Goal: Task Accomplishment & Management: Use online tool/utility

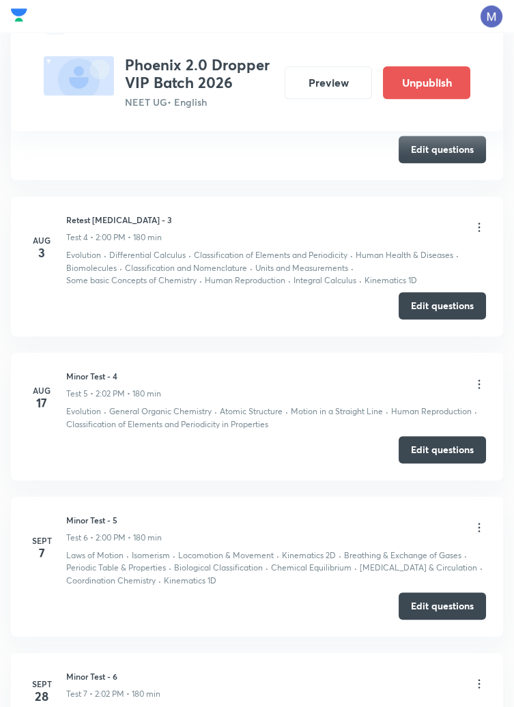
scroll to position [1125, 0]
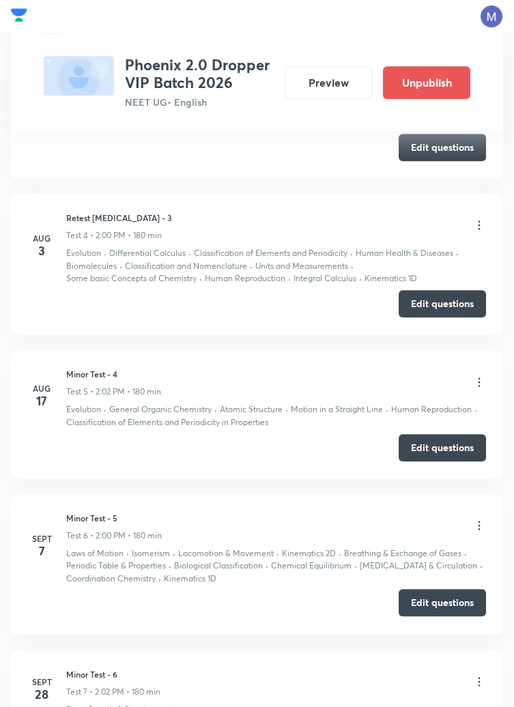
click at [439, 601] on button "Edit questions" at bounding box center [442, 602] width 87 height 27
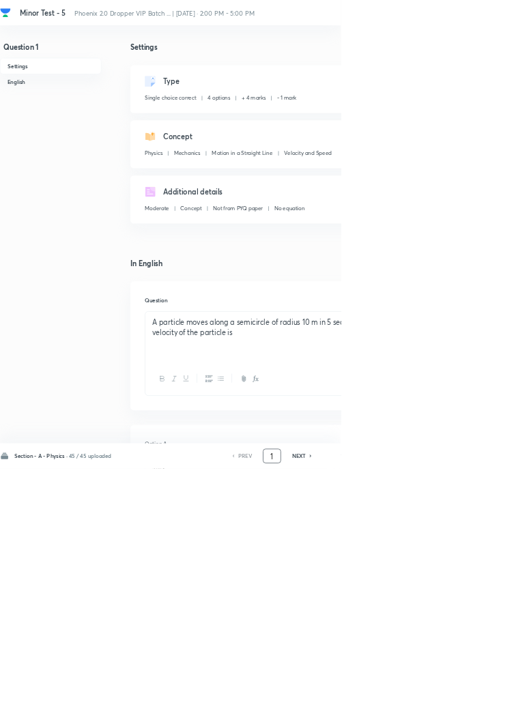
click at [419, 701] on input "1" at bounding box center [410, 689] width 26 height 24
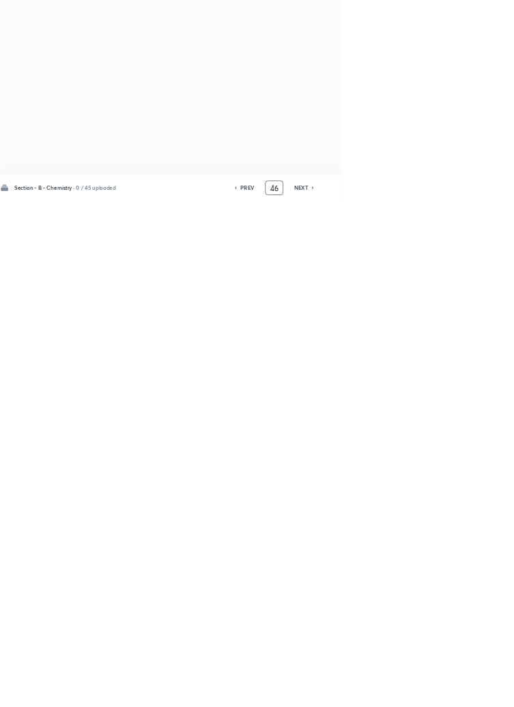
type input "4"
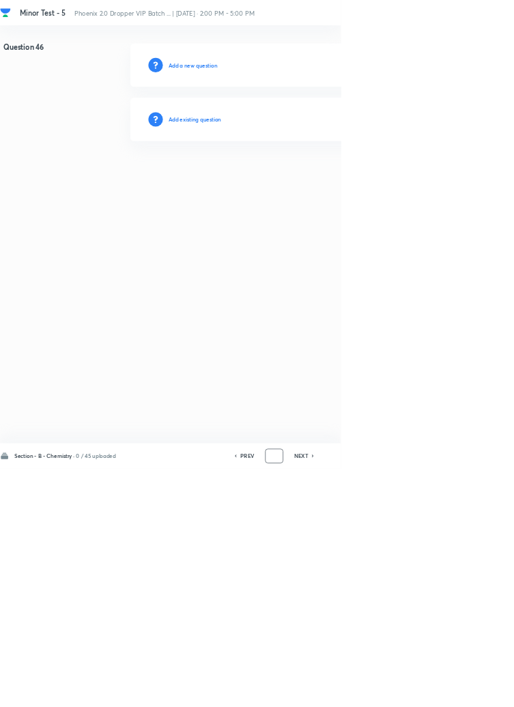
click at [415, 701] on input "number" at bounding box center [414, 689] width 26 height 24
click at [415, 701] on input "91" at bounding box center [410, 689] width 26 height 24
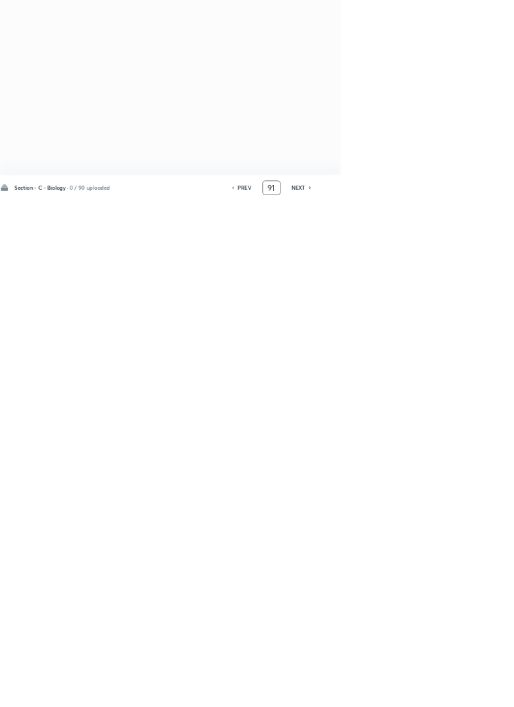
type input "9"
type input "2"
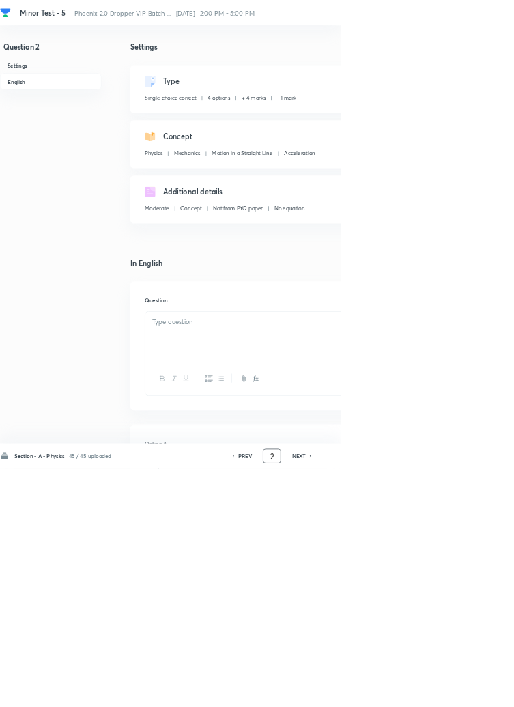
checkbox input "true"
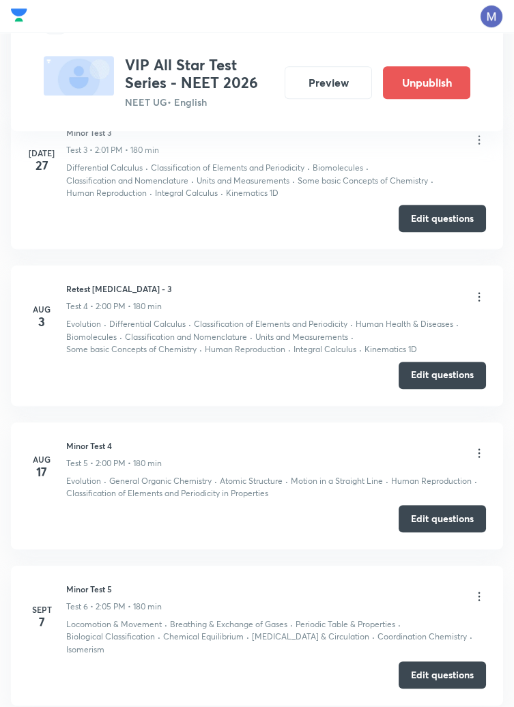
scroll to position [1067, 0]
click at [436, 672] on button "Edit questions" at bounding box center [442, 673] width 87 height 27
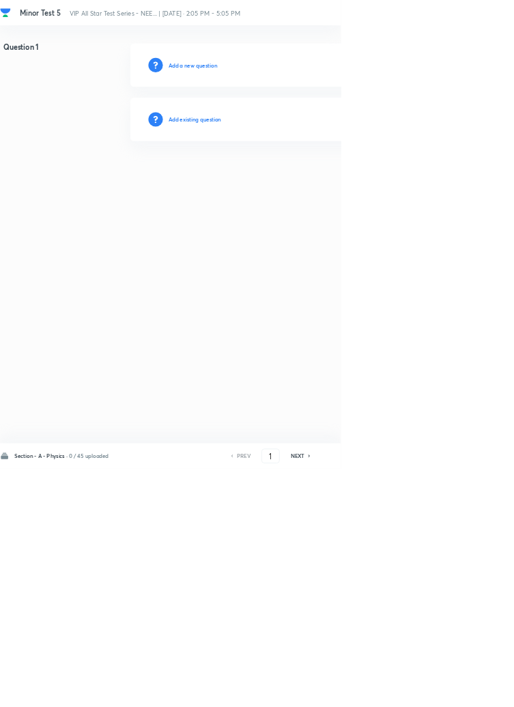
click at [328, 179] on h6 "Add existing question" at bounding box center [294, 180] width 80 height 12
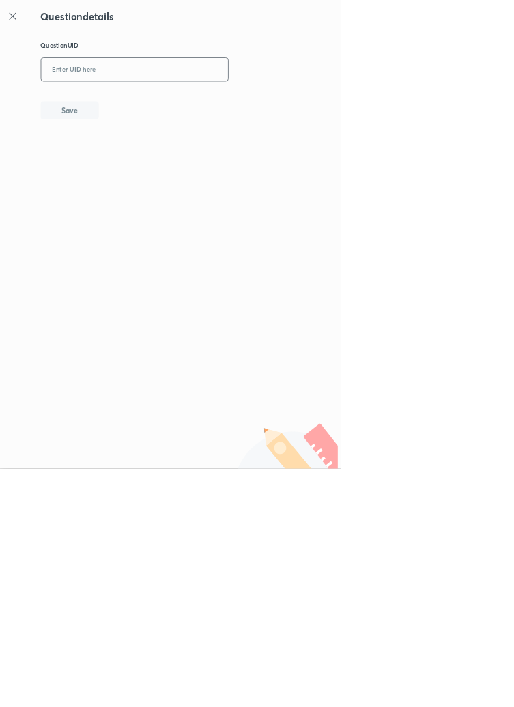
click at [244, 104] on input "text" at bounding box center [203, 105] width 282 height 33
type input "36ROW"
click at [126, 154] on button "Save" at bounding box center [104, 165] width 87 height 27
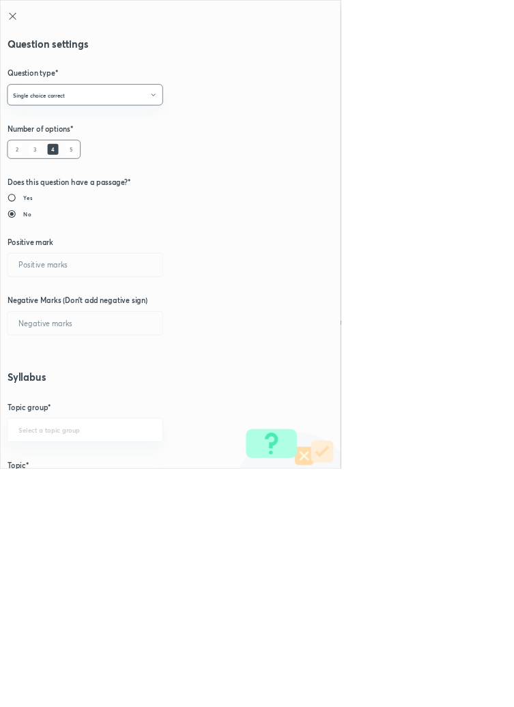
type input "1"
type input "0"
type input "Physics"
type input "Mechanics"
type input "Motion in a Straight Line"
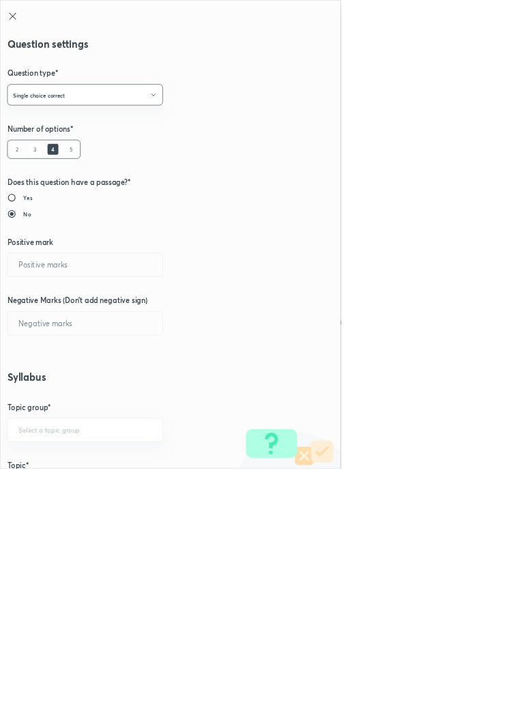
type input "Velocity and Speed"
click at [51, 401] on input "1" at bounding box center [129, 399] width 234 height 35
type input "4"
click at [44, 492] on input "0" at bounding box center [129, 487] width 234 height 35
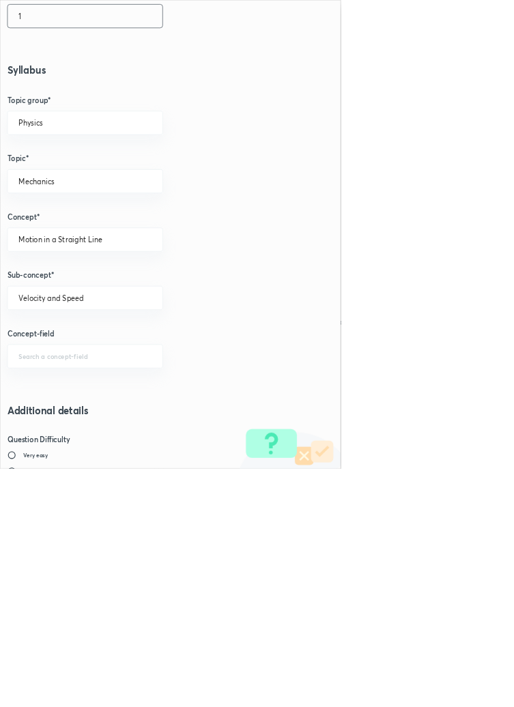
scroll to position [768, 0]
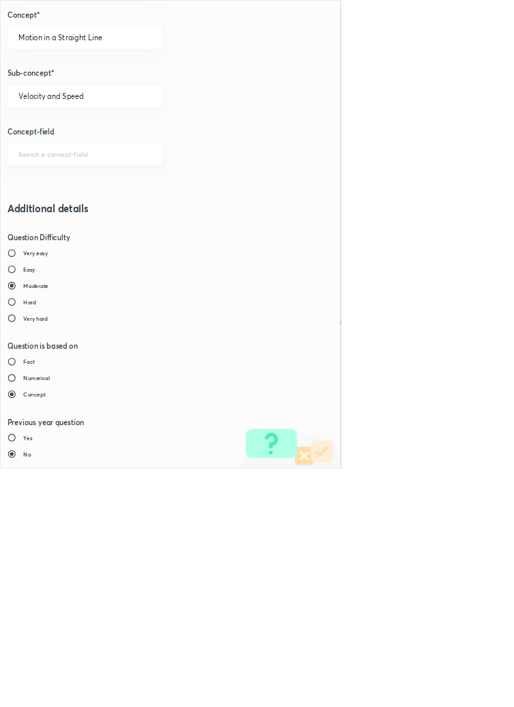
type input "1"
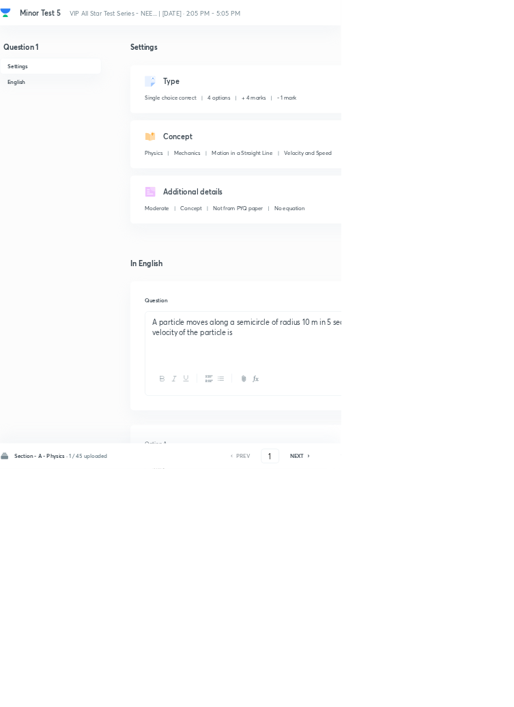
type input "2"
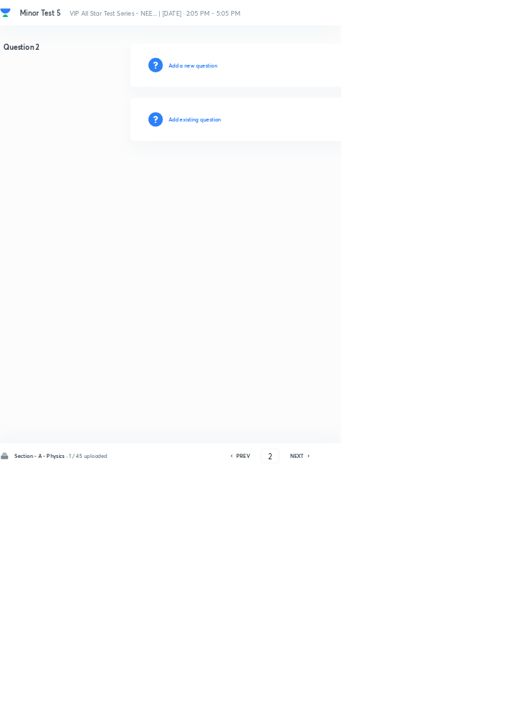
click at [316, 183] on h6 "Add existing question" at bounding box center [294, 180] width 80 height 12
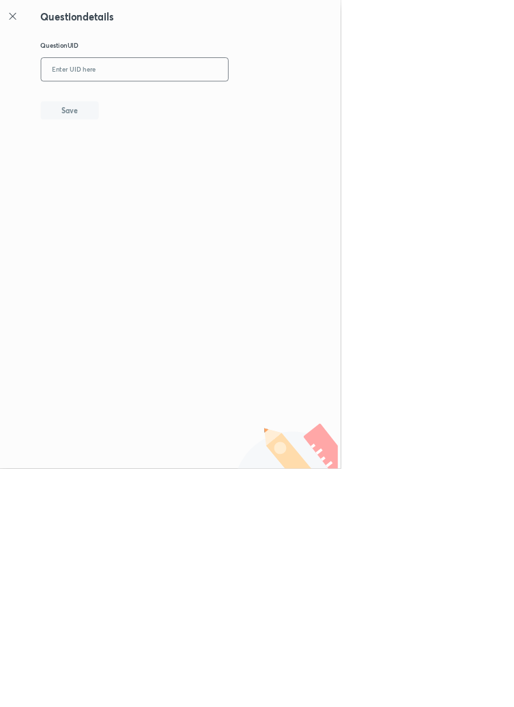
click at [214, 102] on input "text" at bounding box center [203, 105] width 282 height 33
type input "LJXVR"
click at [139, 158] on button "Save" at bounding box center [104, 165] width 87 height 27
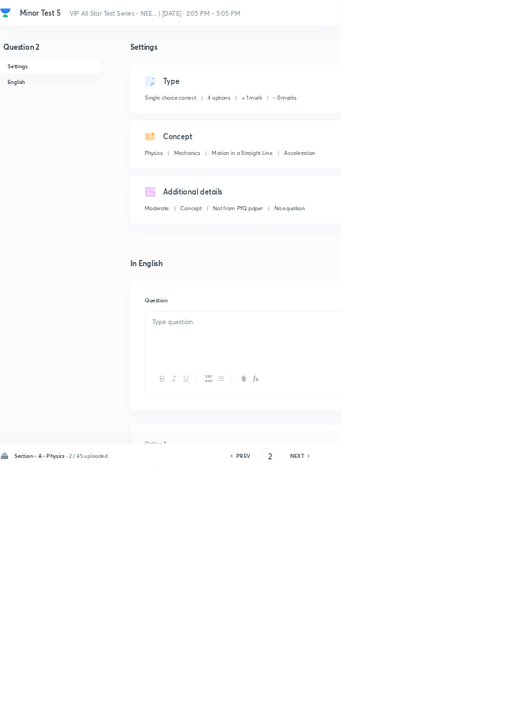
checkbox input "true"
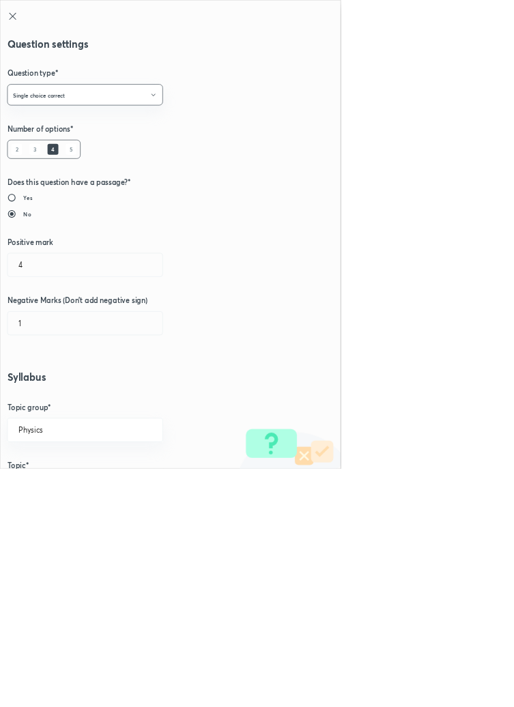
type input "1"
type input "0"
type input "Acceleration"
click at [56, 404] on input "1" at bounding box center [129, 399] width 234 height 35
type input "4"
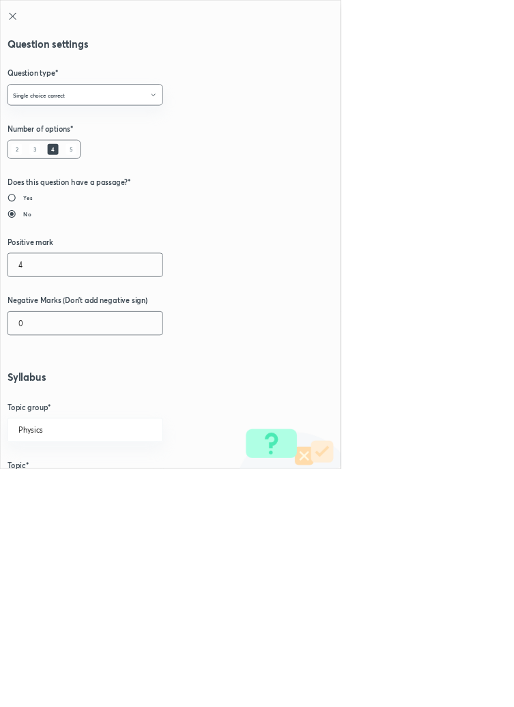
click at [50, 492] on input "0" at bounding box center [129, 487] width 234 height 35
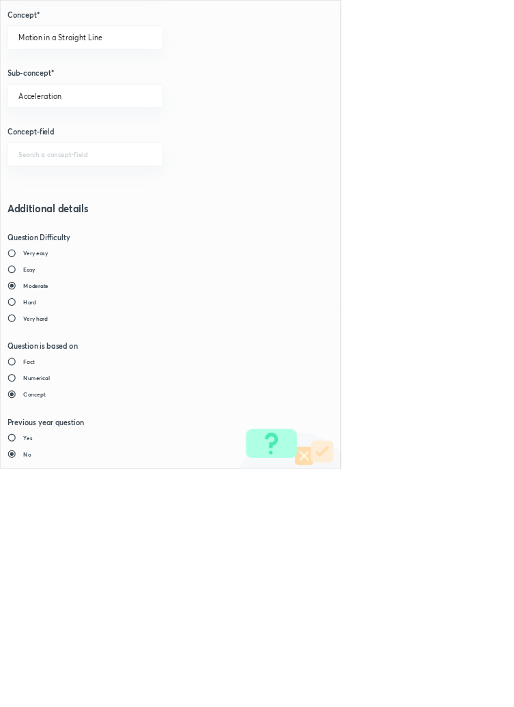
type input "1"
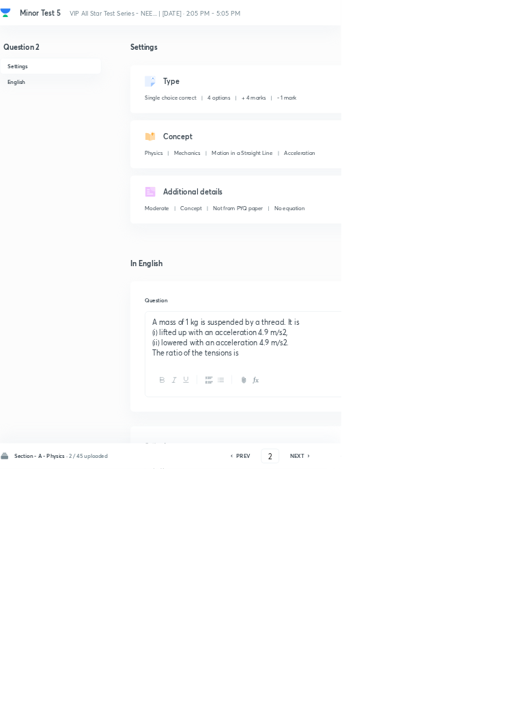
type input "3"
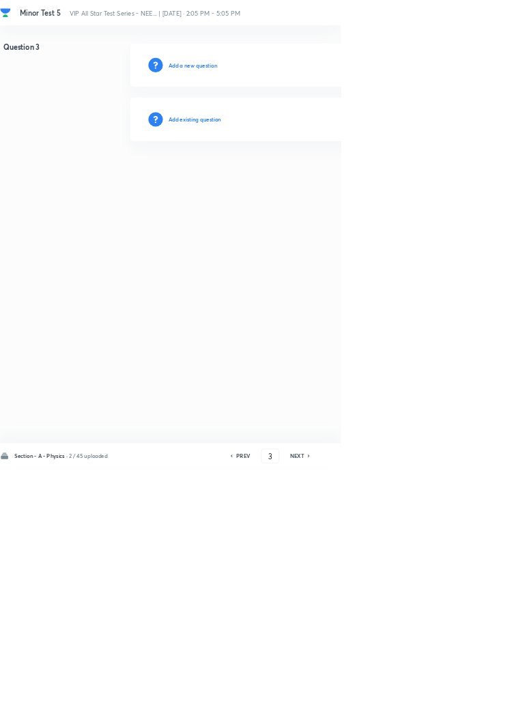
click at [349, 180] on div "Add existing question" at bounding box center [486, 180] width 579 height 66
click at [304, 180] on h6 "Add existing question" at bounding box center [294, 180] width 80 height 12
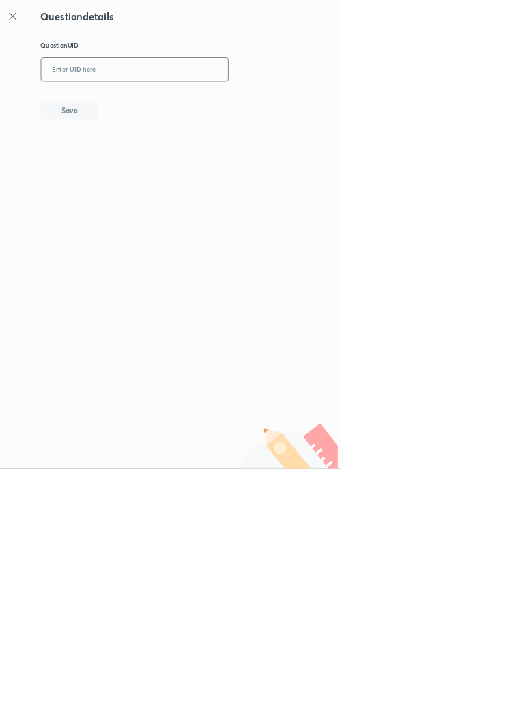
click at [254, 107] on input "text" at bounding box center [203, 105] width 282 height 33
type input "DY4MQ"
click at [135, 169] on button "Save" at bounding box center [104, 165] width 87 height 27
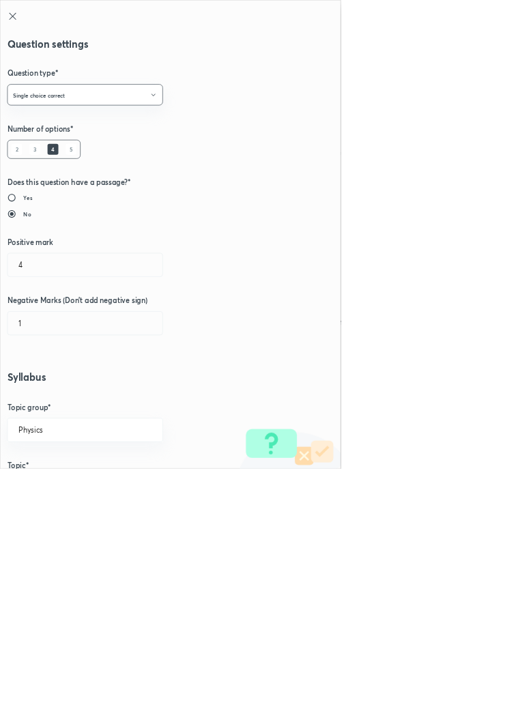
radio input "true"
radio input "false"
radio input "true"
radio input "false"
type input "1"
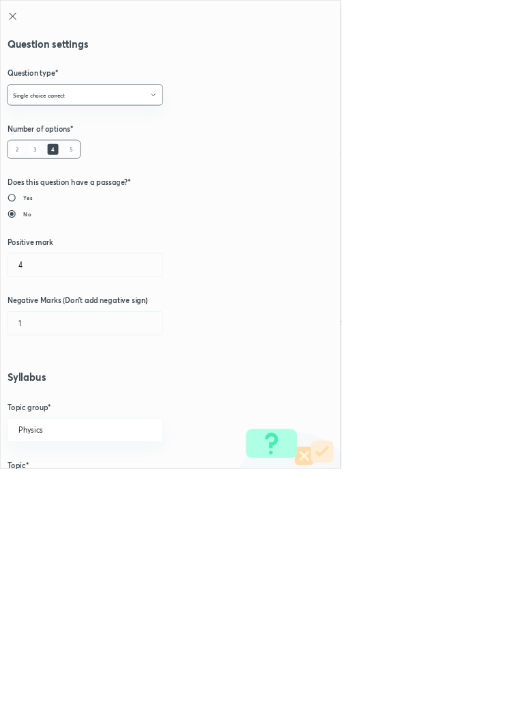
type input "0"
type input "Motion Upon an Inclined Plane"
click at [57, 394] on input "1" at bounding box center [129, 399] width 234 height 35
type input "4"
click at [51, 490] on input "0" at bounding box center [129, 487] width 234 height 35
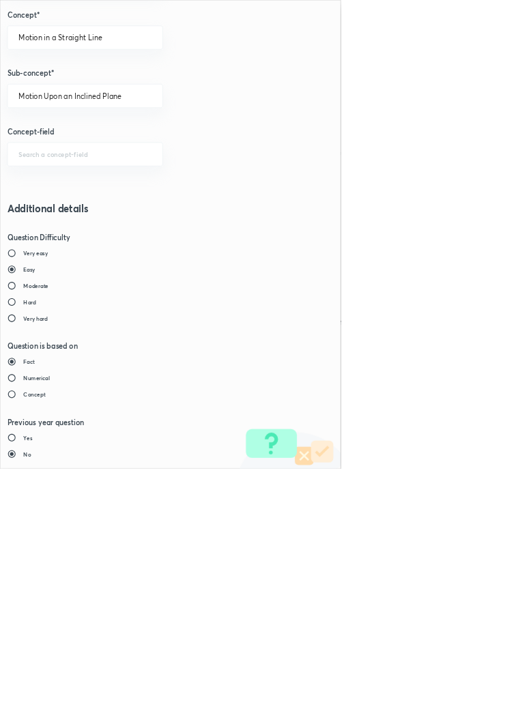
type input "1"
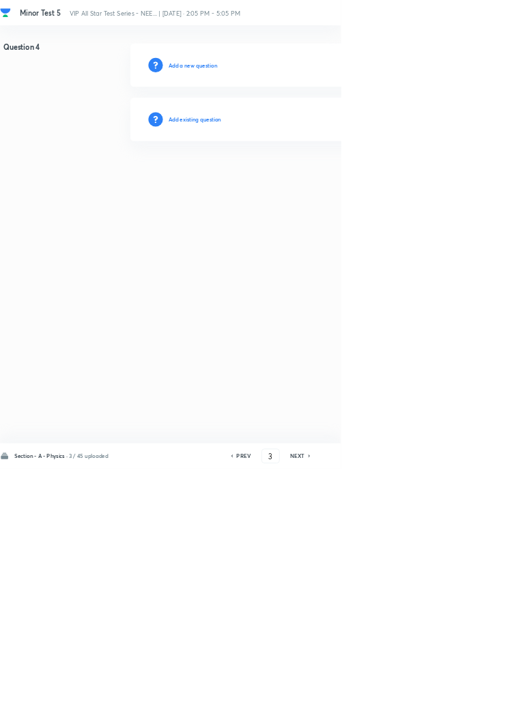
type input "4"
click at [334, 182] on h6 "Add existing question" at bounding box center [294, 180] width 80 height 12
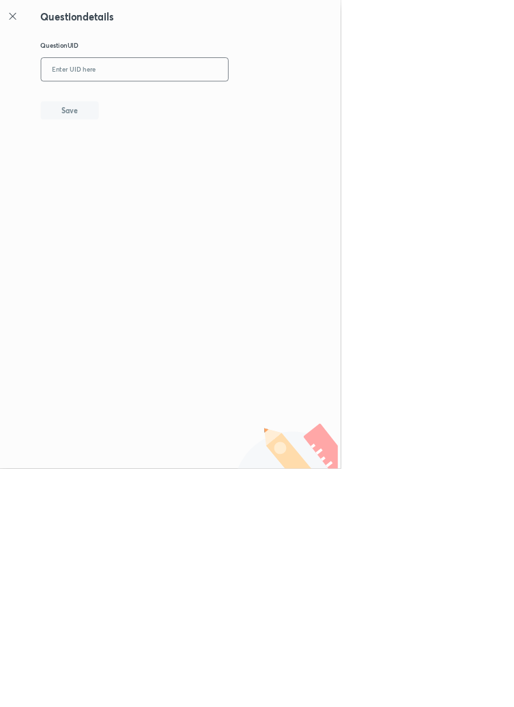
click at [274, 102] on input "text" at bounding box center [203, 105] width 282 height 33
type input "WX5SM"
click at [139, 168] on button "Save" at bounding box center [104, 165] width 87 height 27
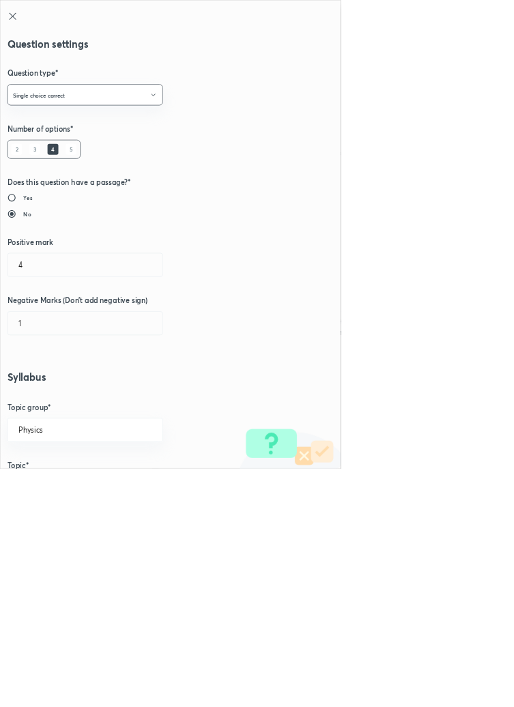
type input "1"
type input "0"
type input "Relative Motion in One dimension"
click at [49, 395] on input "1" at bounding box center [129, 399] width 234 height 35
type input "4"
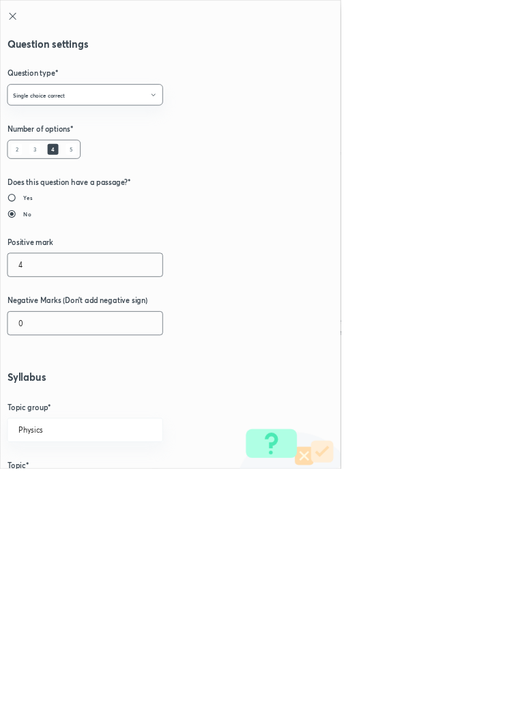
click at [49, 492] on input "0" at bounding box center [129, 487] width 234 height 35
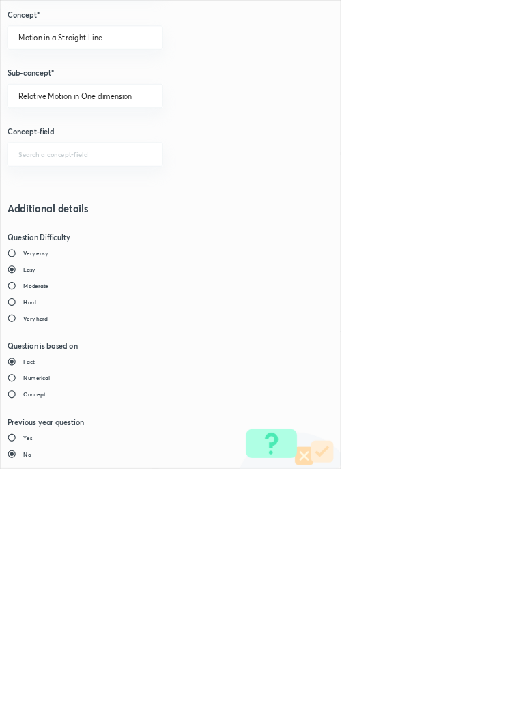
type input "1"
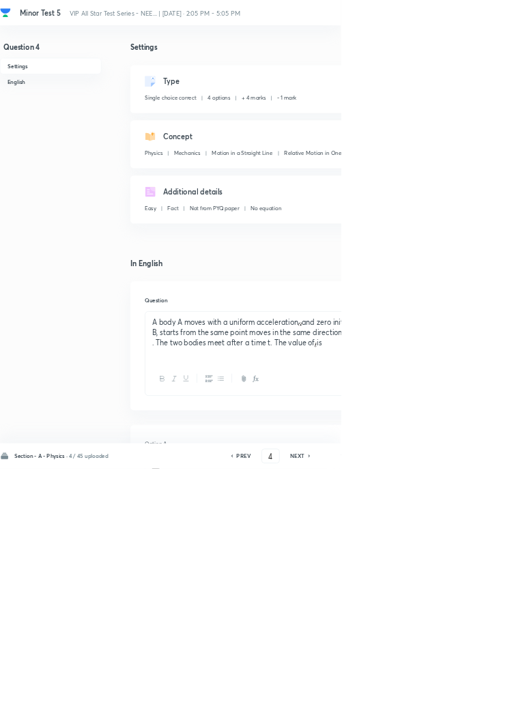
type input "5"
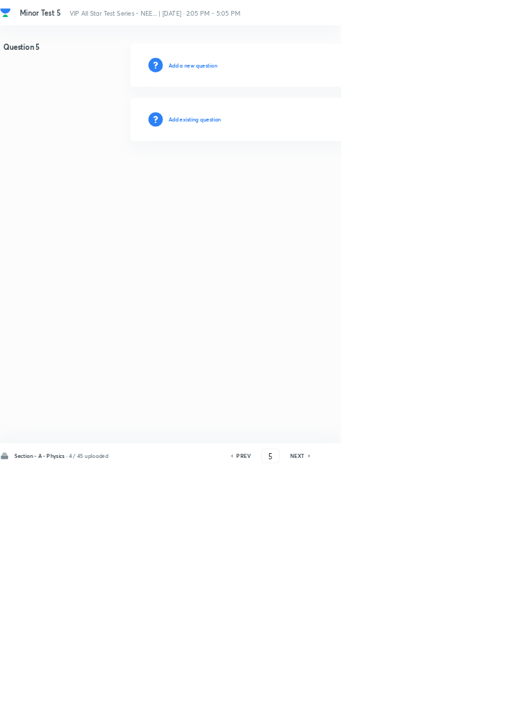
click at [326, 180] on h6 "Add existing question" at bounding box center [294, 180] width 80 height 12
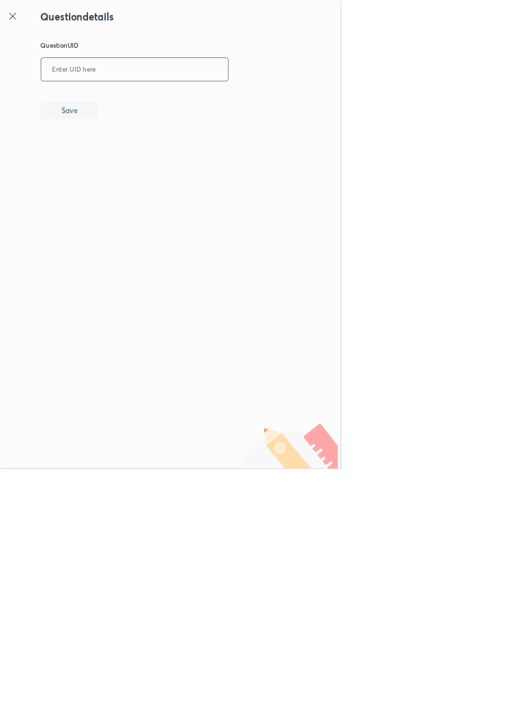
click at [197, 104] on input "text" at bounding box center [203, 105] width 282 height 33
type input "M7EVU"
click at [147, 165] on button "Save" at bounding box center [104, 165] width 87 height 27
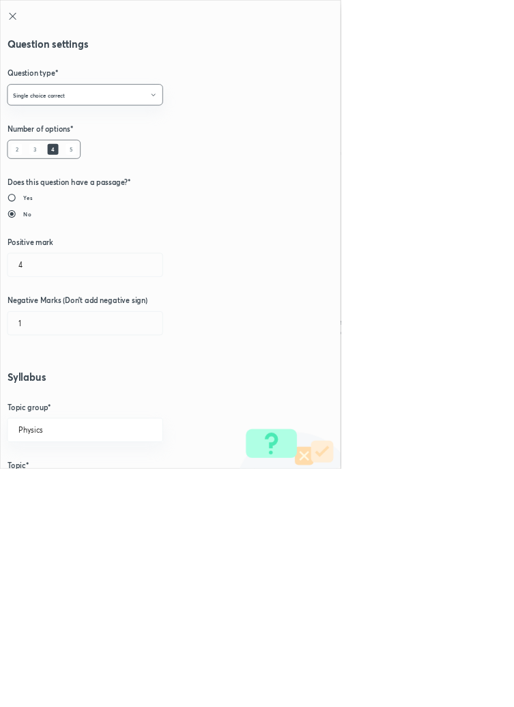
type input "1"
type input "0"
type input "Graphs in Motion in One Dimension"
click at [61, 404] on input "1" at bounding box center [129, 399] width 234 height 35
type input "4"
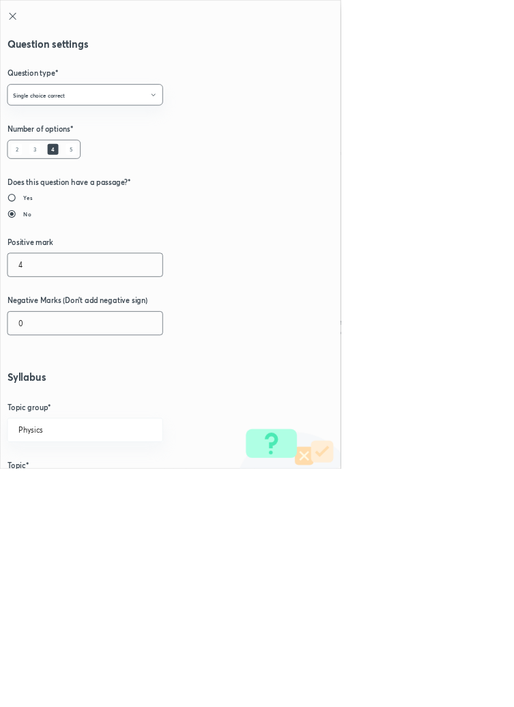
click at [48, 490] on input "0" at bounding box center [129, 487] width 234 height 35
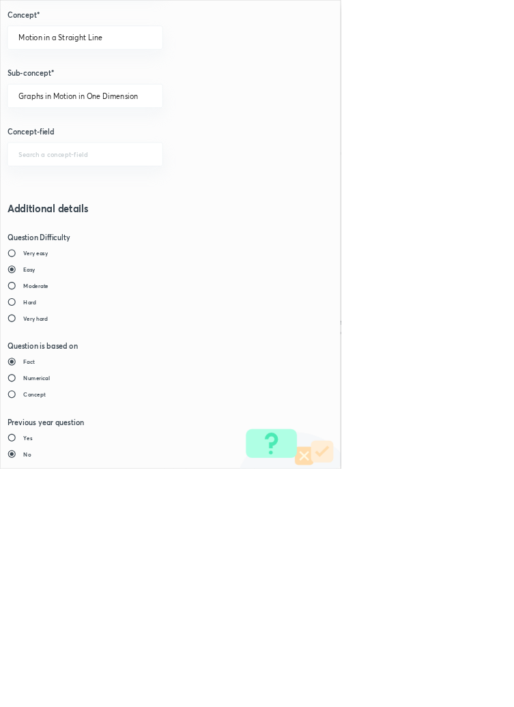
type input "1"
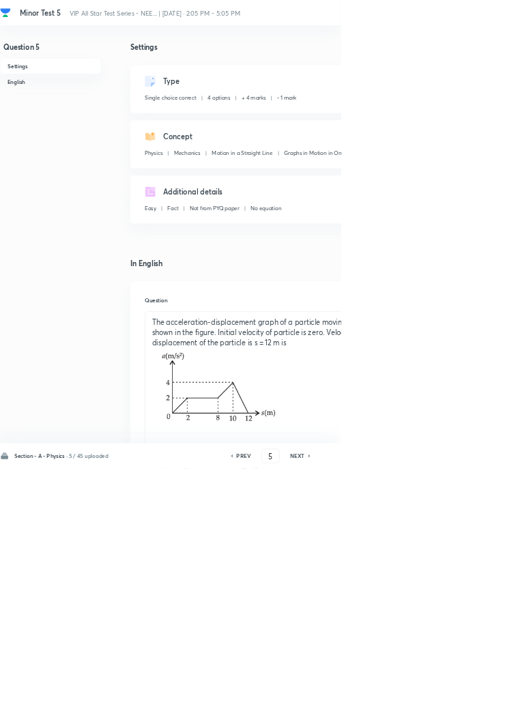
type input "6"
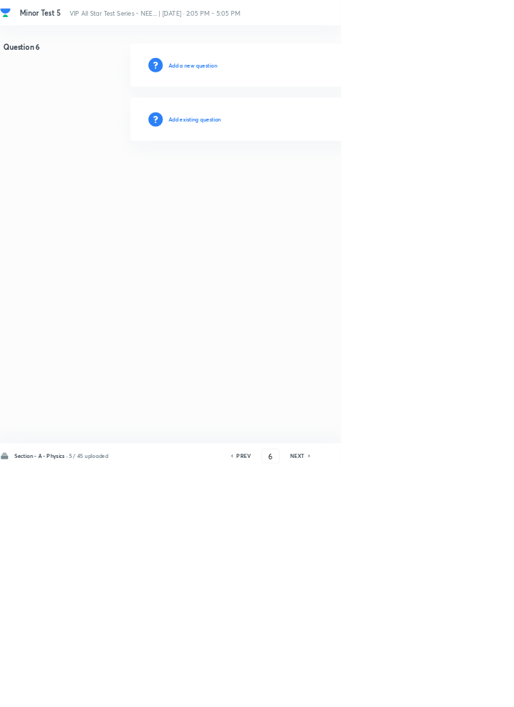
click at [309, 182] on h6 "Add existing question" at bounding box center [294, 180] width 80 height 12
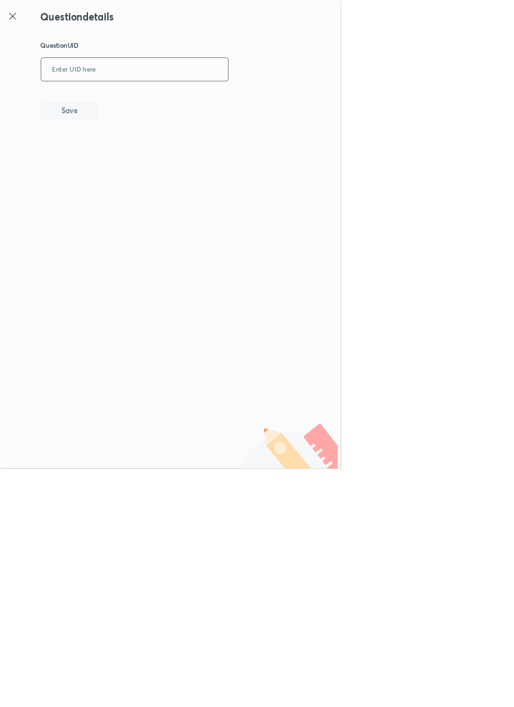
click at [262, 107] on input "text" at bounding box center [203, 105] width 282 height 33
type input "ABSU5"
click at [149, 169] on button "Save" at bounding box center [104, 165] width 87 height 27
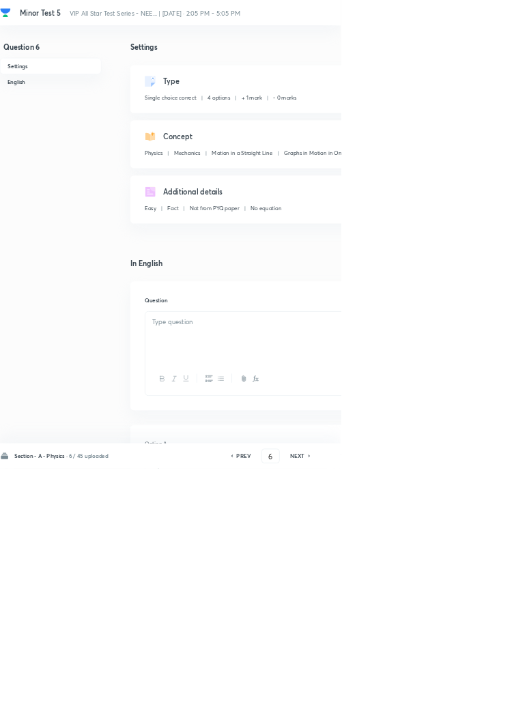
checkbox input "true"
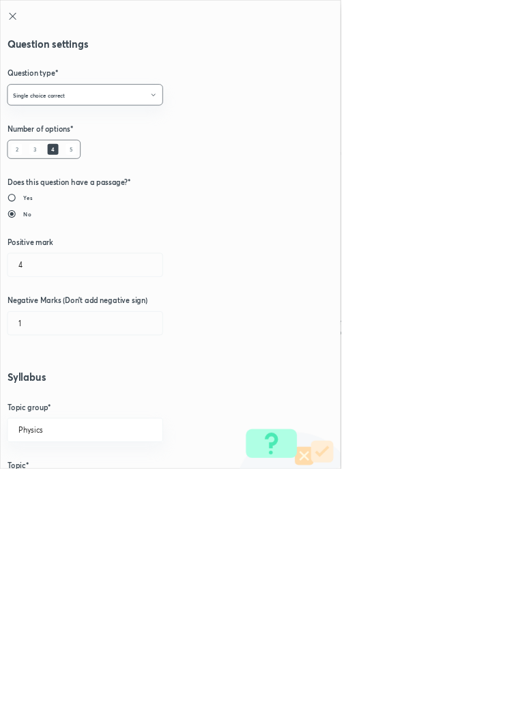
type input "1"
type input "0"
click at [51, 397] on input "1" at bounding box center [129, 399] width 234 height 35
type input "4"
click at [55, 492] on input "0" at bounding box center [129, 487] width 234 height 35
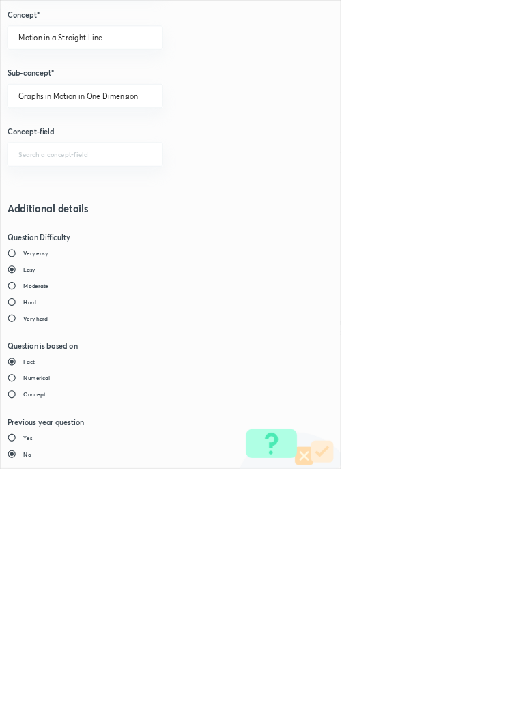
type input "1"
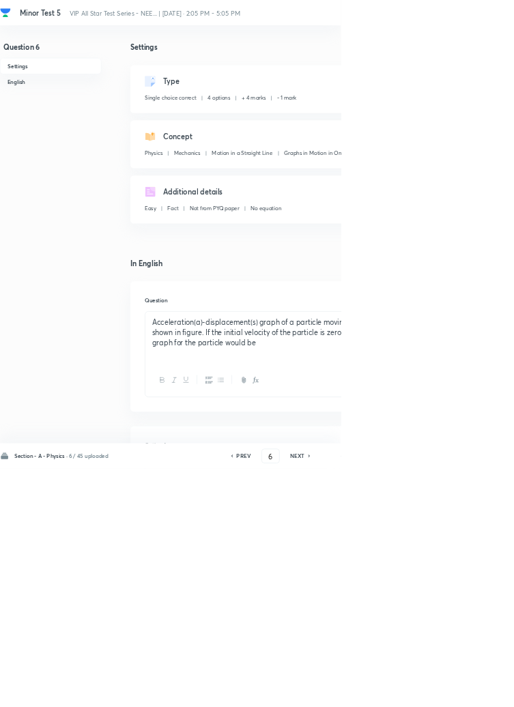
type input "7"
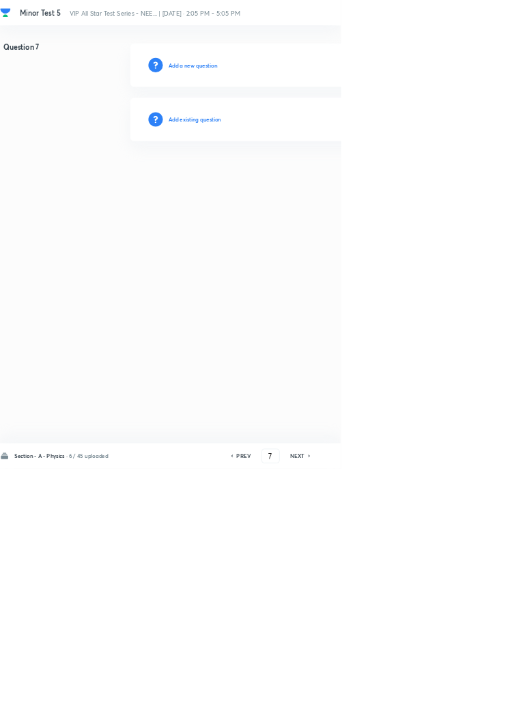
click at [331, 182] on h6 "Add existing question" at bounding box center [294, 180] width 80 height 12
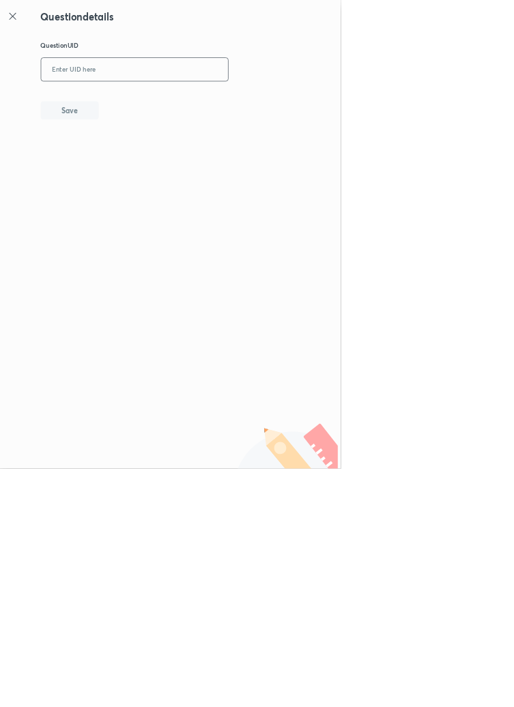
click at [274, 100] on input "text" at bounding box center [203, 105] width 282 height 33
type input "AY879"
click at [139, 165] on button "Save" at bounding box center [104, 165] width 87 height 27
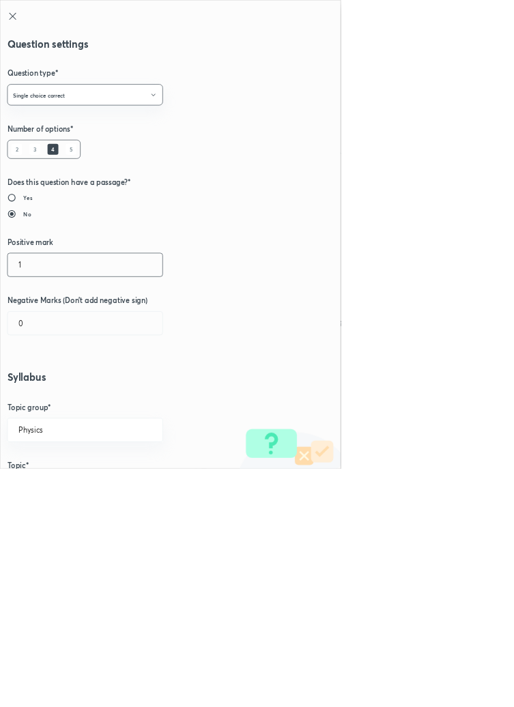
click at [53, 399] on input "1" at bounding box center [129, 399] width 234 height 35
type input "4"
click at [55, 494] on input "0" at bounding box center [129, 487] width 234 height 35
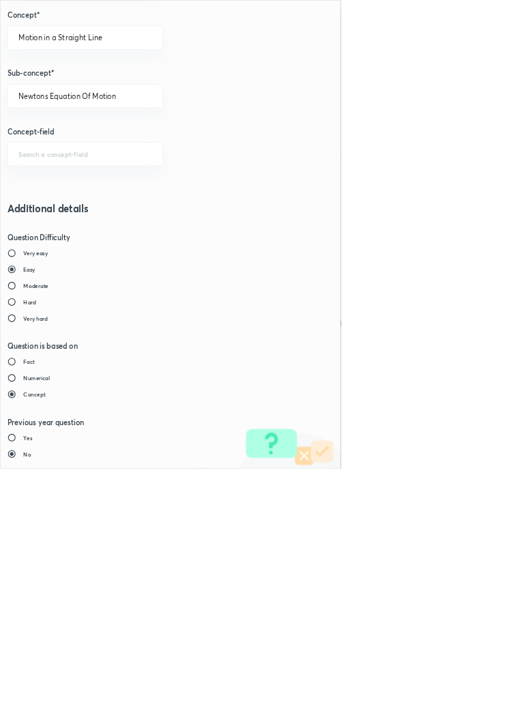
type input "1"
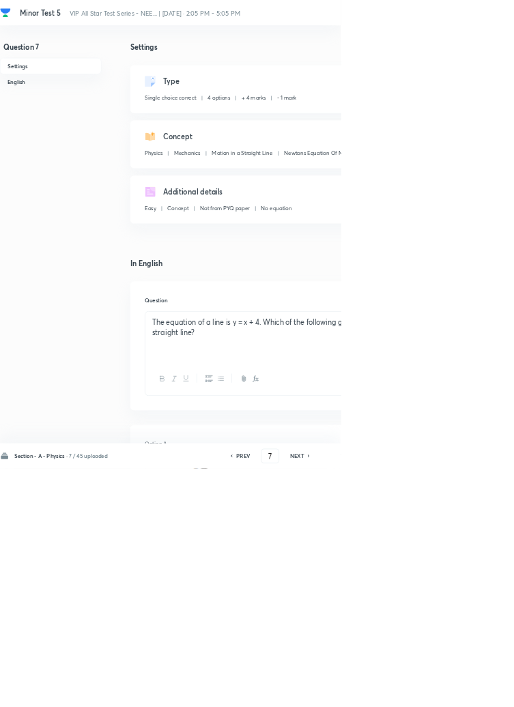
type input "8"
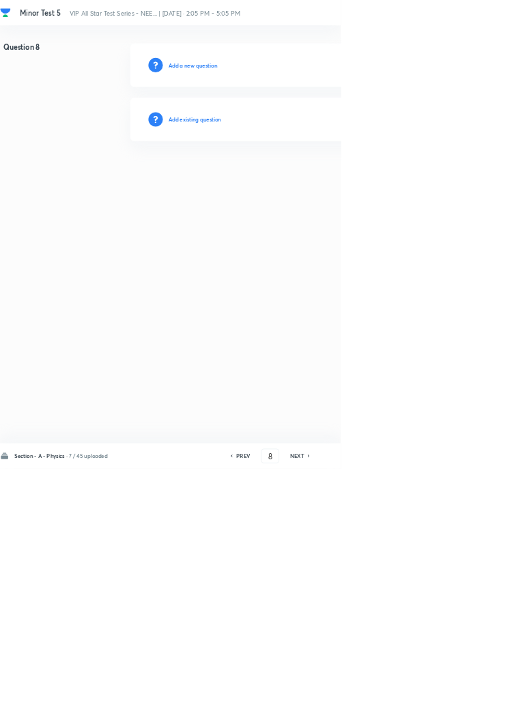
click at [328, 179] on h6 "Add existing question" at bounding box center [294, 180] width 80 height 12
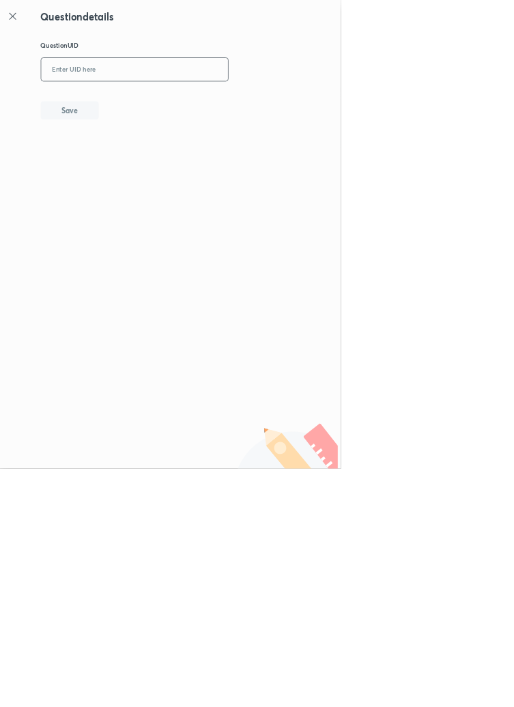
click at [250, 107] on input "text" at bounding box center [203, 105] width 282 height 33
type input "IZEKW"
click at [140, 173] on button "Save" at bounding box center [104, 165] width 87 height 27
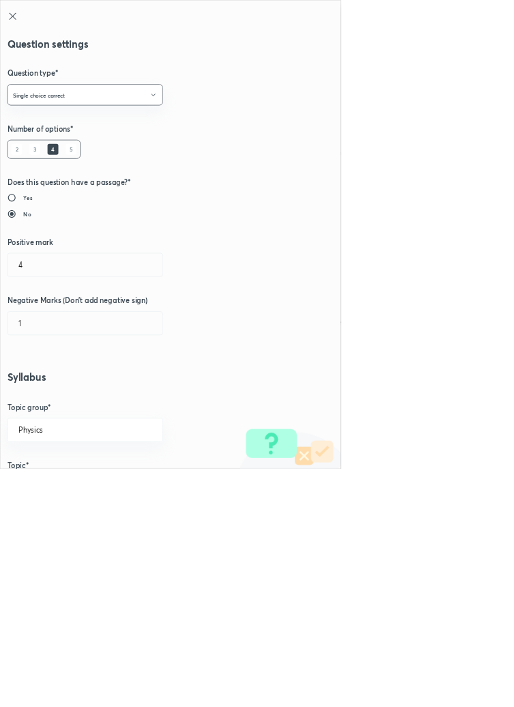
type input "1"
type input "0"
type input "Graphs In Motion In One-D"
click at [57, 404] on input "1" at bounding box center [129, 399] width 234 height 35
type input "4"
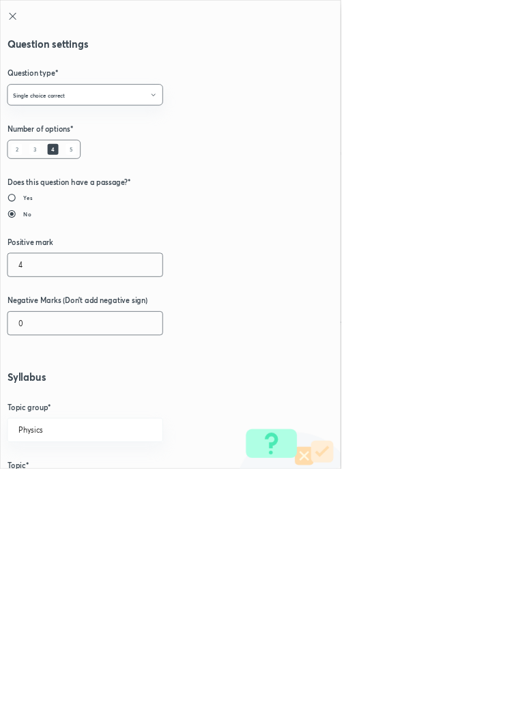
click at [55, 494] on input "0" at bounding box center [129, 487] width 234 height 35
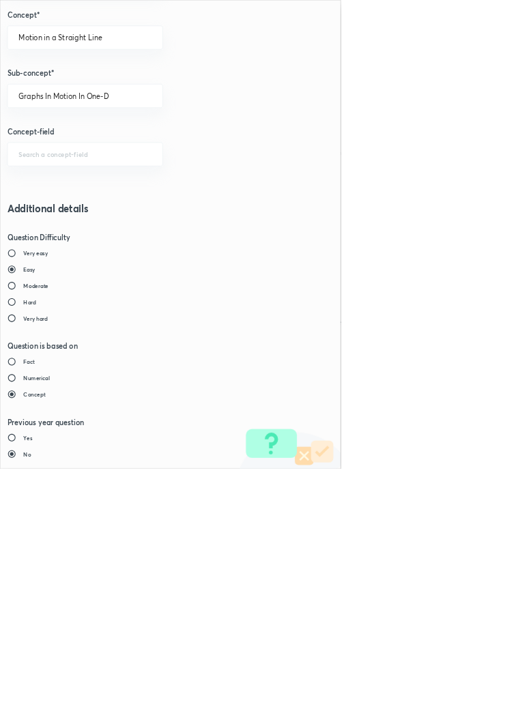
type input "1"
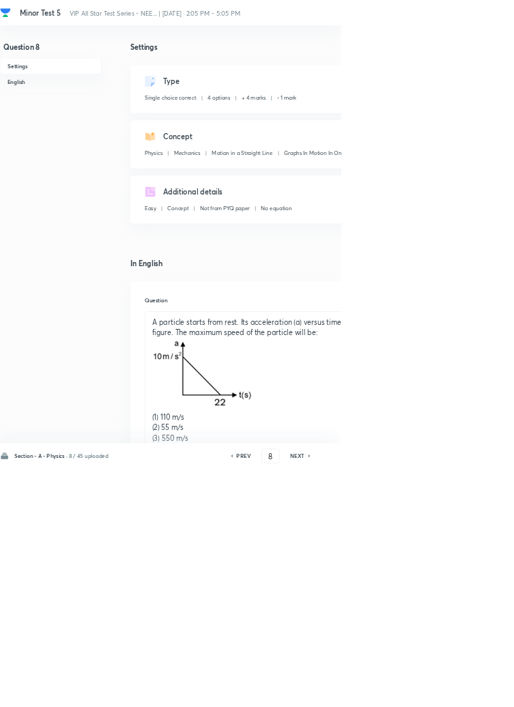
type input "9"
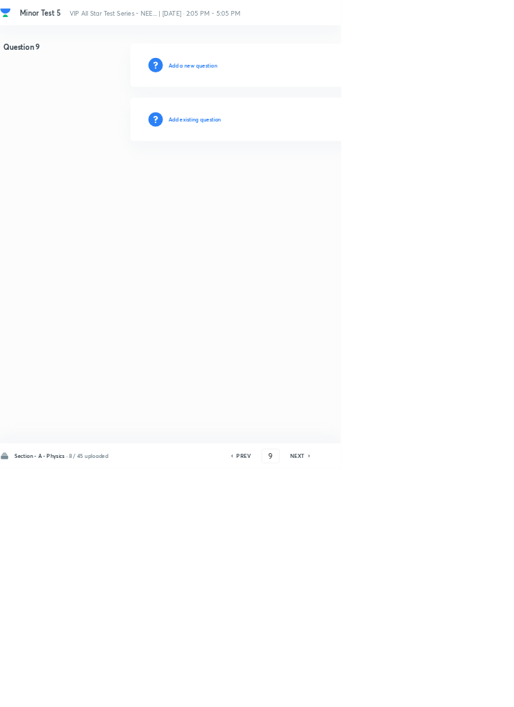
click at [332, 178] on h6 "Add existing question" at bounding box center [294, 180] width 80 height 12
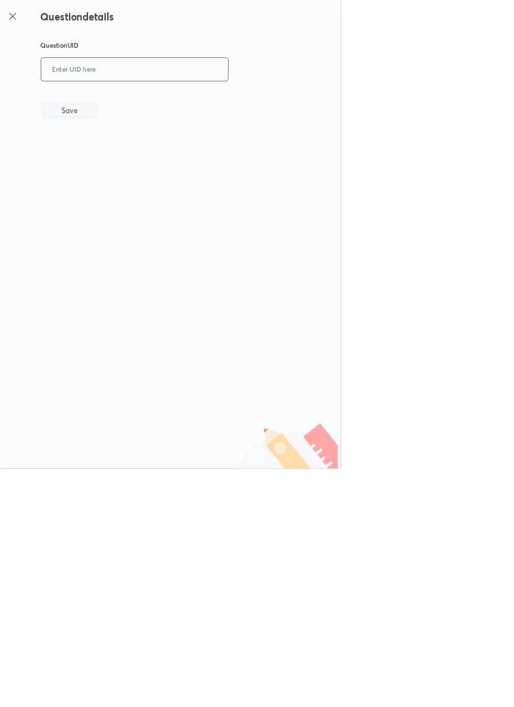
click at [253, 103] on input "text" at bounding box center [203, 105] width 282 height 33
type input "OHMNN"
click at [139, 162] on button "Save" at bounding box center [104, 165] width 87 height 27
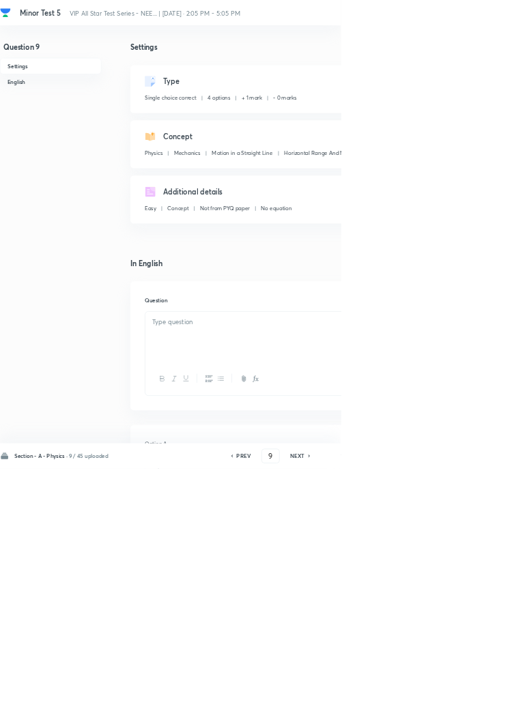
checkbox input "true"
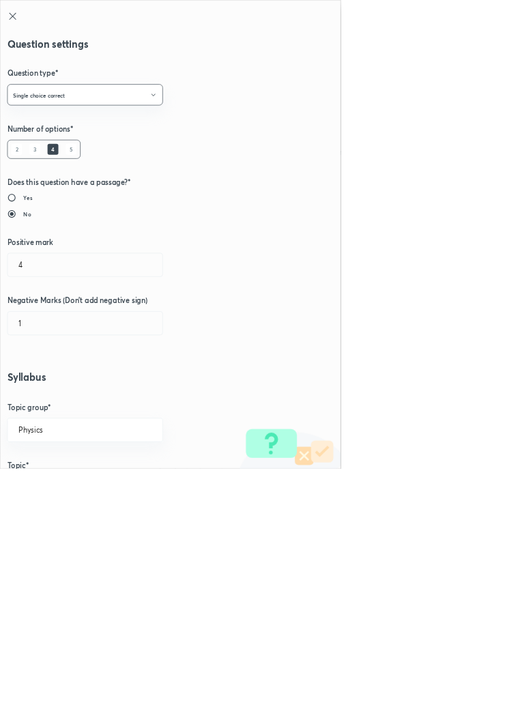
type input "1"
type input "0"
type input "Horizontal Range And Maximum Height"
click at [44, 395] on input "1" at bounding box center [129, 399] width 234 height 35
type input "4"
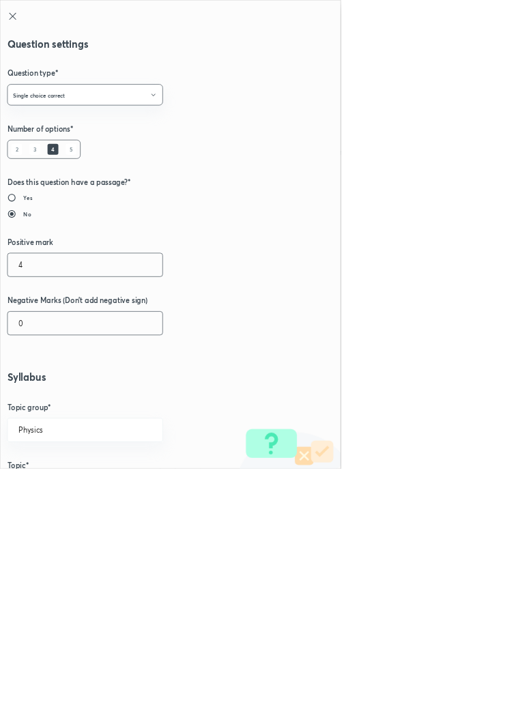
click at [51, 490] on input "0" at bounding box center [129, 487] width 234 height 35
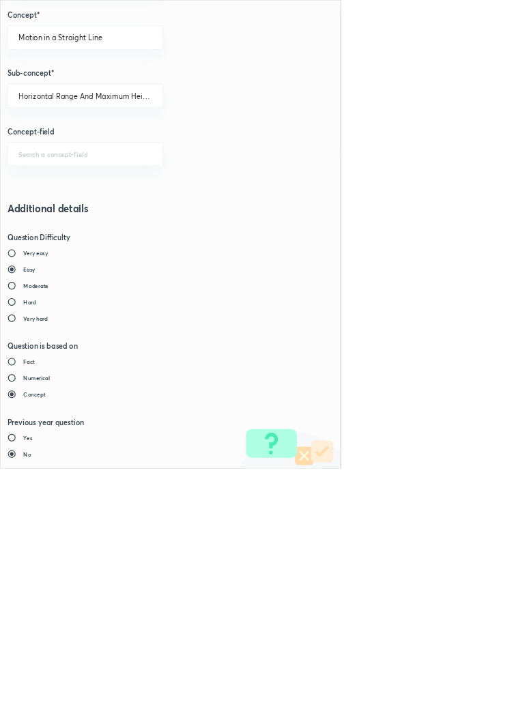
type input "1"
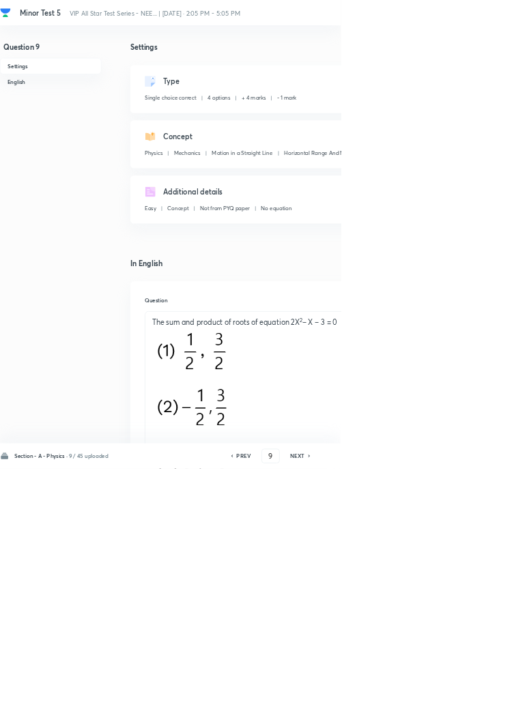
type input "10"
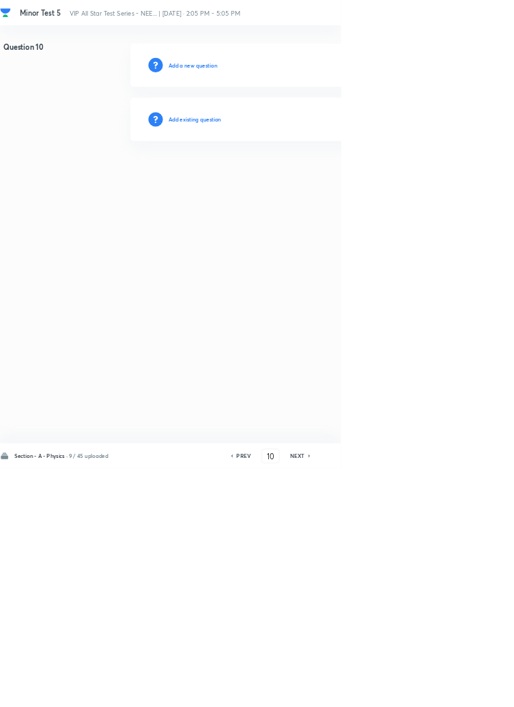
click at [333, 175] on h6 "Add existing question" at bounding box center [294, 180] width 80 height 12
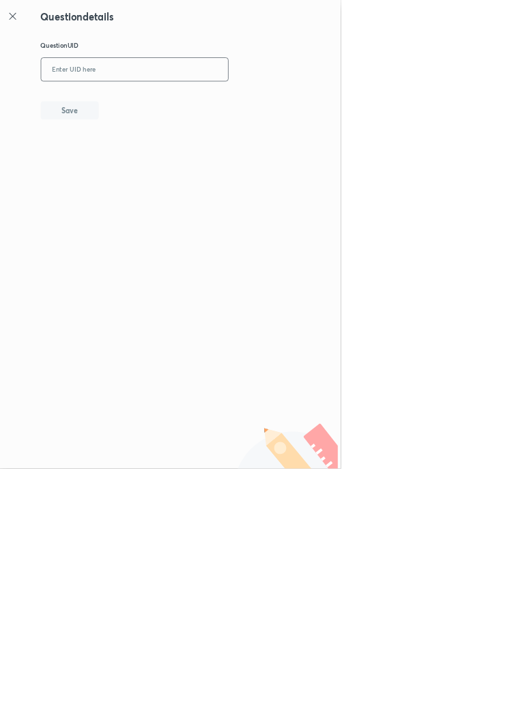
click at [246, 109] on input "text" at bounding box center [203, 105] width 282 height 33
type input "TWBTH"
click at [136, 163] on button "Save" at bounding box center [104, 165] width 87 height 27
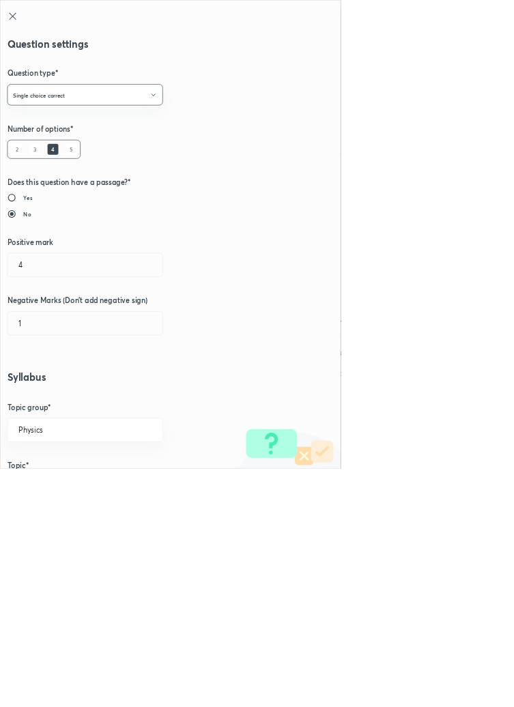
radio input "true"
radio input "false"
type input "1"
type input "0"
type input "One Dimensional Motion In Vertical Line"
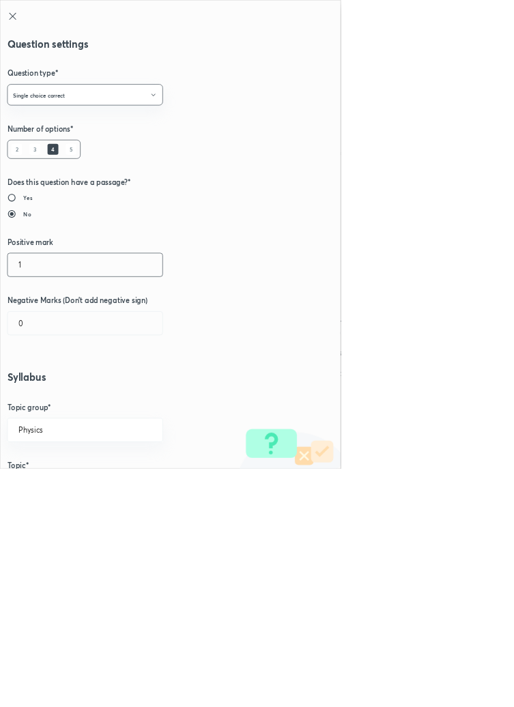
click at [43, 398] on input "1" at bounding box center [129, 399] width 234 height 35
type input "4"
click at [57, 489] on input "0" at bounding box center [129, 487] width 234 height 35
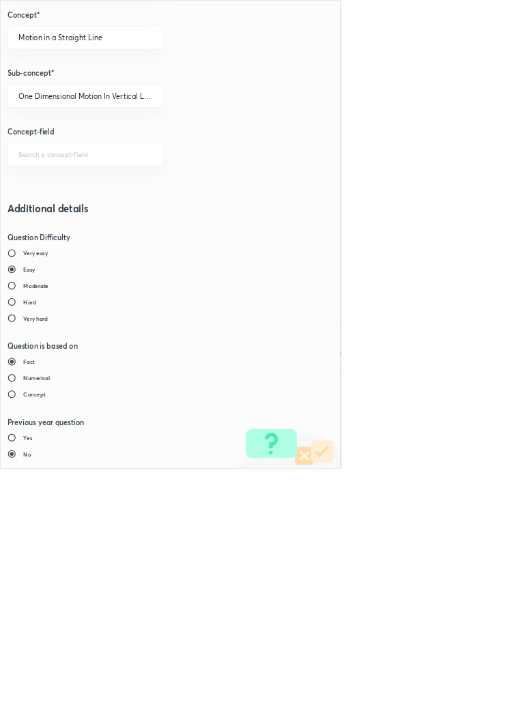
type input "1"
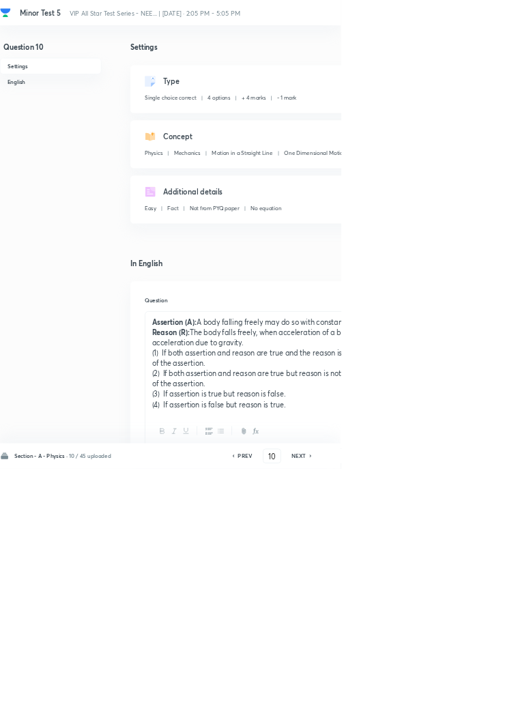
type input "11"
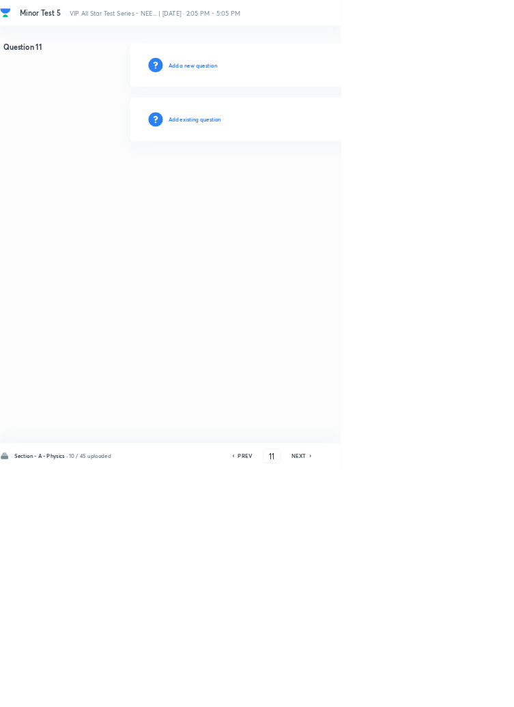
click at [309, 179] on h6 "Add existing question" at bounding box center [294, 180] width 80 height 12
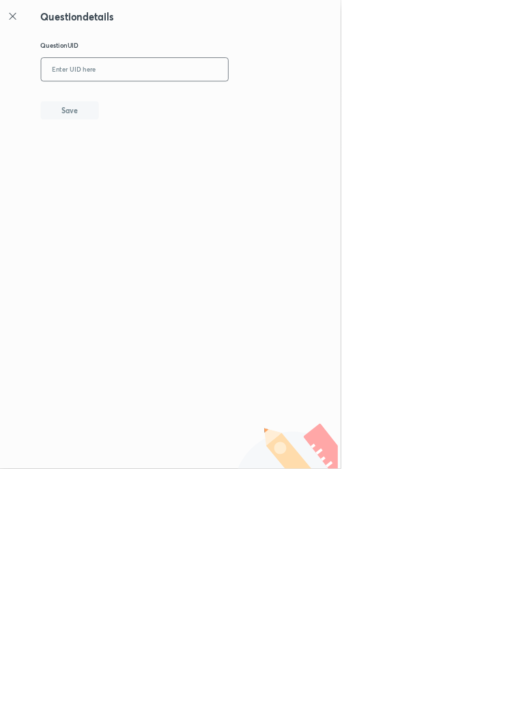
click at [201, 104] on input "text" at bounding box center [203, 105] width 282 height 33
type input "XTM25"
click at [146, 169] on button "Save" at bounding box center [104, 165] width 87 height 27
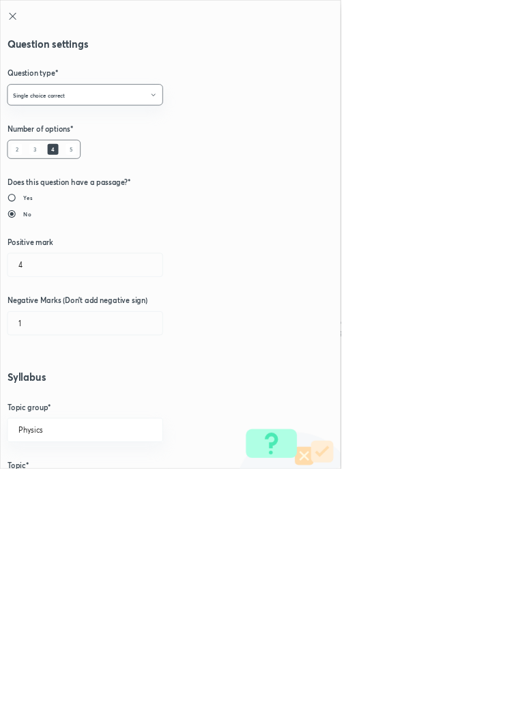
radio input "false"
radio input "true"
radio input "false"
radio input "true"
type input "1"
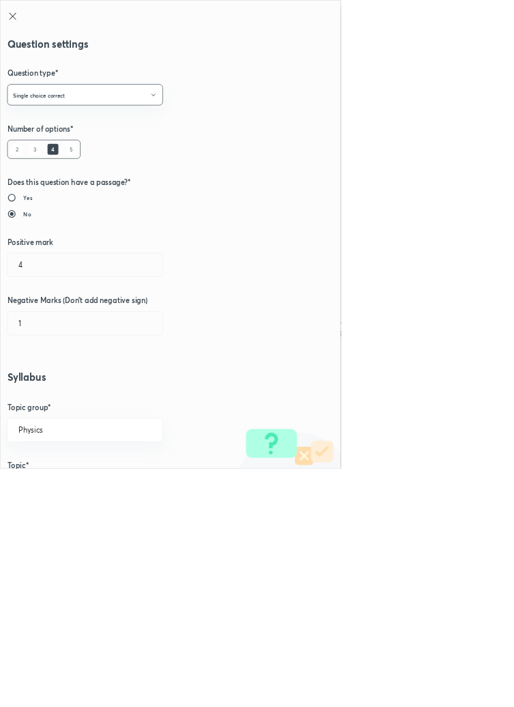
type input "0"
type input "Motion Under Variable Acceleration"
click at [61, 398] on input "1" at bounding box center [129, 399] width 234 height 35
type input "4"
click at [60, 485] on input "0" at bounding box center [129, 487] width 234 height 35
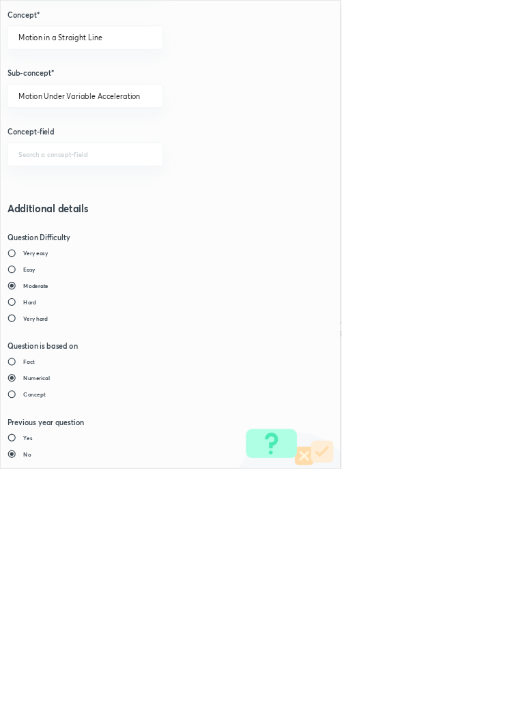
type input "1"
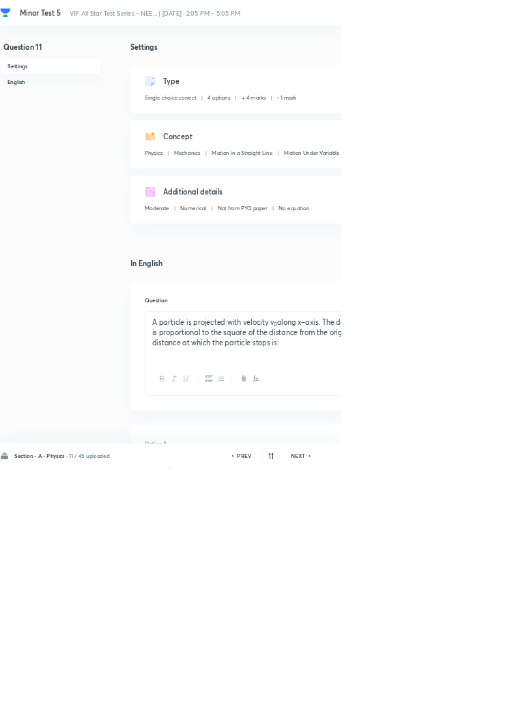
type input "12"
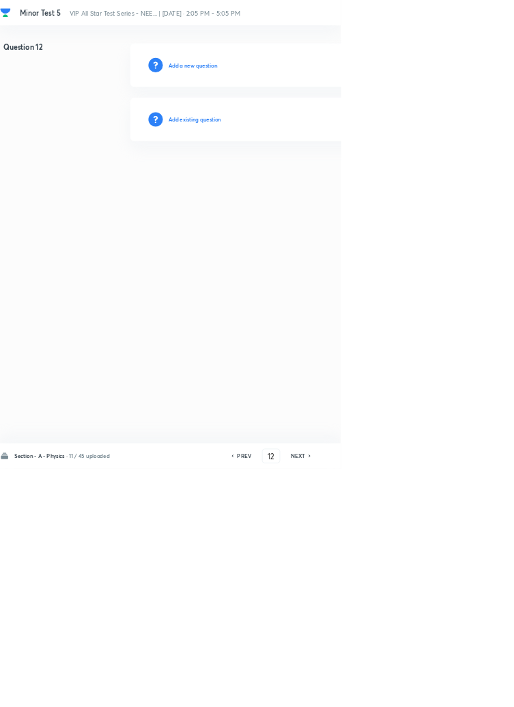
click at [325, 180] on h6 "Add existing question" at bounding box center [294, 180] width 80 height 12
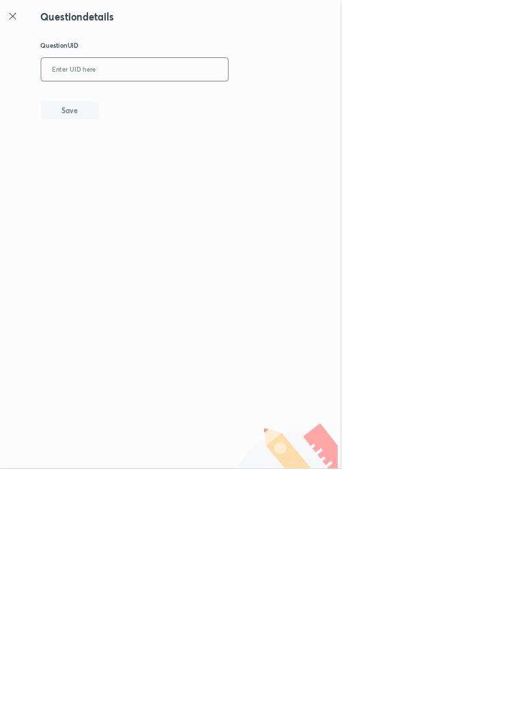
click at [232, 108] on input "text" at bounding box center [203, 105] width 282 height 33
type input "MBD2F"
click at [139, 166] on button "Save" at bounding box center [104, 165] width 87 height 27
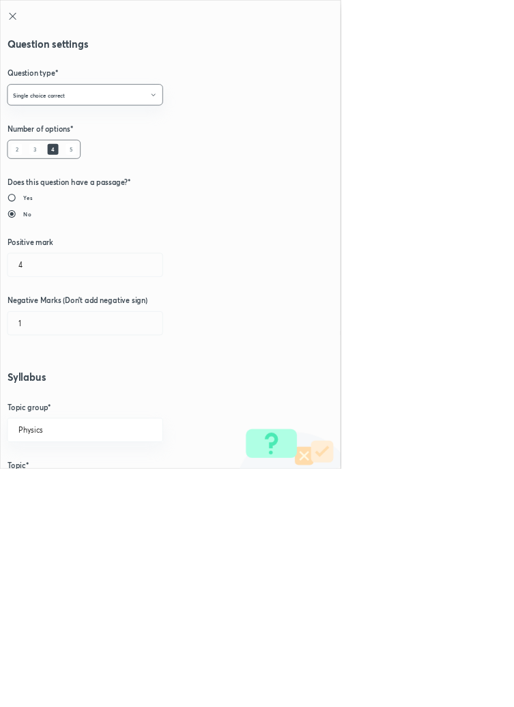
radio input "false"
radio input "true"
type input "1"
type input "0"
type input "Projectile Motion"
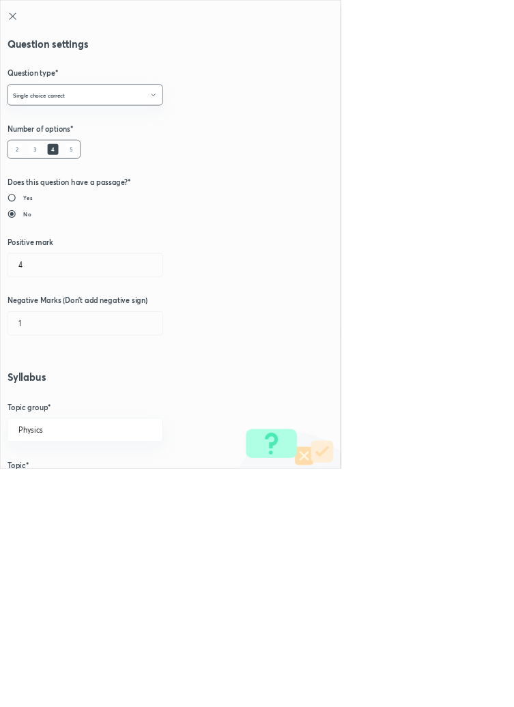
type input "Projectile Motion"
click at [53, 397] on input "1" at bounding box center [129, 399] width 234 height 35
type input "4"
click at [51, 490] on input "0" at bounding box center [129, 487] width 234 height 35
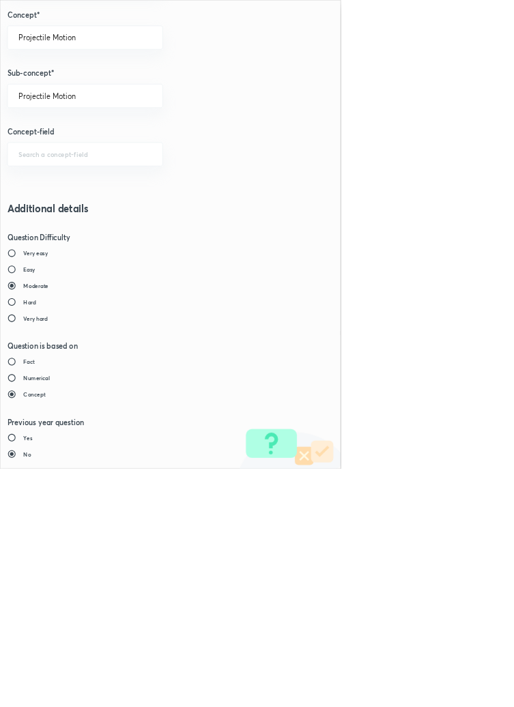
type input "1"
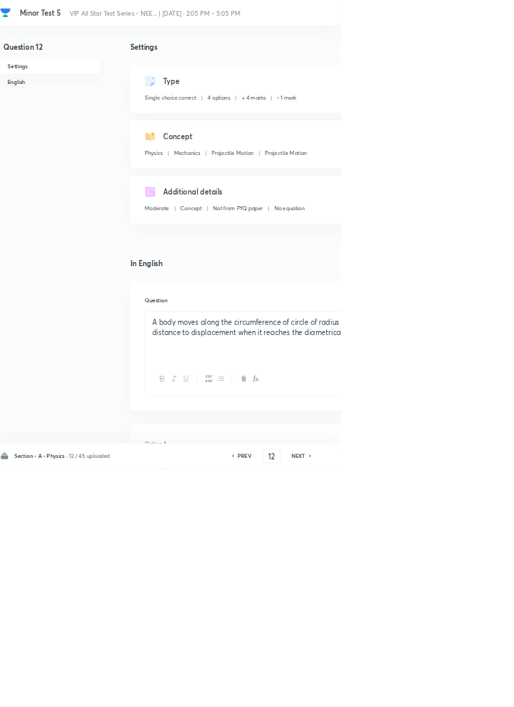
type input "13"
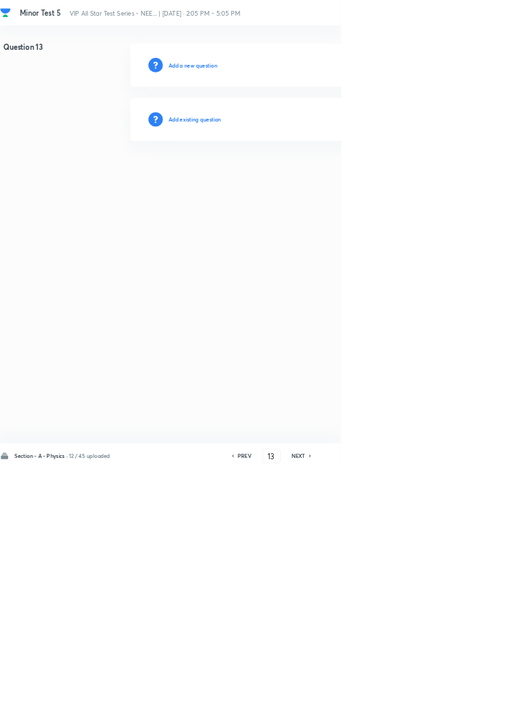
click at [334, 181] on h6 "Add existing question" at bounding box center [294, 180] width 80 height 12
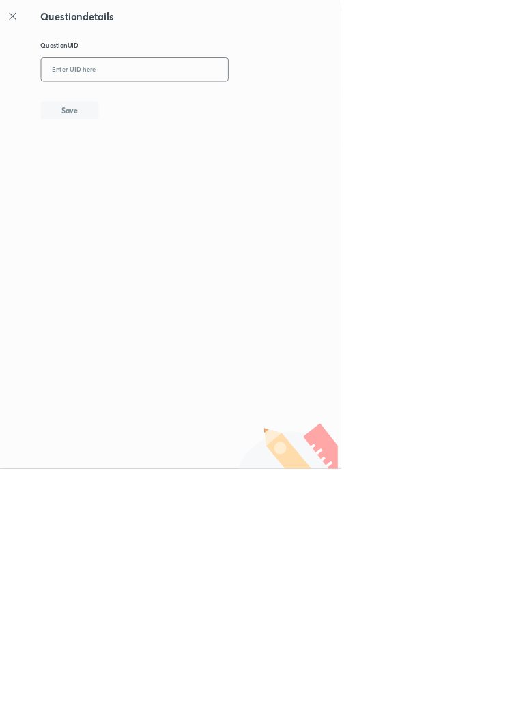
click at [295, 100] on input "text" at bounding box center [203, 105] width 282 height 33
type input "SNABW"
click at [142, 164] on button "Save" at bounding box center [104, 165] width 87 height 27
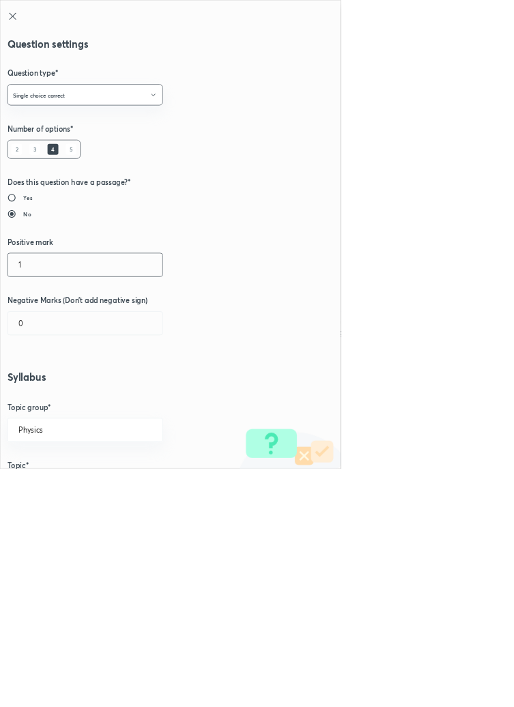
click at [59, 404] on input "1" at bounding box center [129, 399] width 234 height 35
type input "4"
click at [51, 490] on input "0" at bounding box center [129, 487] width 234 height 35
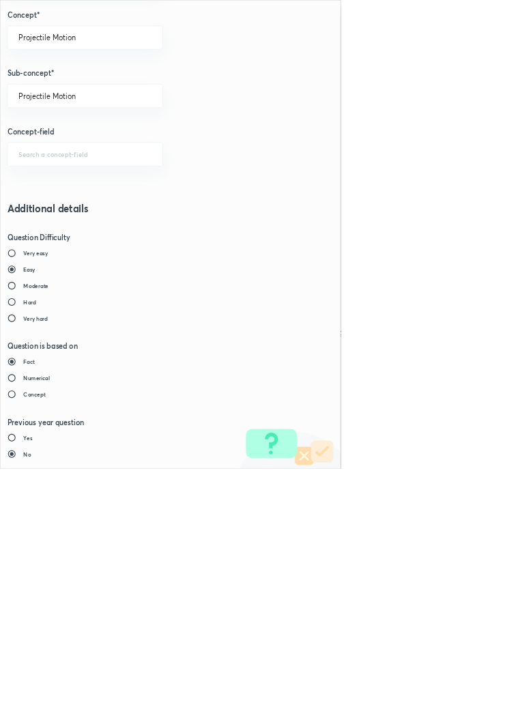
type input "1"
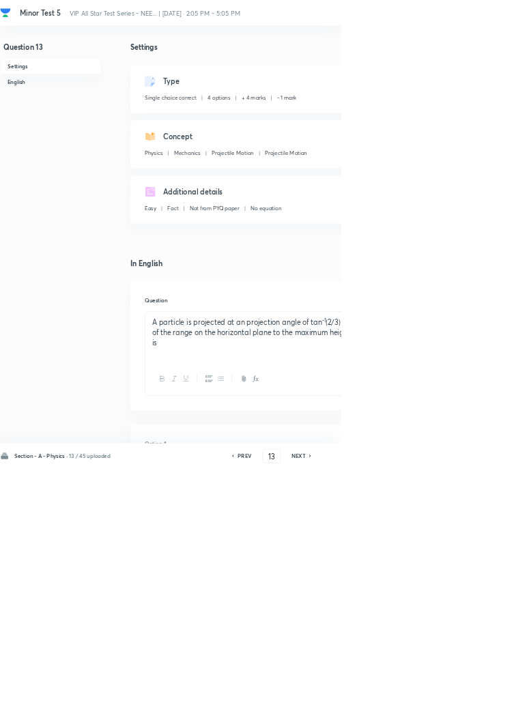
type input "14"
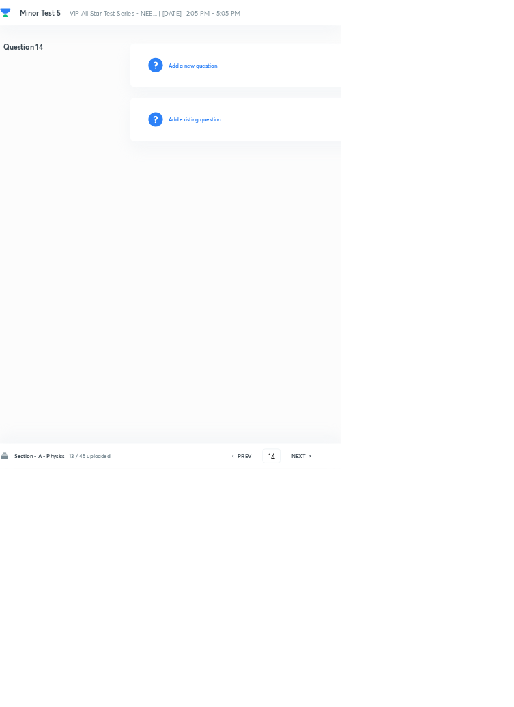
click at [330, 180] on h6 "Add existing question" at bounding box center [294, 180] width 80 height 12
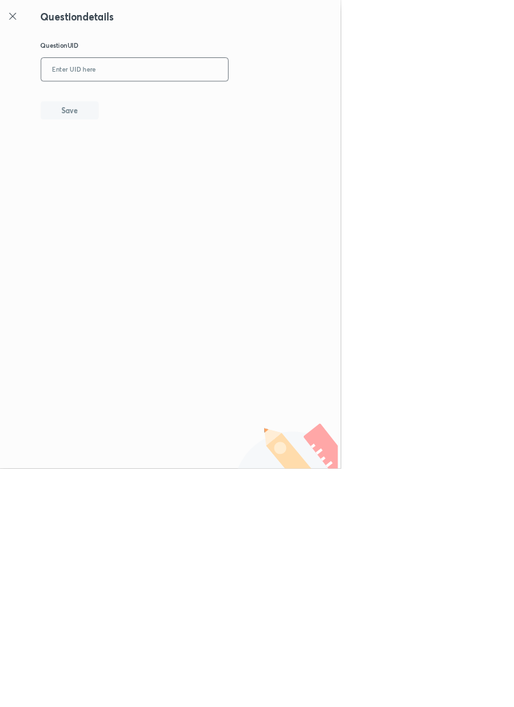
click at [199, 102] on input "text" at bounding box center [203, 105] width 282 height 33
type input "72GL5"
click at [141, 167] on button "Save" at bounding box center [104, 165] width 87 height 27
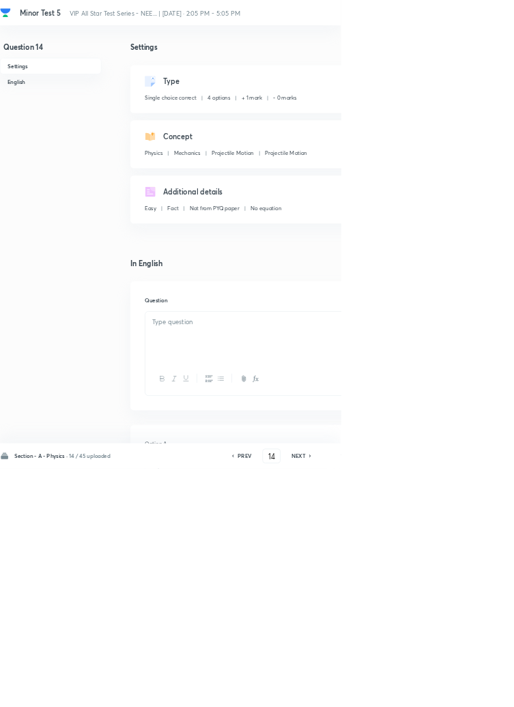
checkbox input "true"
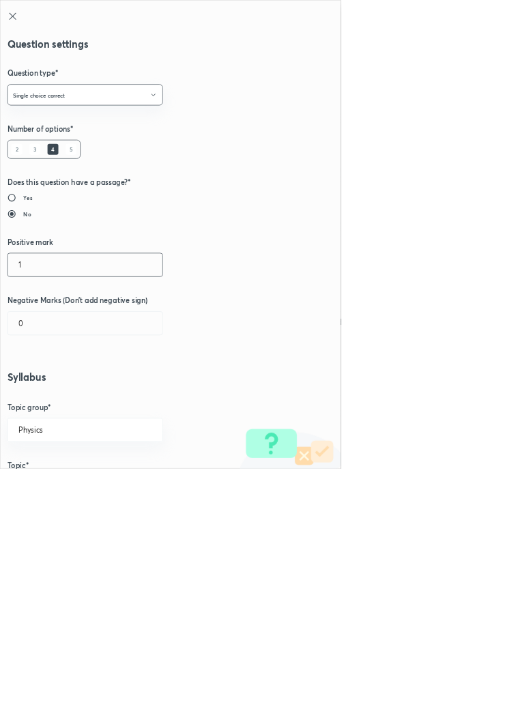
click at [61, 402] on input "1" at bounding box center [129, 399] width 234 height 35
type input "4"
click at [51, 494] on input "0" at bounding box center [129, 487] width 234 height 35
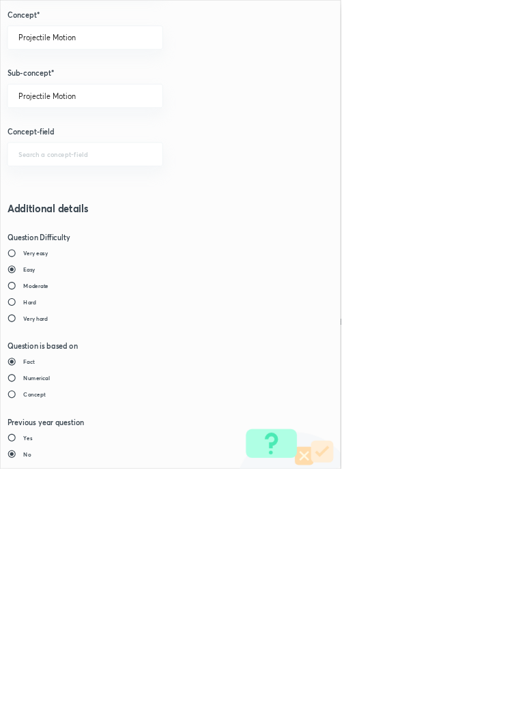
type input "1"
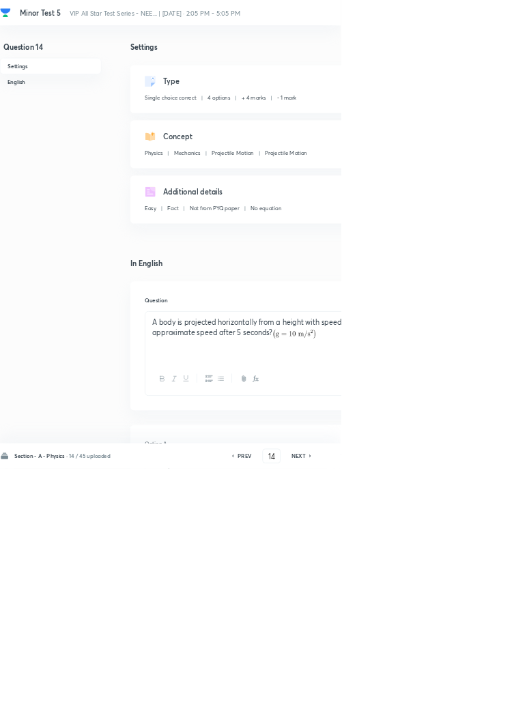
type input "15"
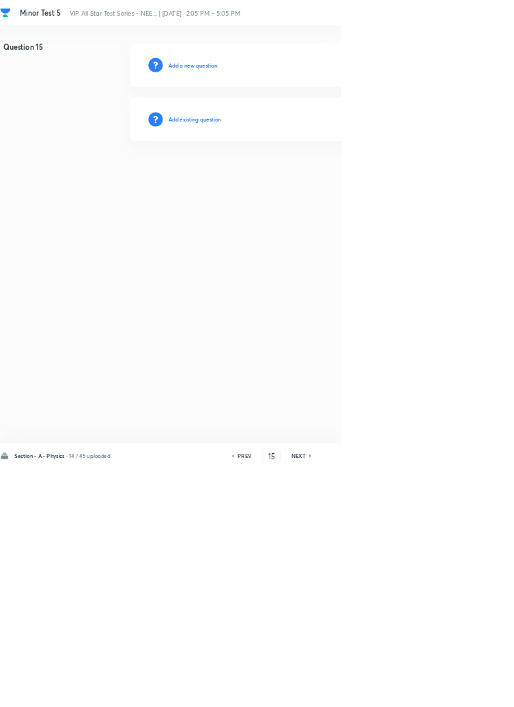
click at [314, 179] on h6 "Add existing question" at bounding box center [294, 180] width 80 height 12
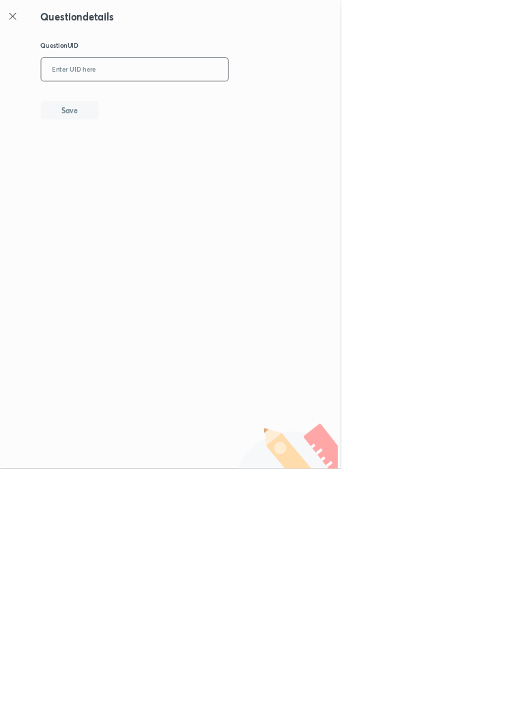
click at [214, 102] on input "text" at bounding box center [203, 105] width 282 height 33
type input "AGRNH"
click at [139, 155] on button "Save" at bounding box center [104, 165] width 87 height 27
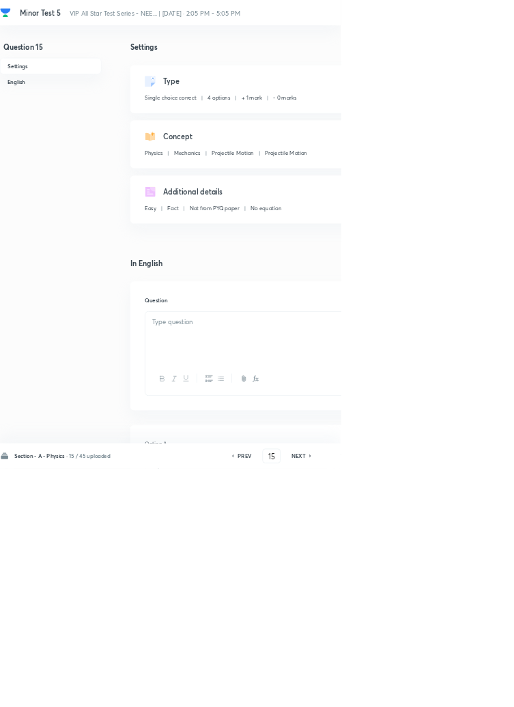
checkbox input "true"
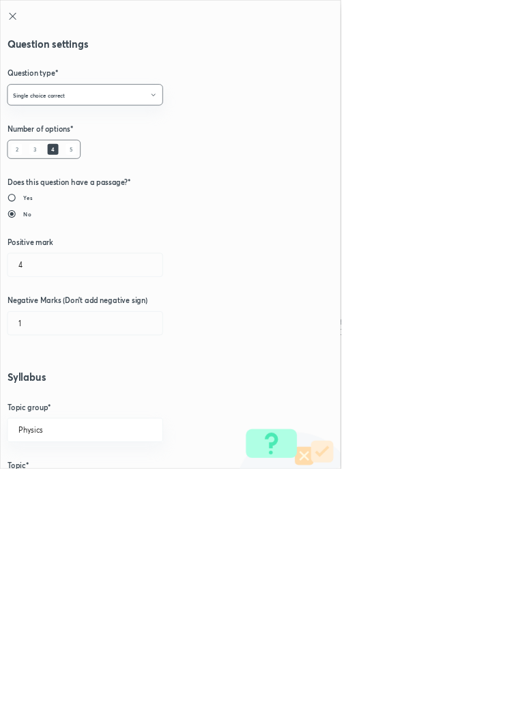
type input "1"
type input "0"
click at [46, 398] on input "1" at bounding box center [129, 399] width 234 height 35
type input "4"
click at [53, 491] on input "0" at bounding box center [129, 487] width 234 height 35
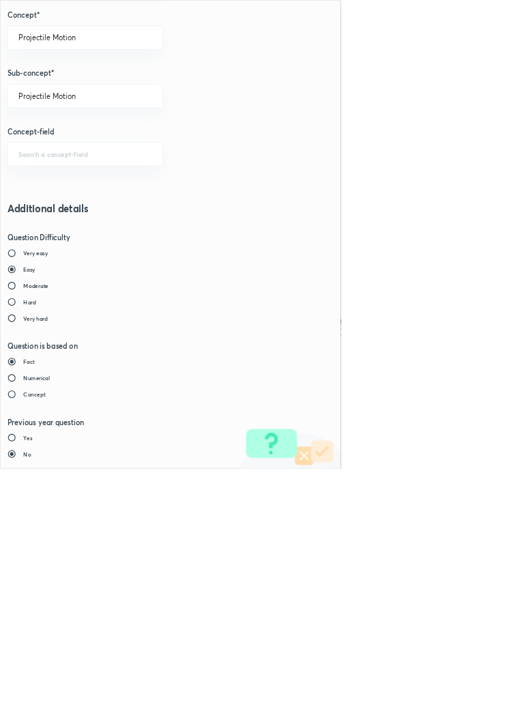
type input "1"
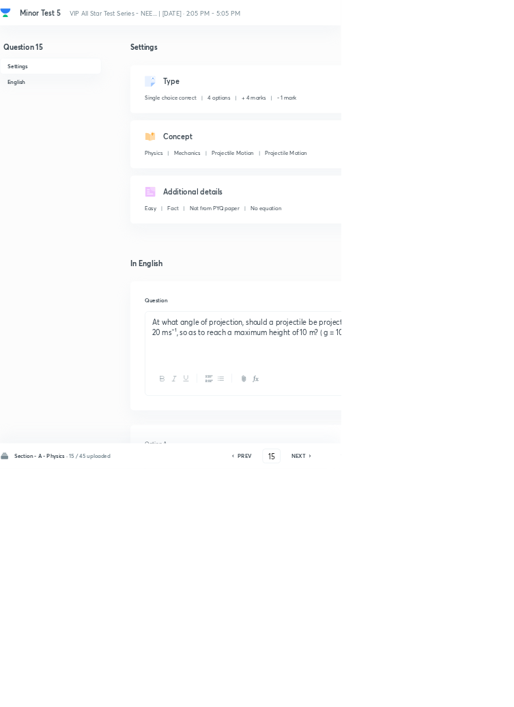
type input "16"
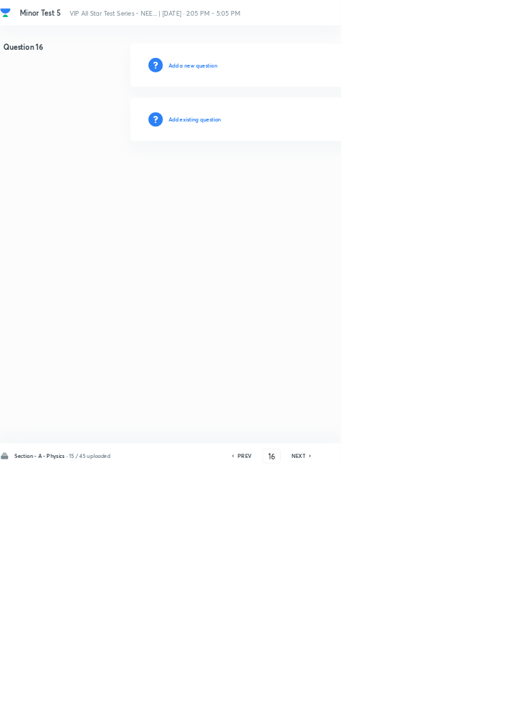
click at [320, 180] on h6 "Add existing question" at bounding box center [294, 180] width 80 height 12
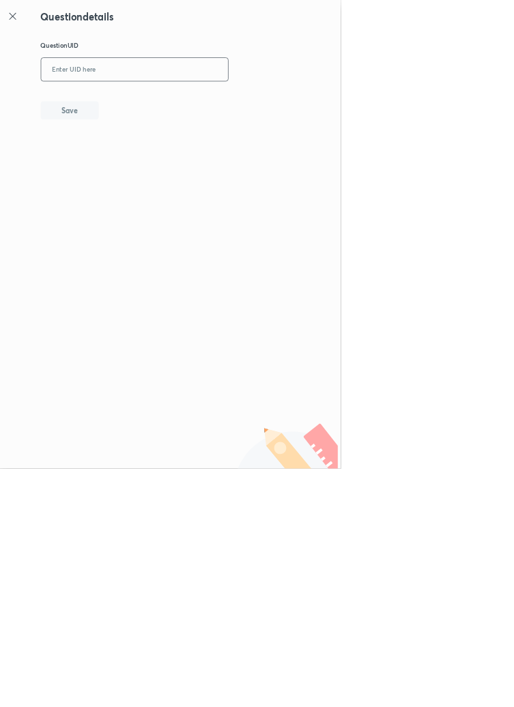
click at [300, 104] on input "text" at bounding box center [203, 105] width 282 height 33
type input "RAF3H"
click at [149, 169] on button "Save" at bounding box center [104, 165] width 87 height 27
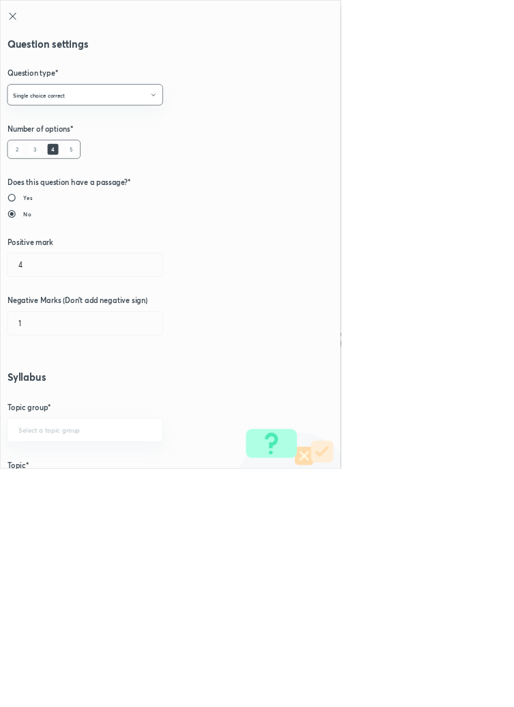
type input "Physics"
type input "Mechanics"
type input "Projectile Motion"
type input "1"
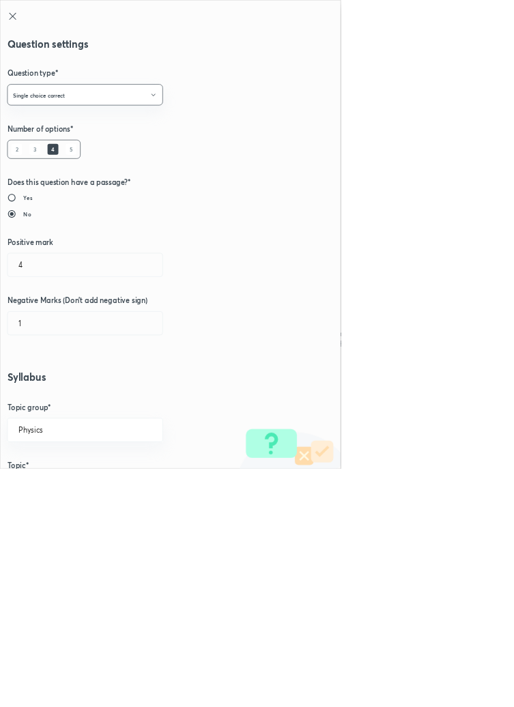
type input "0"
type input "Horizontal Projectile"
type input "Projectile from Height at Certain Angle with Horizontal"
click at [64, 397] on input "1" at bounding box center [129, 399] width 234 height 35
type input "4"
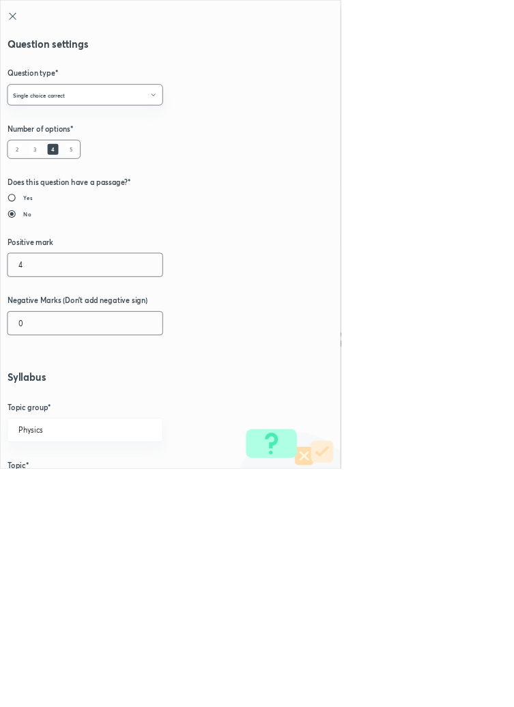
click at [55, 488] on input "0" at bounding box center [129, 487] width 234 height 35
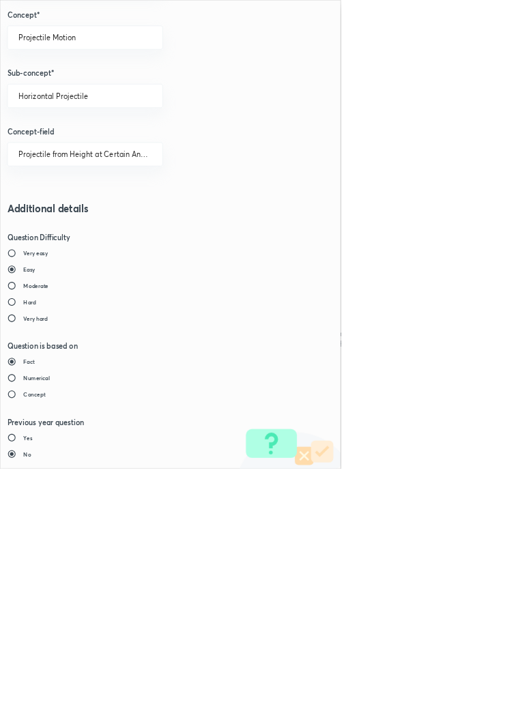
type input "1"
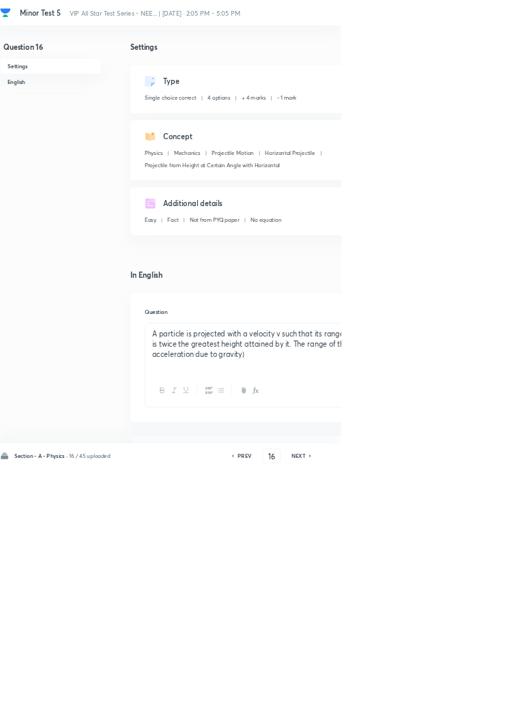
type input "17"
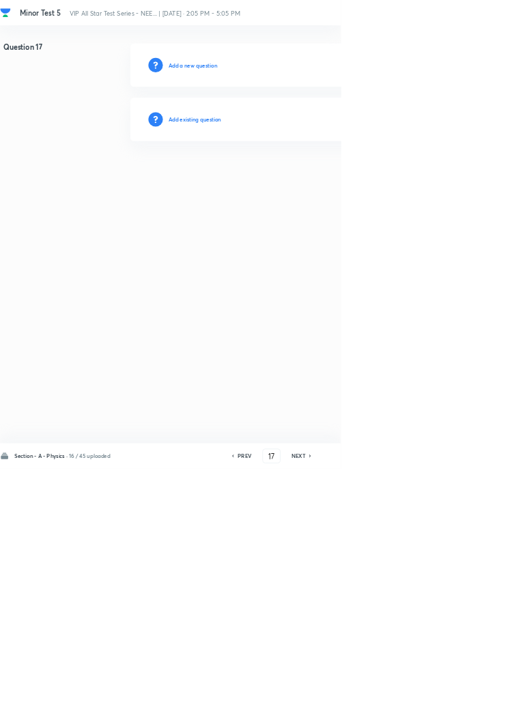
click at [318, 176] on h6 "Add existing question" at bounding box center [294, 180] width 80 height 12
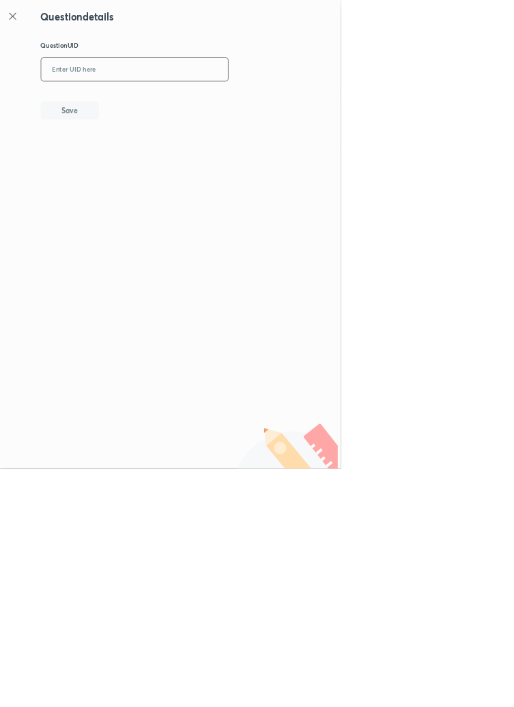
click at [186, 100] on input "text" at bounding box center [203, 105] width 282 height 33
type input "WORXT"
click at [145, 165] on button "Save" at bounding box center [104, 165] width 87 height 27
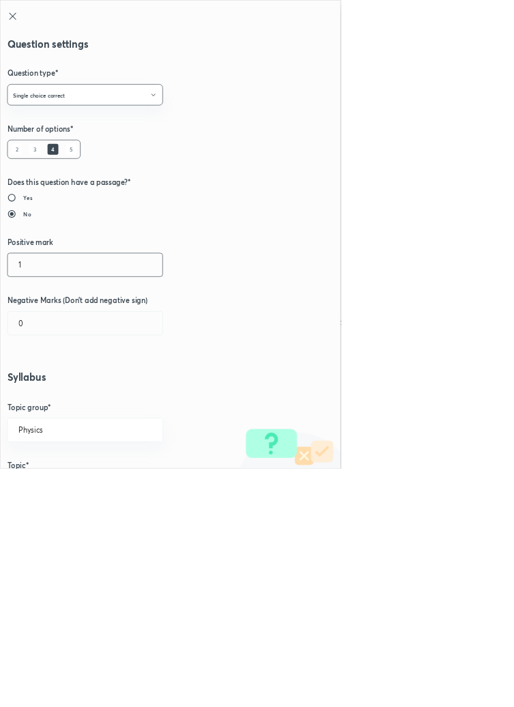
click at [66, 401] on input "1" at bounding box center [129, 399] width 234 height 35
type input "4"
click at [55, 488] on input "0" at bounding box center [129, 487] width 234 height 35
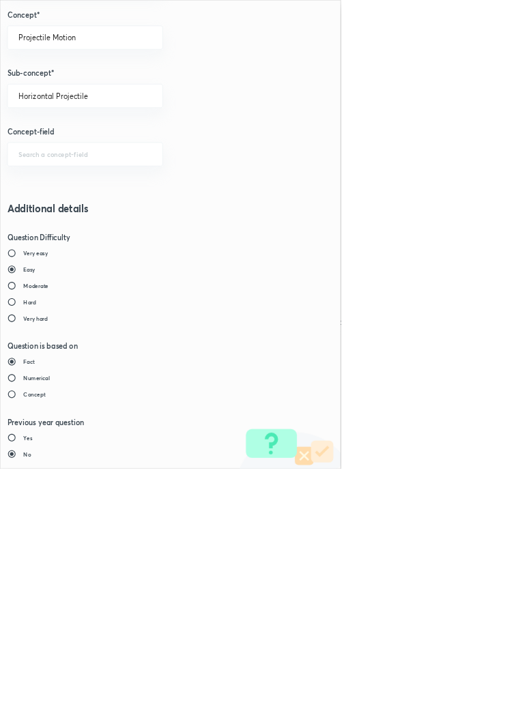
type input "1"
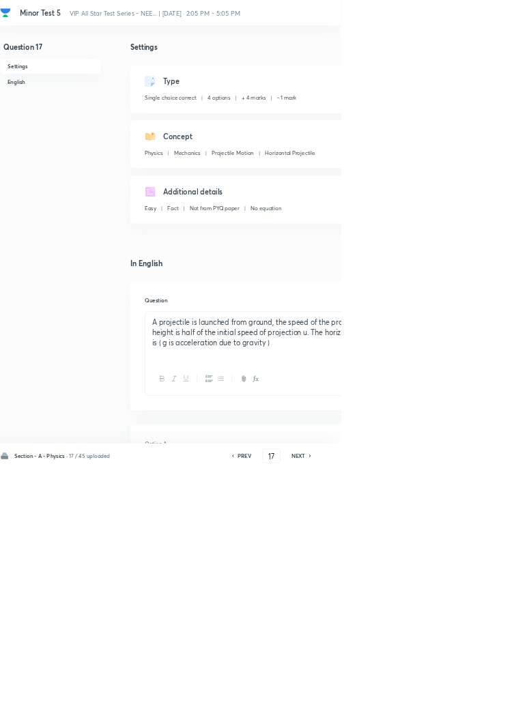
type input "18"
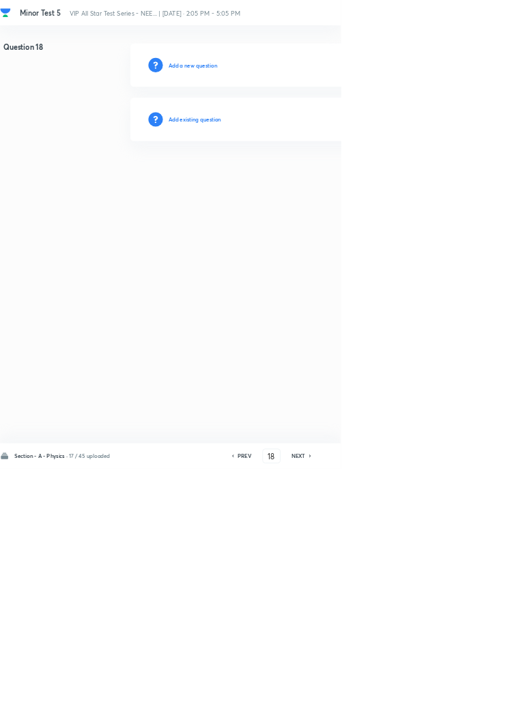
click at [333, 178] on h6 "Add existing question" at bounding box center [294, 180] width 80 height 12
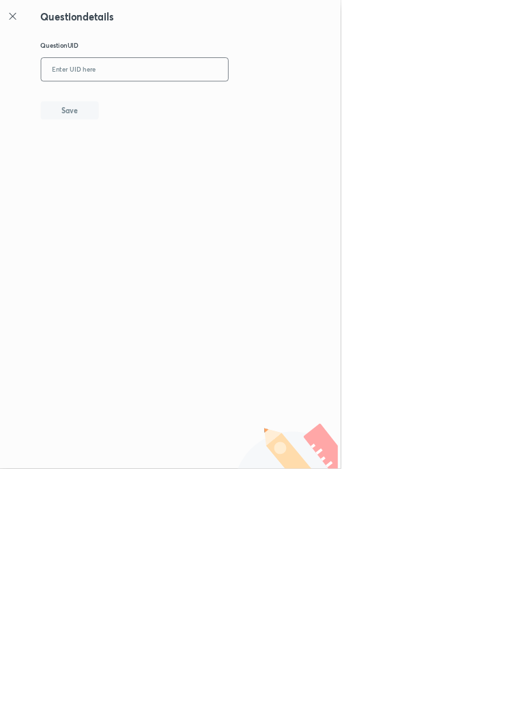
click at [330, 99] on input "text" at bounding box center [203, 105] width 282 height 33
type input "IAJGZ"
click at [143, 167] on button "Save" at bounding box center [104, 165] width 87 height 27
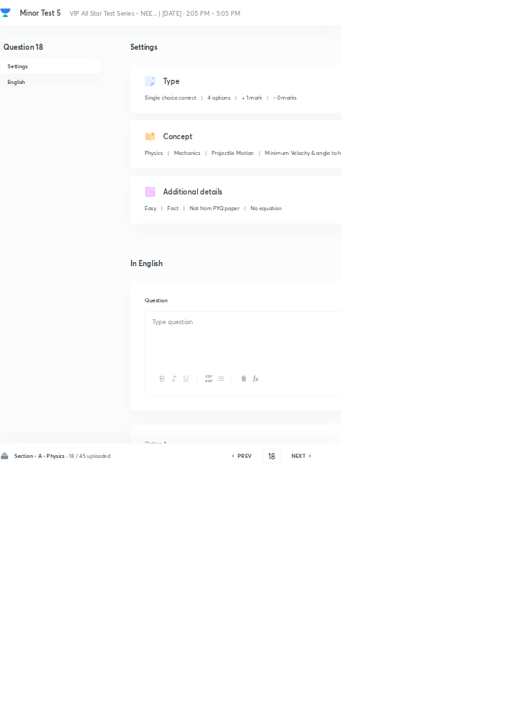
checkbox input "true"
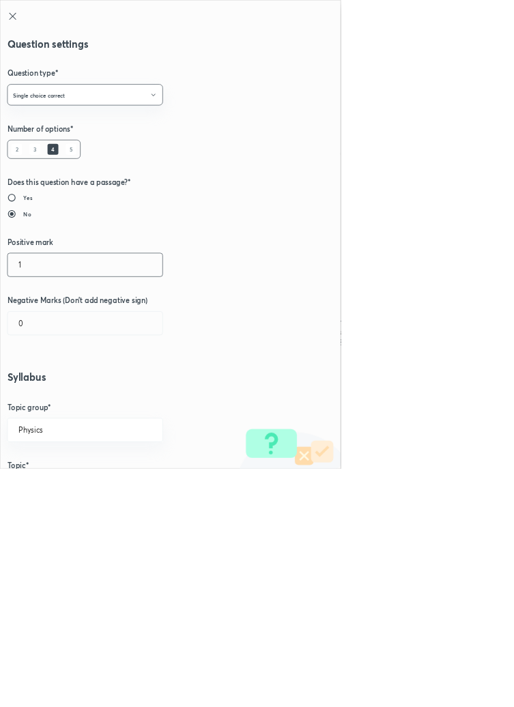
click at [56, 401] on input "1" at bounding box center [129, 399] width 234 height 35
type input "4"
click at [44, 490] on input "0" at bounding box center [129, 487] width 234 height 35
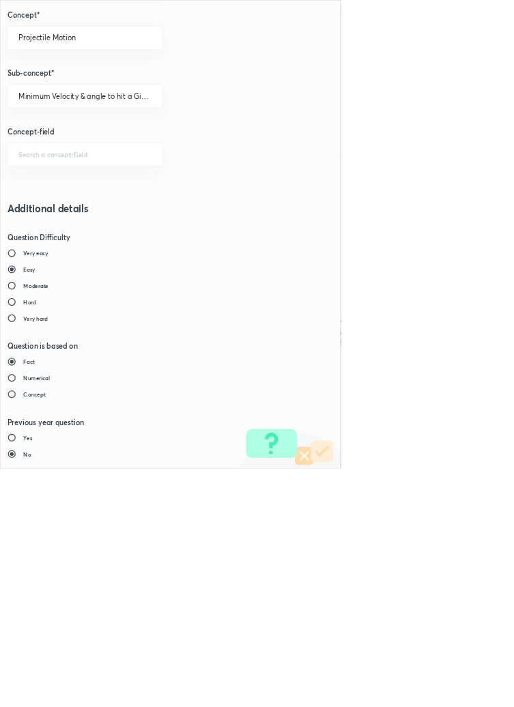
type input "1"
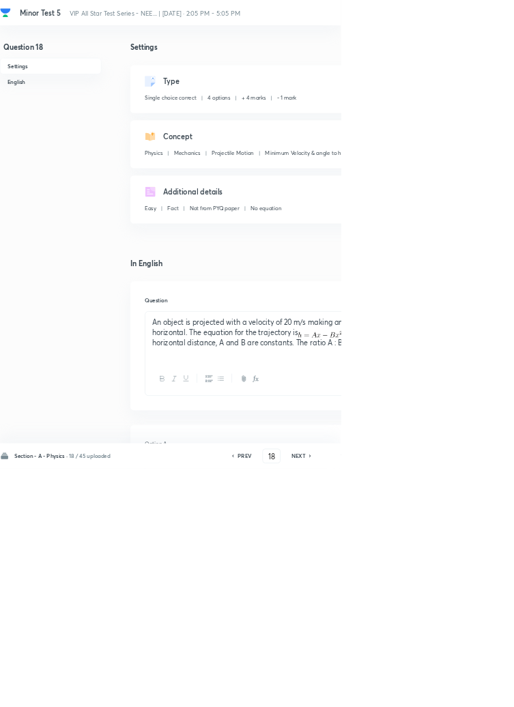
type input "19"
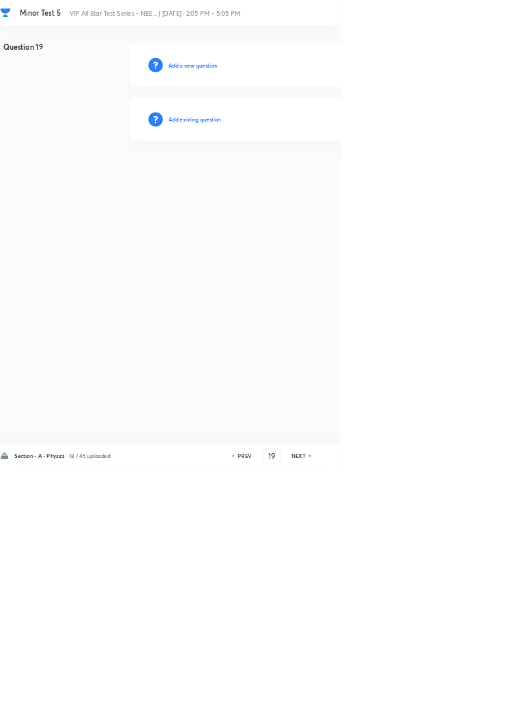
click at [315, 176] on h6 "Add existing question" at bounding box center [294, 180] width 80 height 12
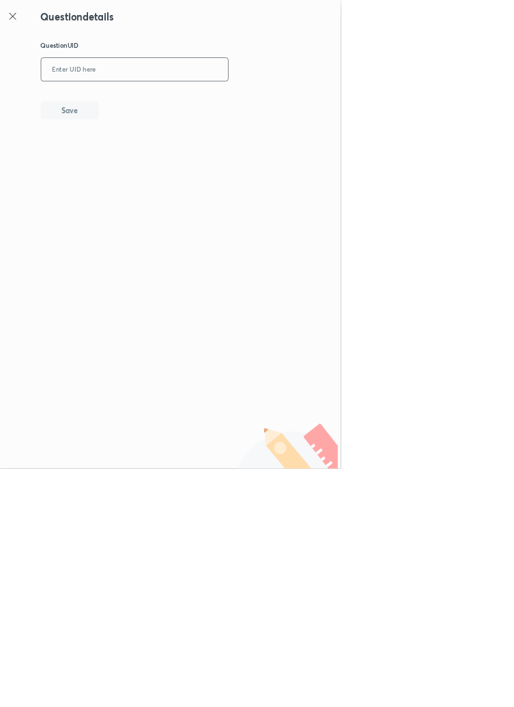
click at [249, 104] on input "text" at bounding box center [203, 105] width 282 height 33
type input "2J4EU"
click at [145, 160] on button "Save" at bounding box center [104, 165] width 87 height 27
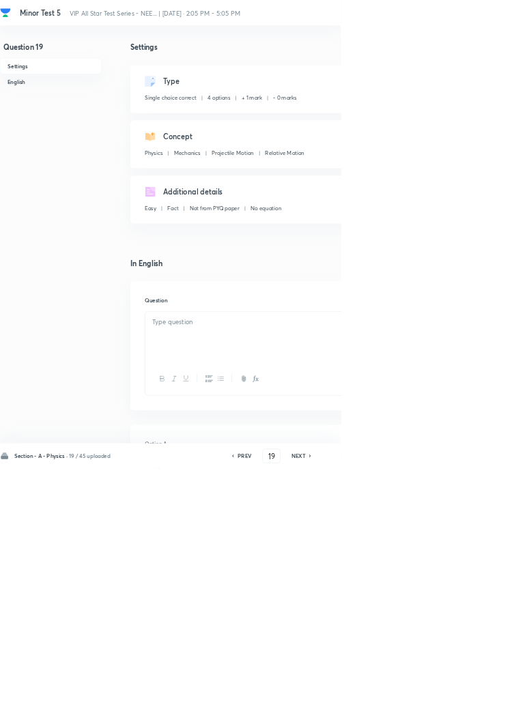
checkbox input "true"
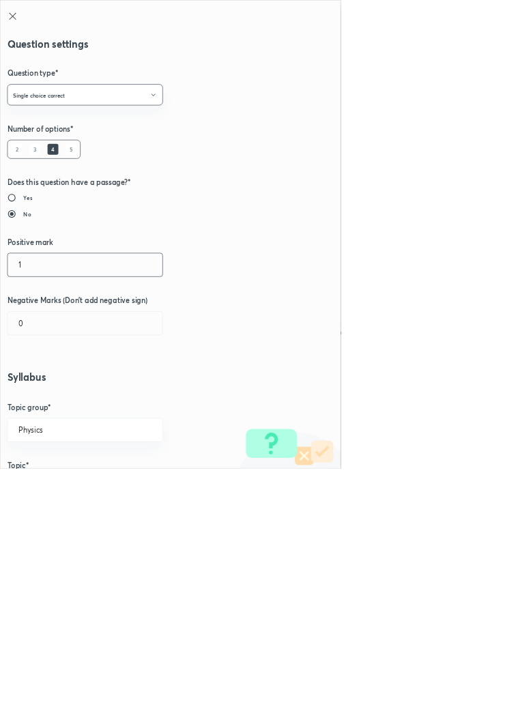
click at [53, 396] on input "1" at bounding box center [129, 399] width 234 height 35
type input "4"
click at [57, 490] on input "0" at bounding box center [129, 487] width 234 height 35
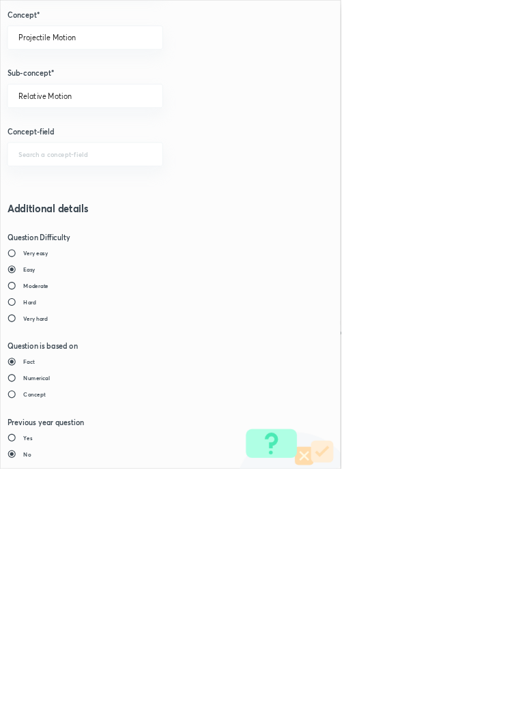
type input "1"
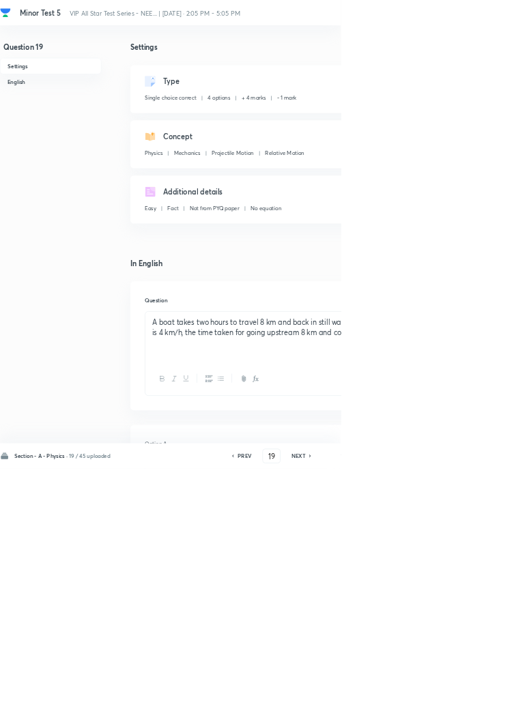
type input "20"
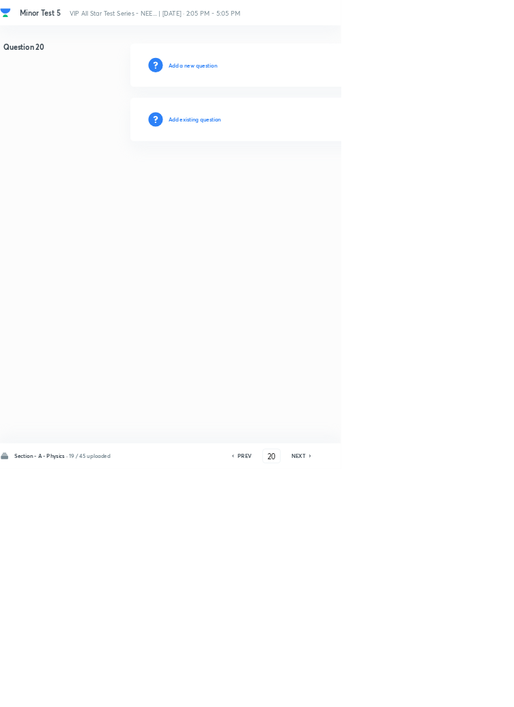
click at [333, 180] on h6 "Add existing question" at bounding box center [294, 180] width 80 height 12
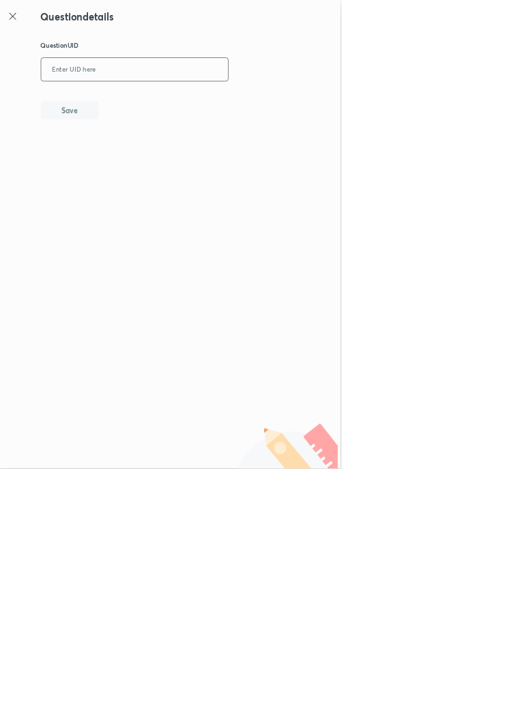
click at [295, 102] on input "text" at bounding box center [203, 105] width 282 height 33
type input "NHK6K"
click at [135, 173] on button "Save" at bounding box center [104, 165] width 87 height 27
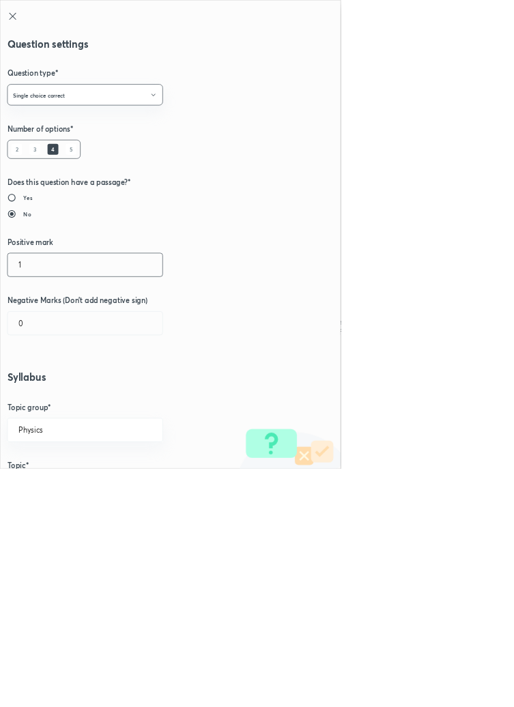
click at [58, 394] on input "1" at bounding box center [129, 399] width 234 height 35
type input "4"
click at [49, 486] on input "0" at bounding box center [129, 487] width 234 height 35
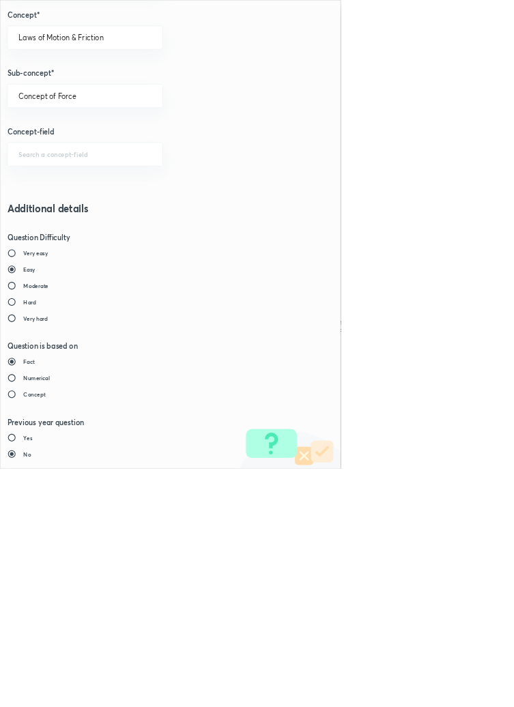
type input "1"
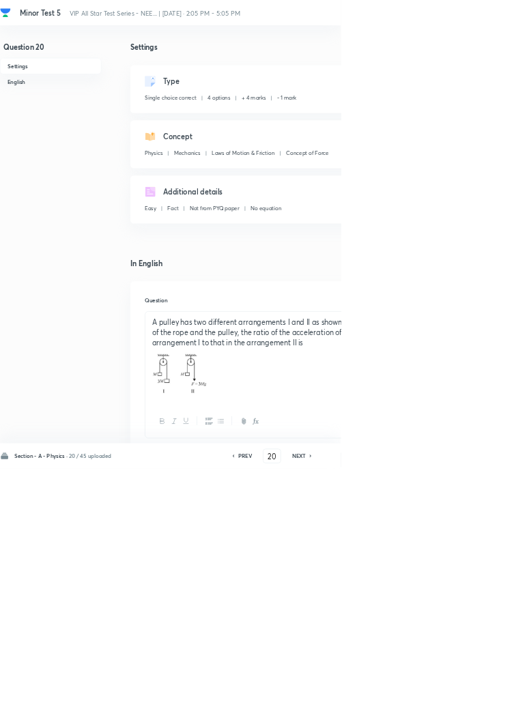
type input "21"
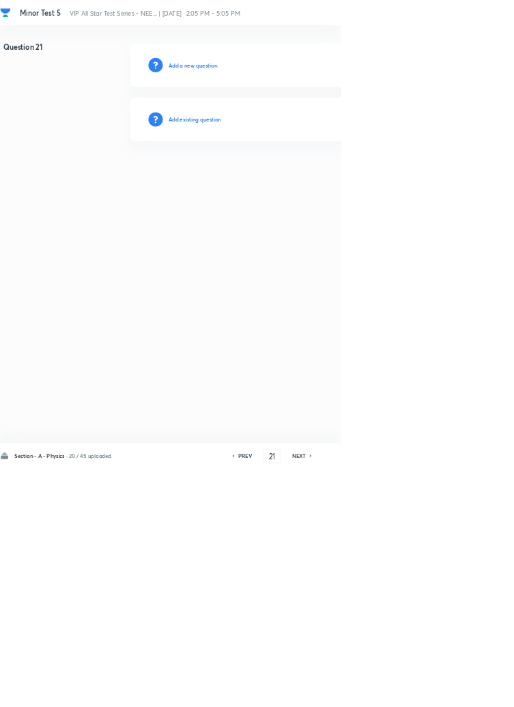
click at [333, 183] on h6 "Add existing question" at bounding box center [294, 180] width 80 height 12
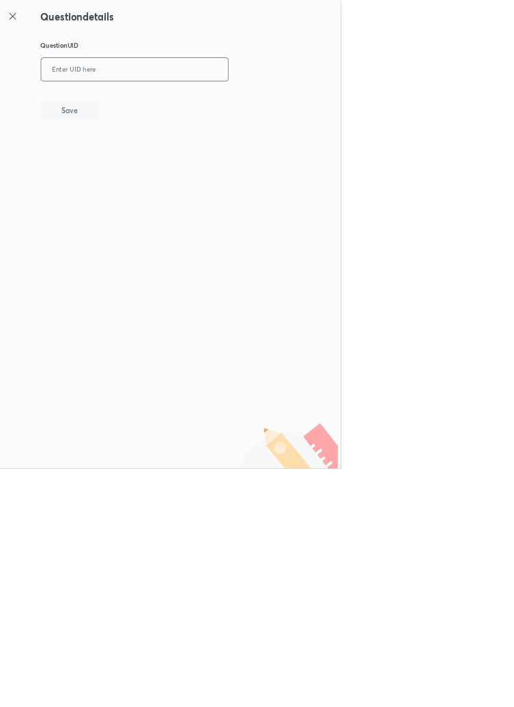
click at [214, 109] on input "text" at bounding box center [203, 105] width 282 height 33
type input "JNLO8"
click at [142, 170] on button "Save" at bounding box center [104, 165] width 87 height 27
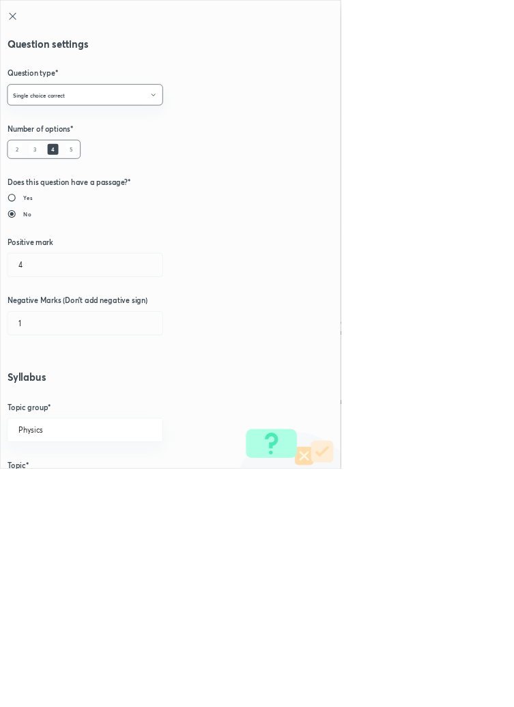
type input "1"
type input "0"
click at [53, 396] on input "1" at bounding box center [129, 399] width 234 height 35
type input "4"
click at [55, 490] on input "0" at bounding box center [129, 487] width 234 height 35
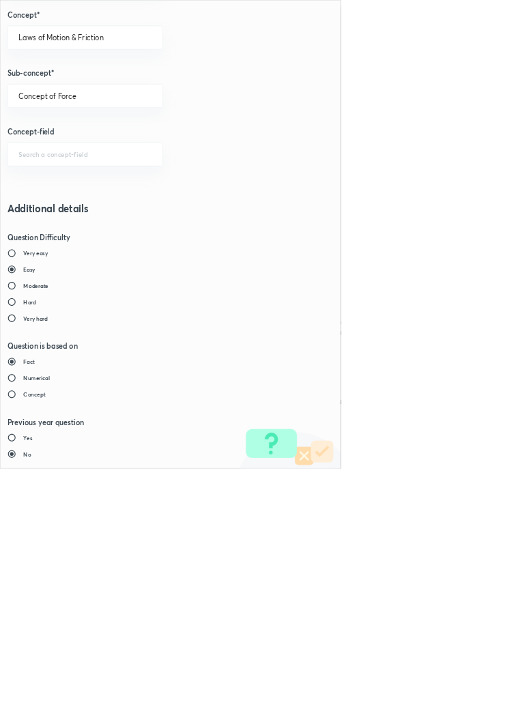
type input "1"
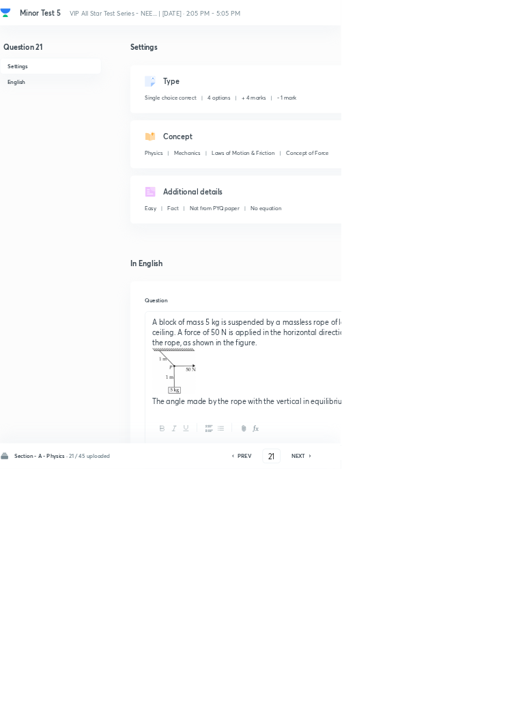
type input "22"
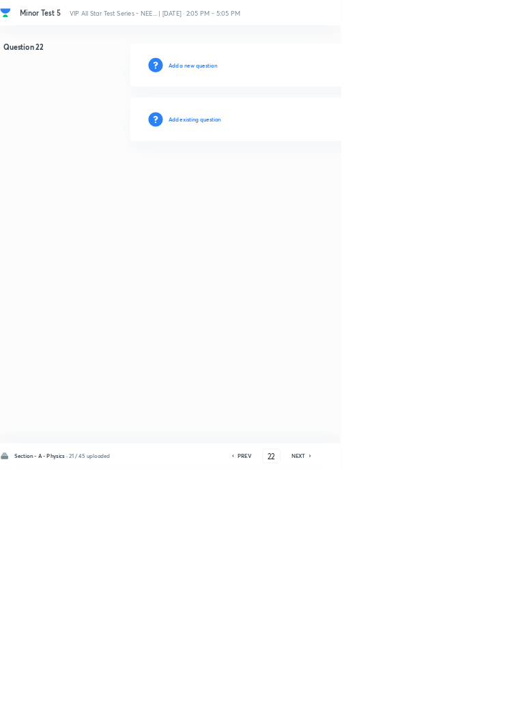
click at [320, 179] on h6 "Add existing question" at bounding box center [294, 180] width 80 height 12
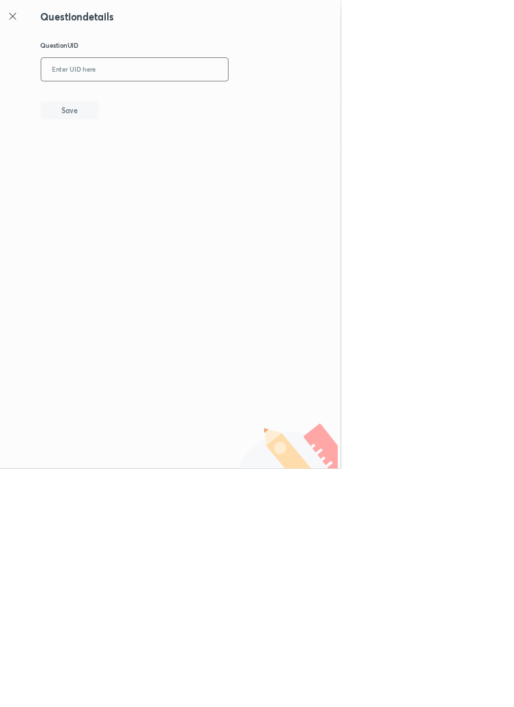
click at [275, 108] on input "text" at bounding box center [203, 105] width 282 height 33
type input "E8VK5"
click at [139, 163] on button "Save" at bounding box center [104, 165] width 87 height 27
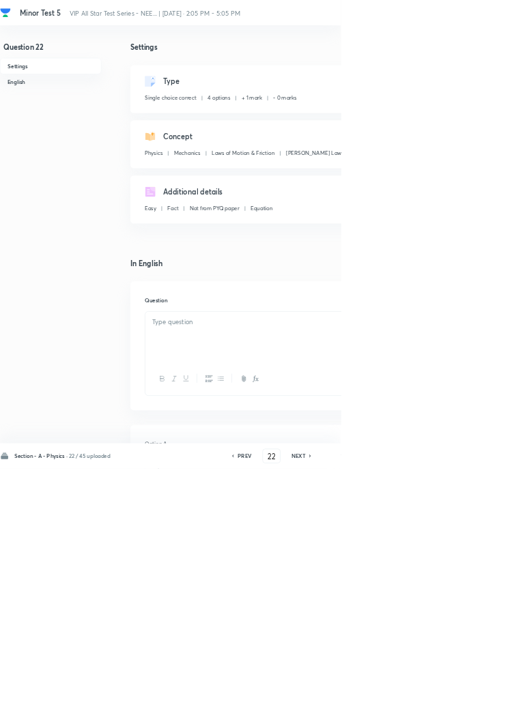
checkbox input "true"
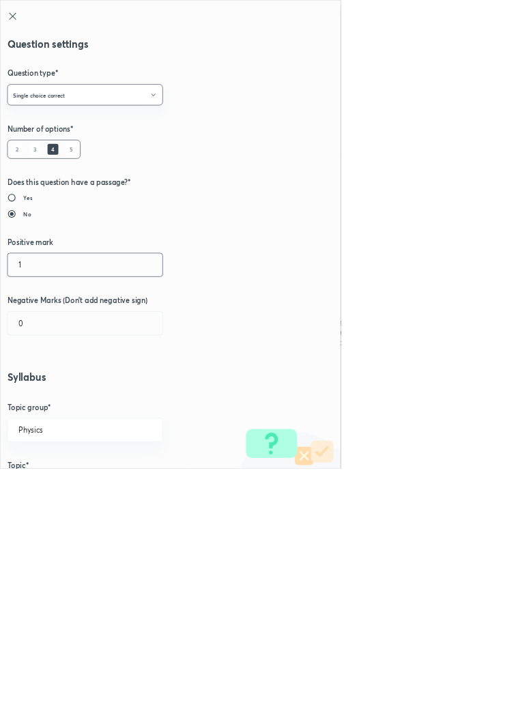
click at [43, 397] on input "1" at bounding box center [129, 399] width 234 height 35
type input "4"
click at [47, 492] on input "0" at bounding box center [129, 487] width 234 height 35
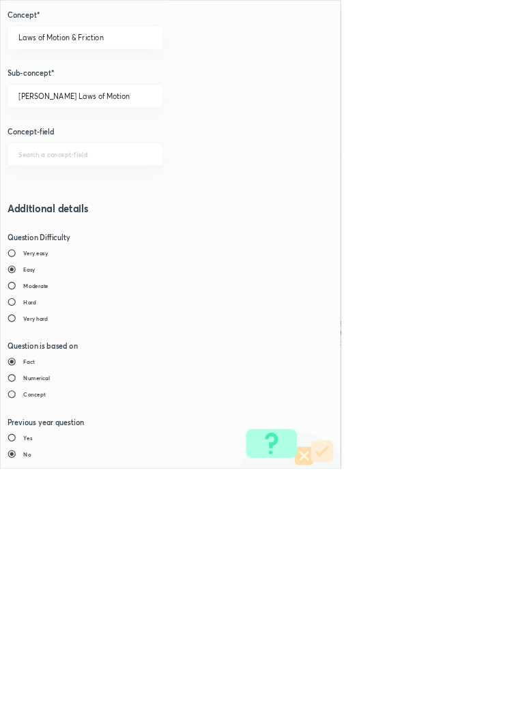
type input "1"
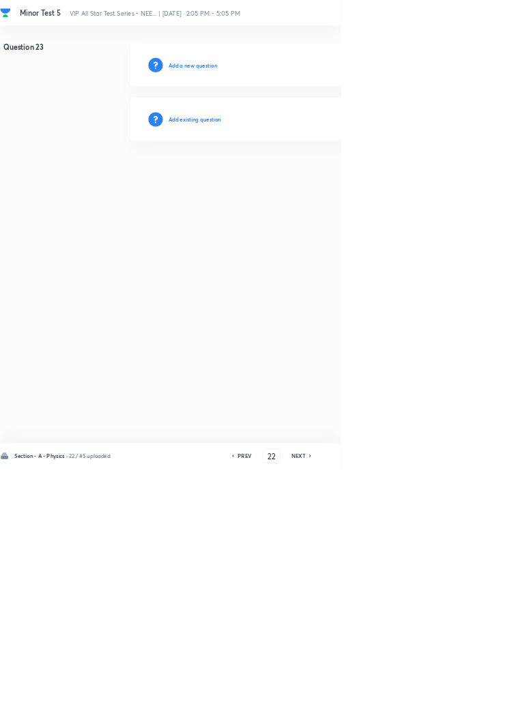
type input "23"
click at [316, 182] on h6 "Add existing question" at bounding box center [294, 180] width 80 height 12
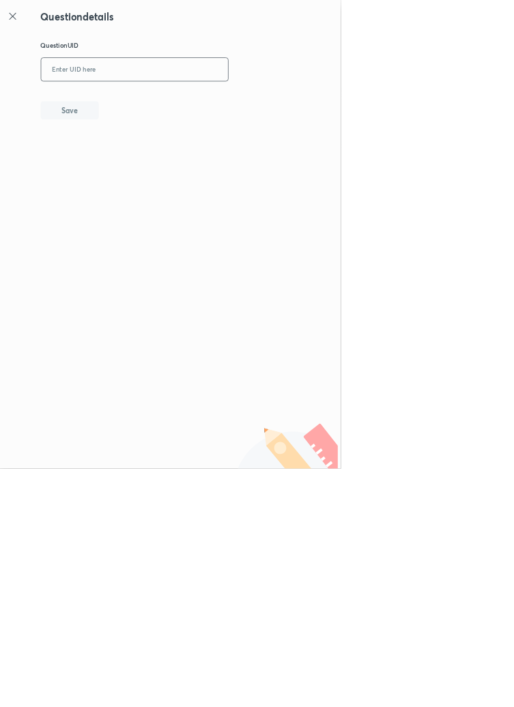
click at [245, 103] on input "text" at bounding box center [203, 105] width 282 height 33
type input "US4HF"
click at [142, 154] on button "Save" at bounding box center [104, 165] width 87 height 27
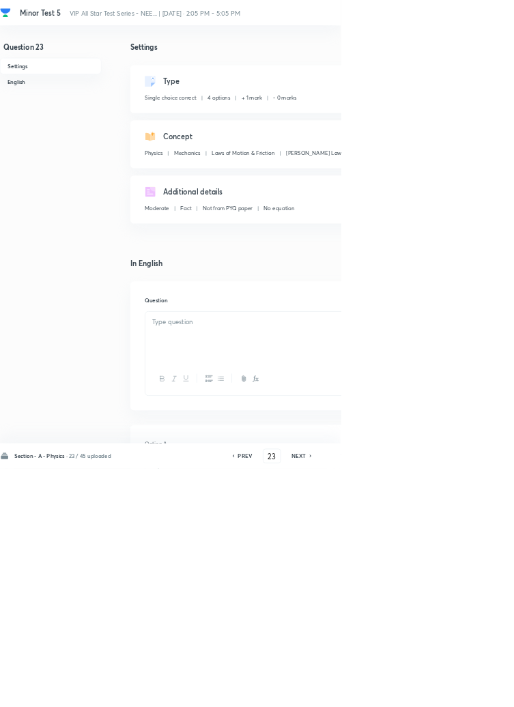
checkbox input "true"
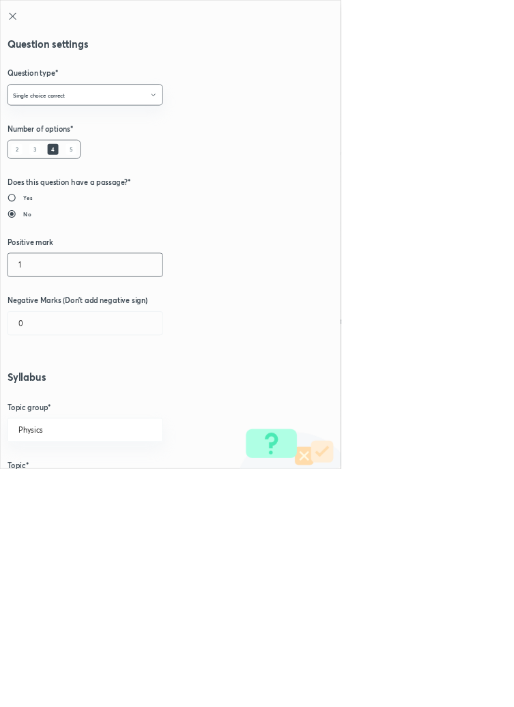
click at [53, 397] on input "1" at bounding box center [129, 399] width 234 height 35
type input "4"
click at [57, 492] on input "0" at bounding box center [129, 487] width 234 height 35
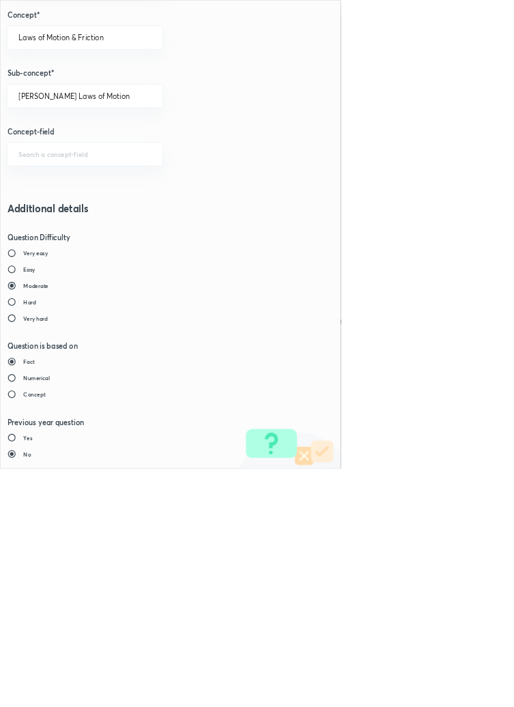
type input "1"
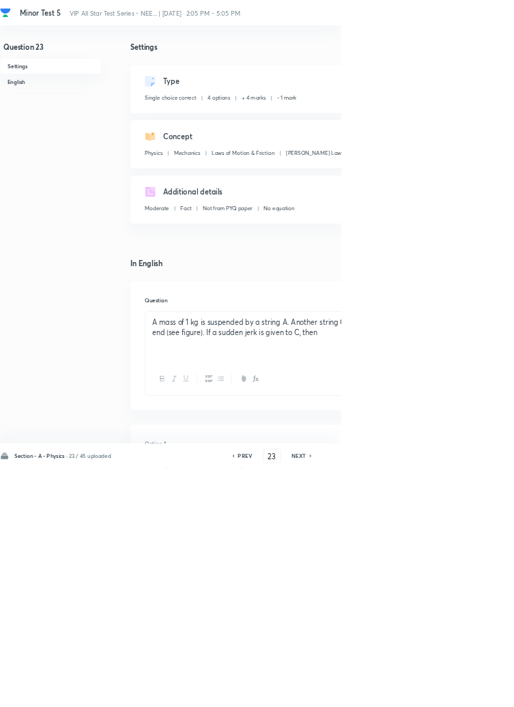
type input "24"
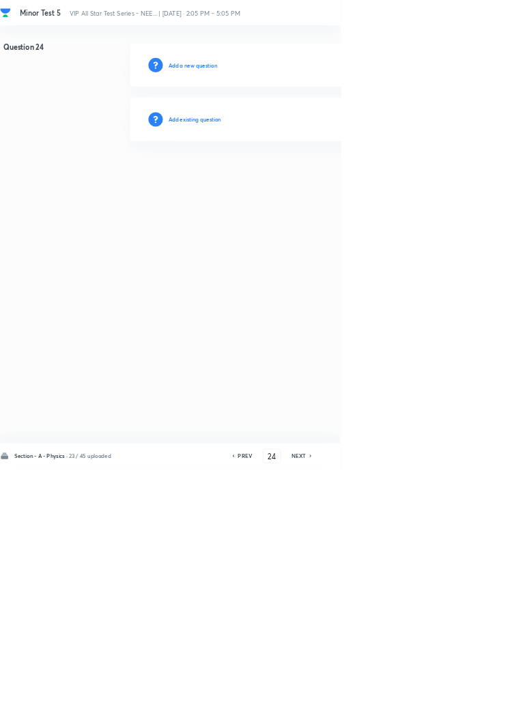
click at [323, 180] on h6 "Add existing question" at bounding box center [294, 180] width 80 height 12
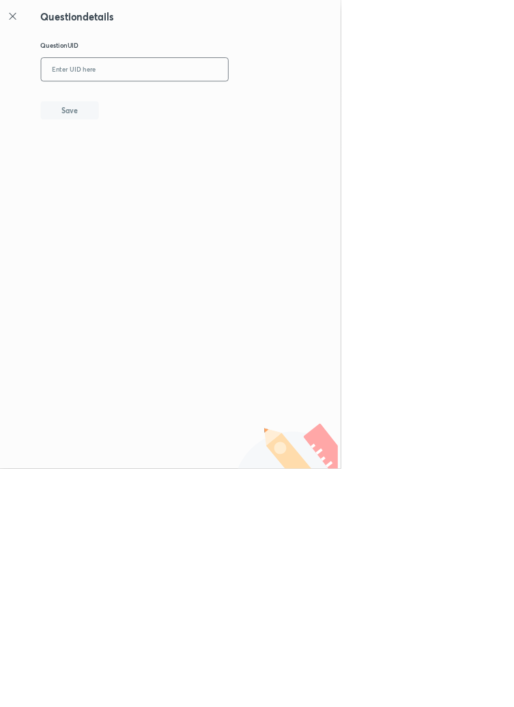
click at [235, 107] on input "text" at bounding box center [203, 105] width 282 height 33
type input "RB301"
click at [128, 169] on button "Save" at bounding box center [104, 165] width 87 height 27
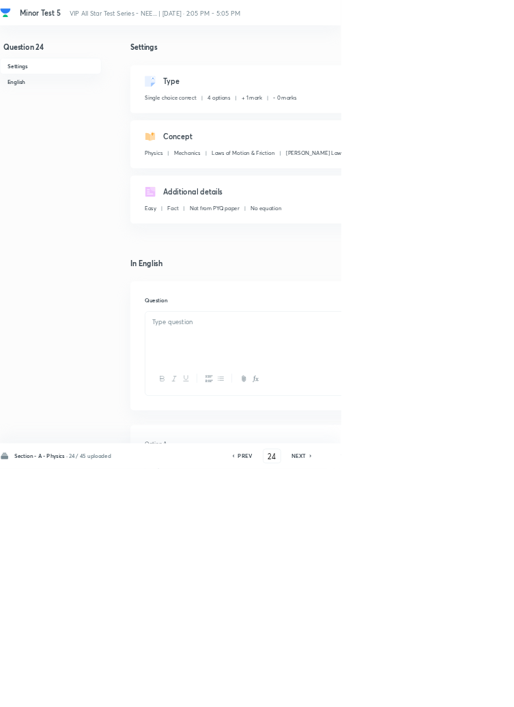
checkbox input "true"
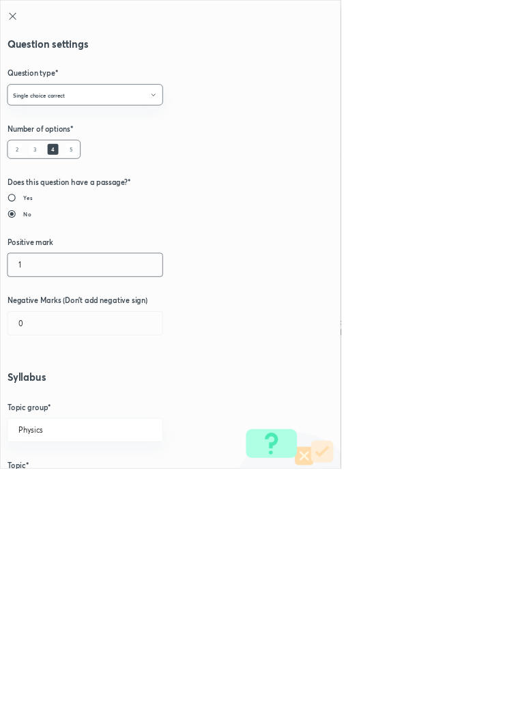
click at [55, 401] on input "1" at bounding box center [129, 399] width 234 height 35
type input "4"
click at [44, 490] on input "0" at bounding box center [129, 487] width 234 height 35
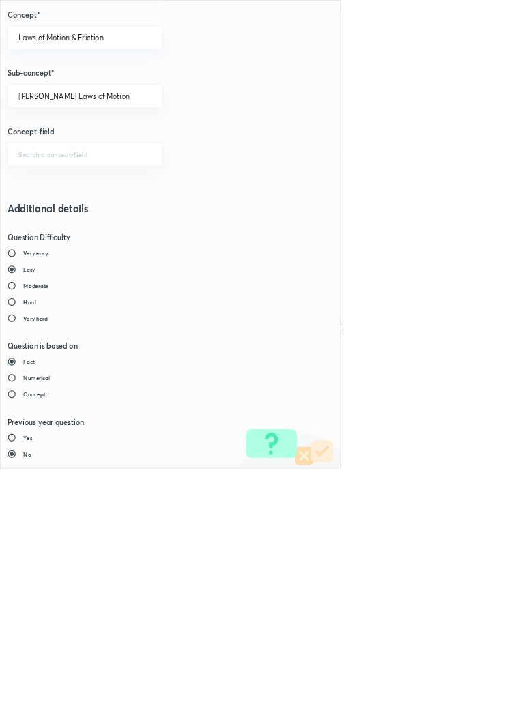
type input "1"
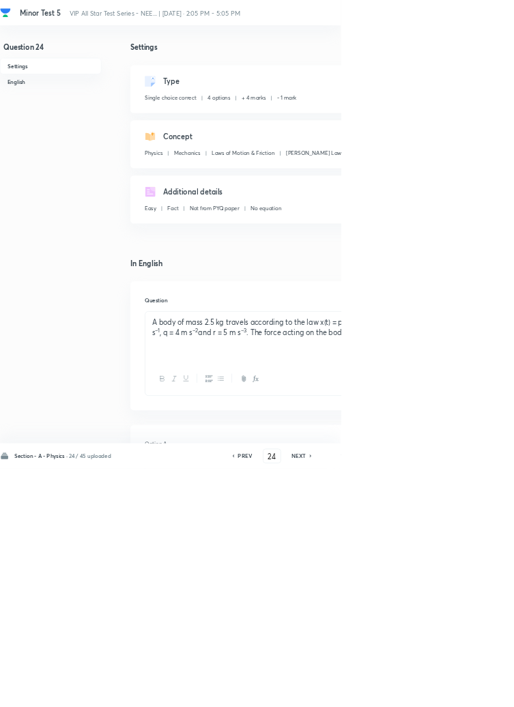
type input "25"
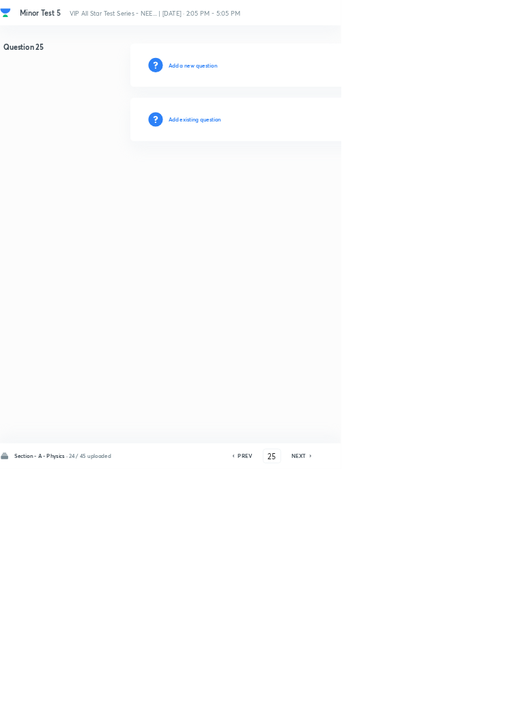
click at [318, 179] on h6 "Add existing question" at bounding box center [294, 180] width 80 height 12
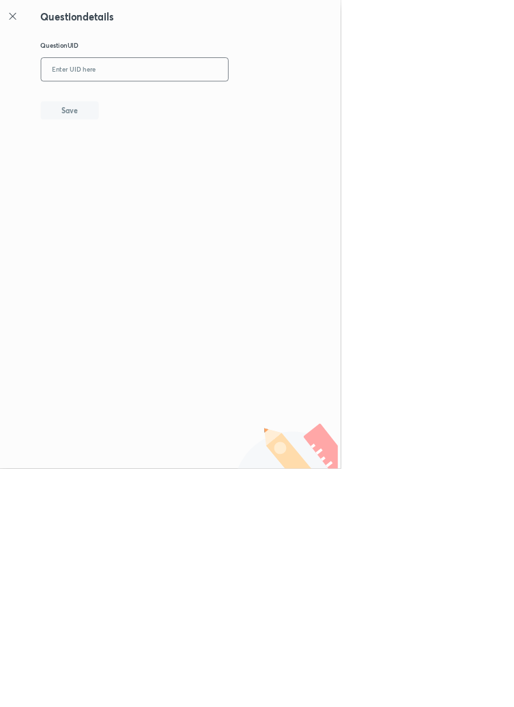
click at [300, 104] on input "text" at bounding box center [203, 105] width 282 height 33
type input "QBO5Q"
click at [143, 171] on button "Save" at bounding box center [104, 165] width 87 height 27
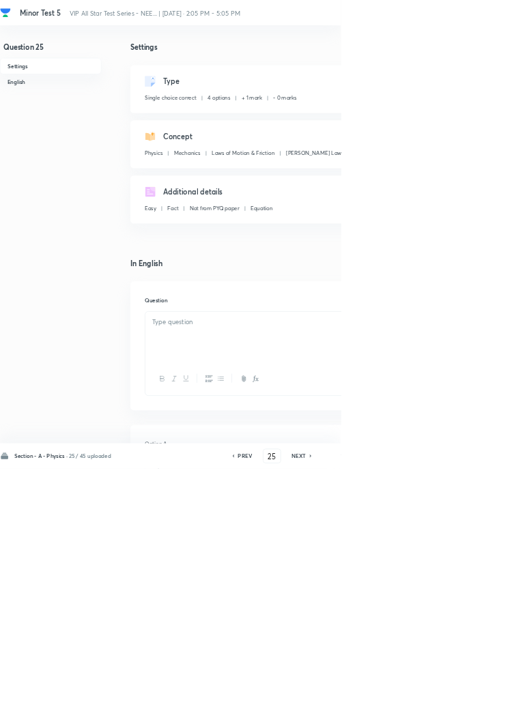
checkbox input "true"
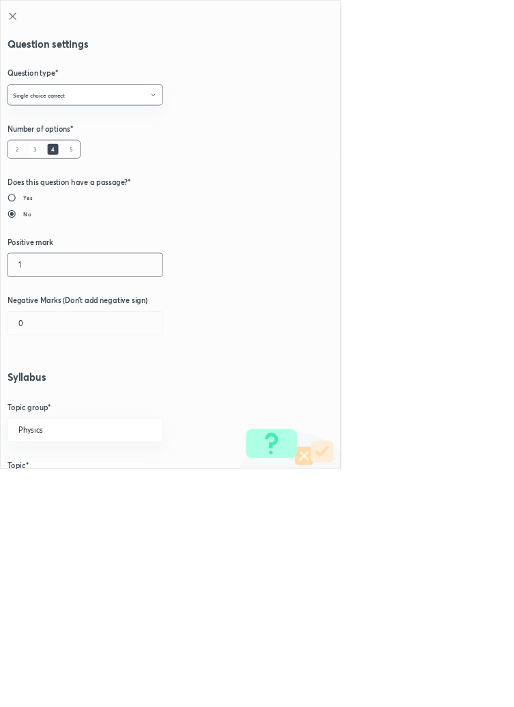
click at [48, 401] on input "1" at bounding box center [129, 399] width 234 height 35
type input "4"
click at [46, 492] on input "0" at bounding box center [129, 487] width 234 height 35
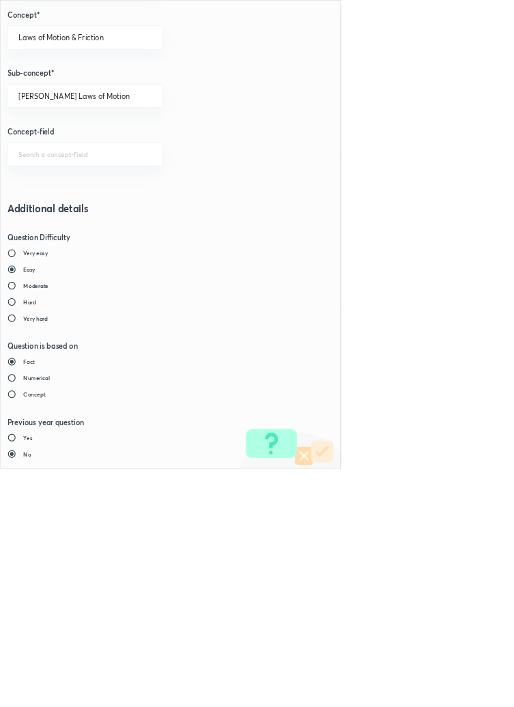
type input "1"
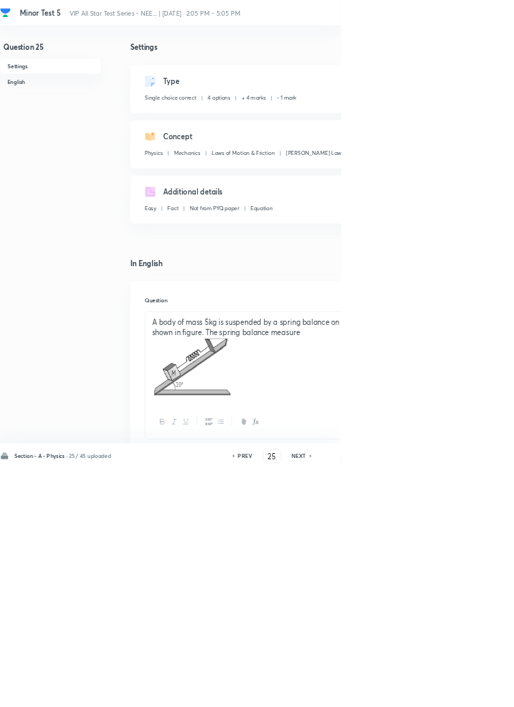
type input "26"
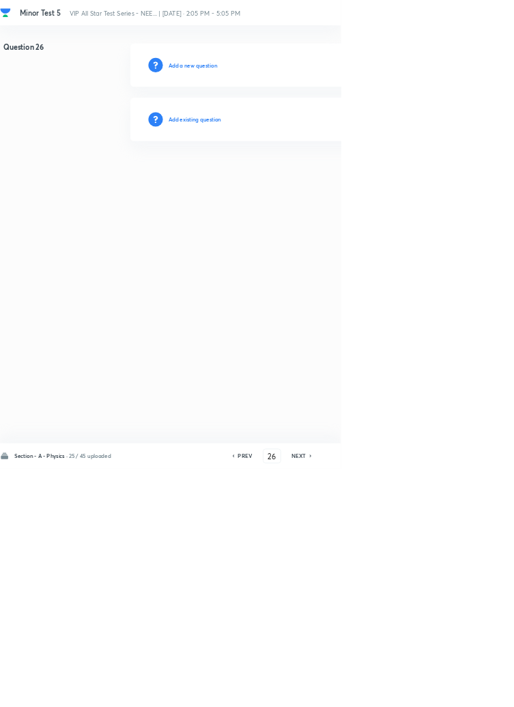
click at [327, 185] on h6 "Add existing question" at bounding box center [294, 180] width 80 height 12
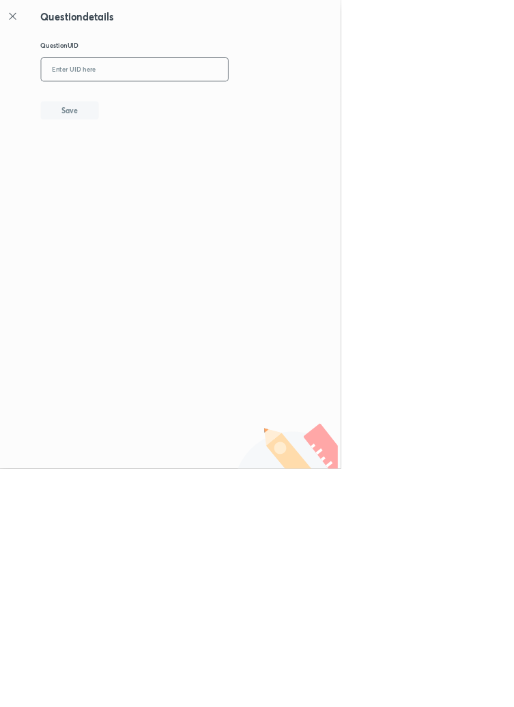
click at [298, 100] on input "text" at bounding box center [203, 105] width 282 height 33
type input "TNC7M"
click at [148, 170] on button "Save" at bounding box center [104, 165] width 87 height 27
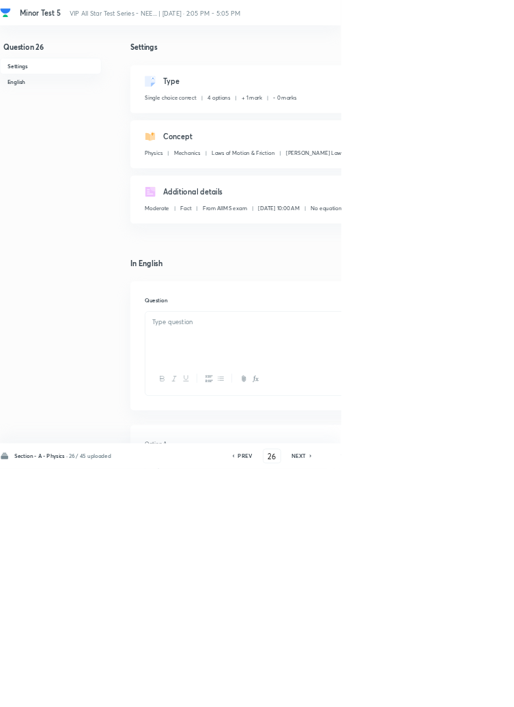
checkbox input "true"
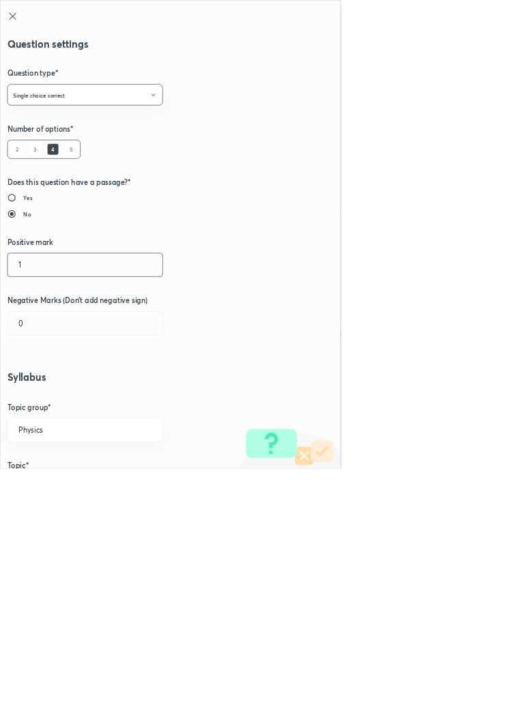
click at [57, 399] on input "1" at bounding box center [129, 399] width 234 height 35
type input "4"
click at [51, 486] on input "0" at bounding box center [129, 487] width 234 height 35
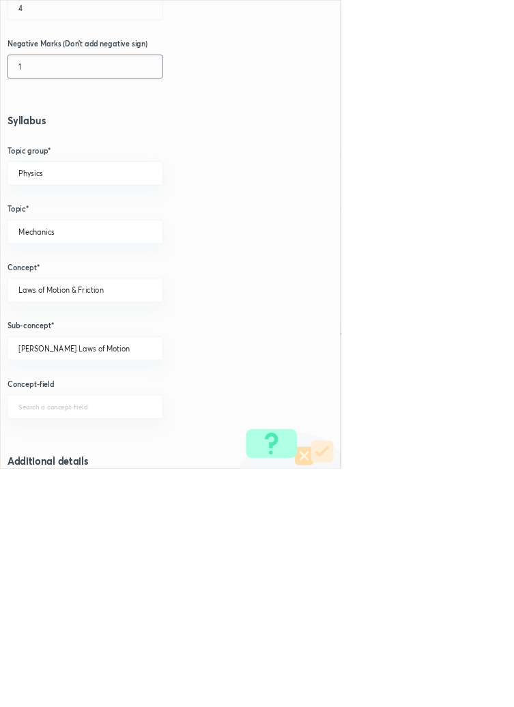
scroll to position [940, 0]
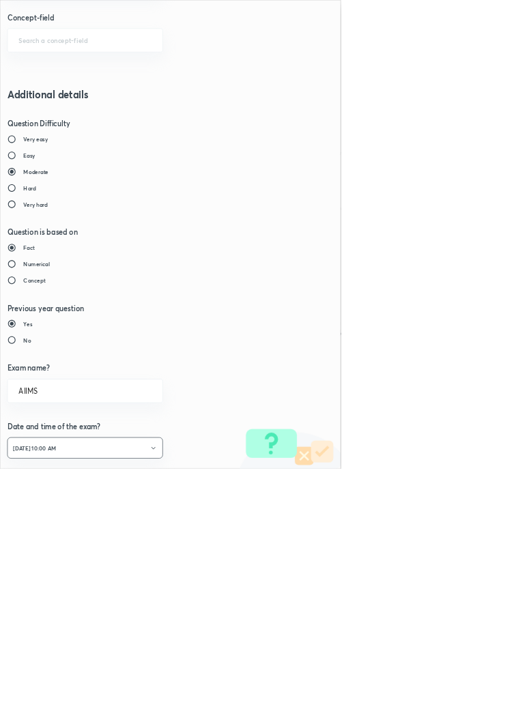
type input "1"
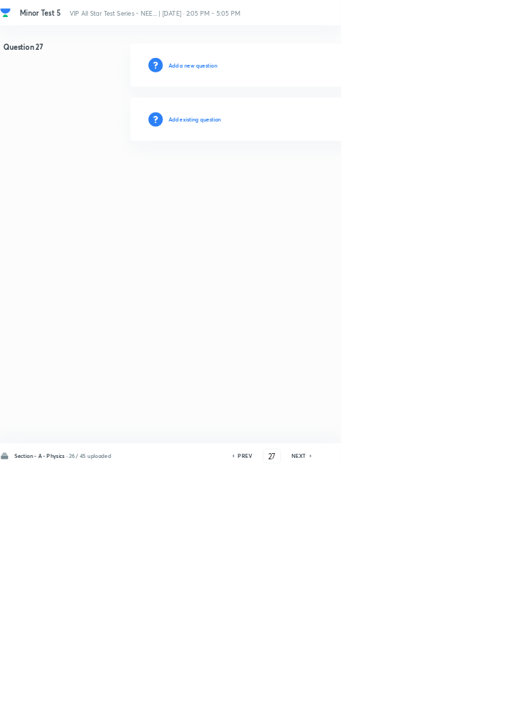
click at [324, 182] on h6 "Add existing question" at bounding box center [294, 180] width 80 height 12
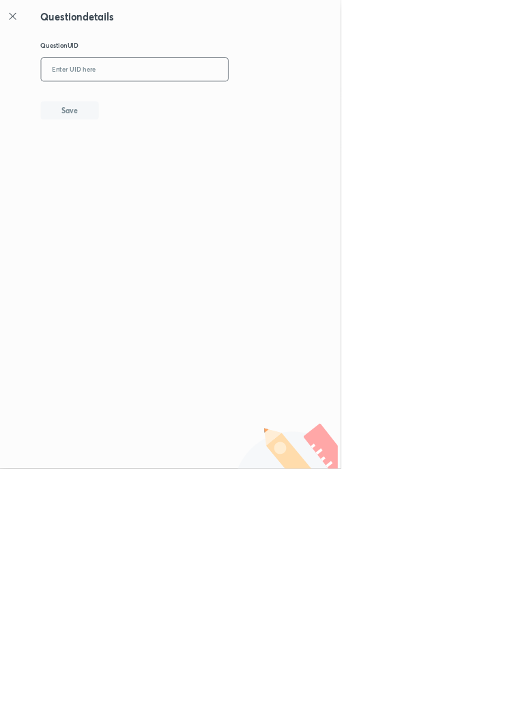
click at [298, 101] on input "text" at bounding box center [203, 105] width 282 height 33
click at [145, 165] on button "Save" at bounding box center [104, 165] width 87 height 27
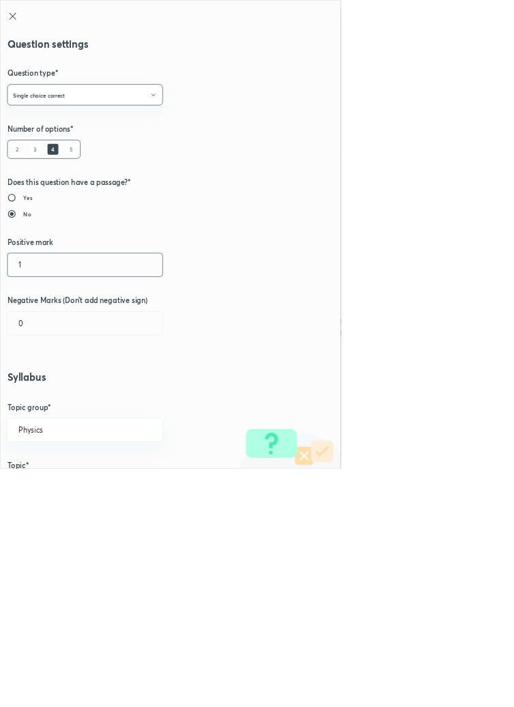
click at [51, 400] on input "1" at bounding box center [129, 399] width 234 height 35
click at [48, 493] on input "0" at bounding box center [129, 487] width 234 height 35
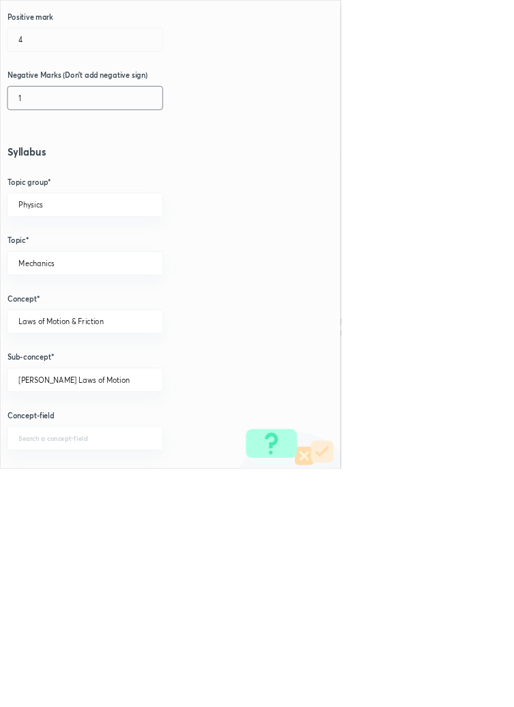
scroll to position [768, 0]
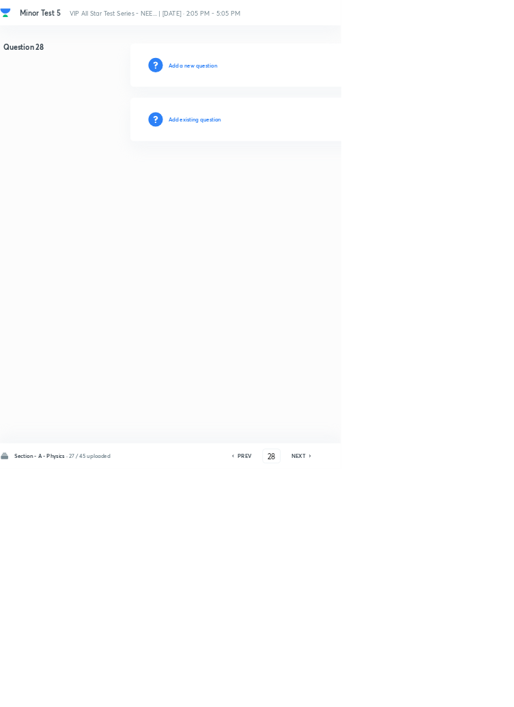
click at [319, 183] on h6 "Add existing question" at bounding box center [294, 180] width 80 height 12
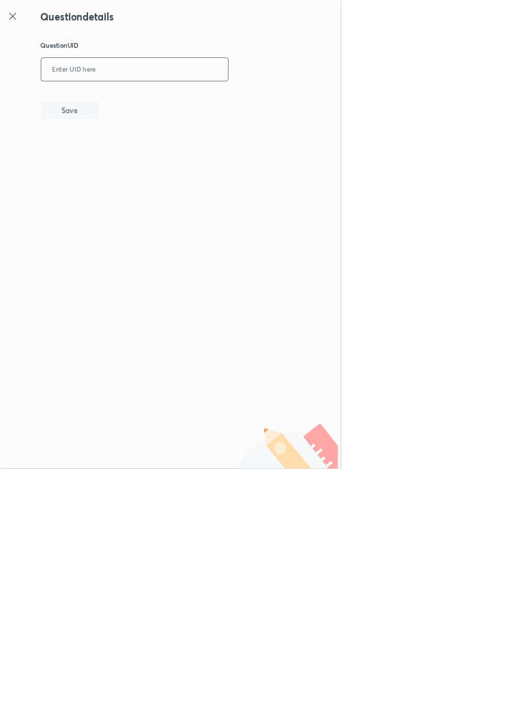
click at [179, 104] on input "text" at bounding box center [203, 105] width 282 height 33
click at [139, 178] on button "Save" at bounding box center [104, 165] width 87 height 27
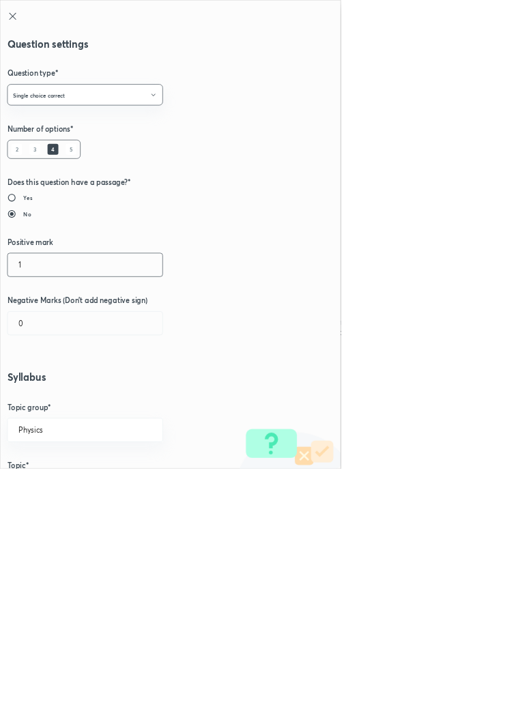
click at [57, 404] on input "1" at bounding box center [129, 399] width 234 height 35
click at [57, 492] on input "0" at bounding box center [129, 487] width 234 height 35
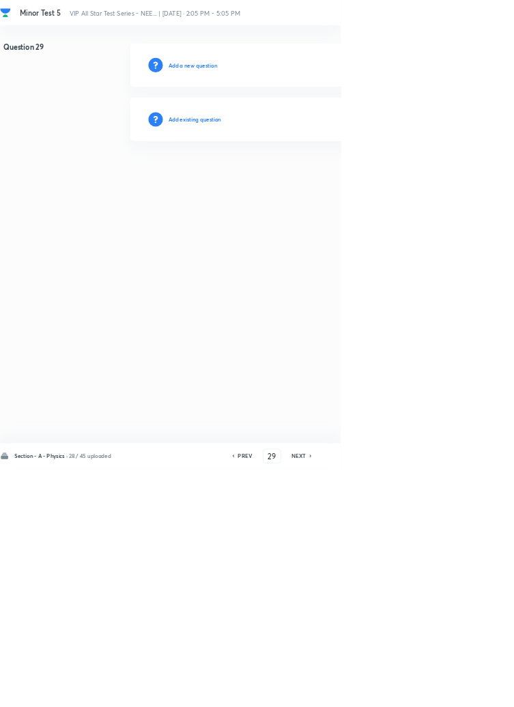
click at [333, 182] on h6 "Add existing question" at bounding box center [294, 180] width 80 height 12
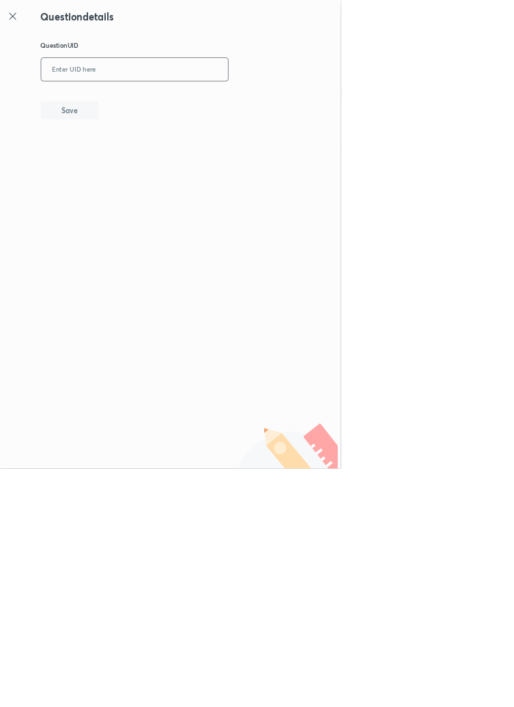
click at [250, 98] on input "text" at bounding box center [203, 105] width 282 height 33
click at [146, 158] on button "Save" at bounding box center [104, 165] width 87 height 27
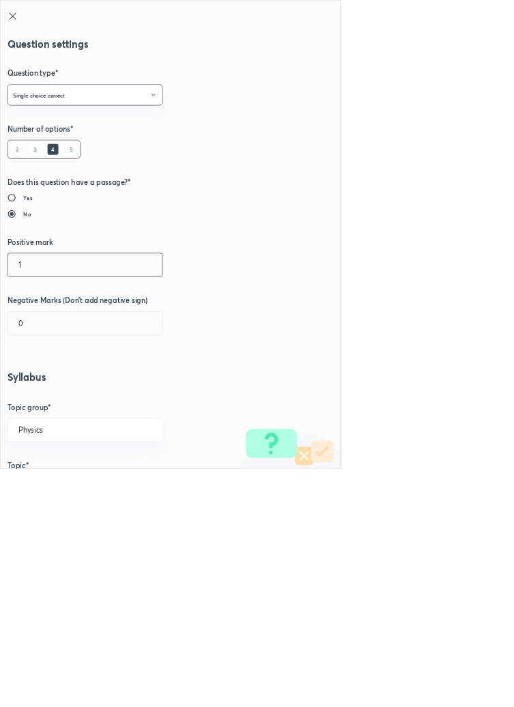
click at [60, 402] on input "1" at bounding box center [129, 399] width 234 height 35
click at [59, 492] on input "0" at bounding box center [129, 487] width 234 height 35
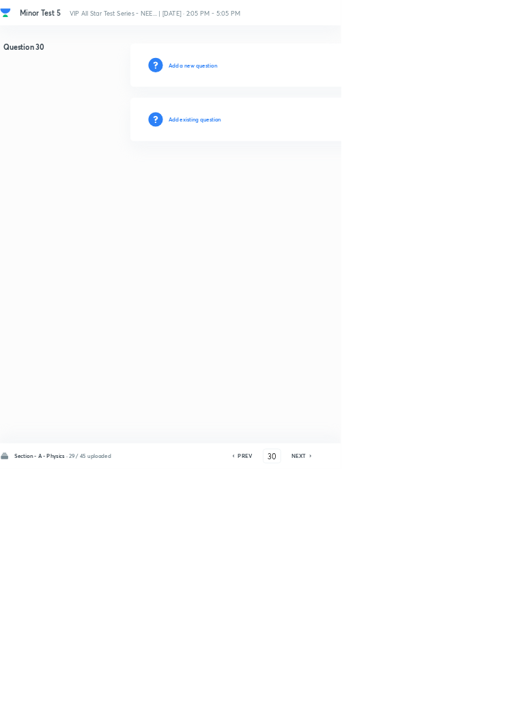
click at [365, 179] on div "Add existing question" at bounding box center [486, 180] width 579 height 66
click at [309, 175] on h6 "Add existing question" at bounding box center [294, 180] width 80 height 12
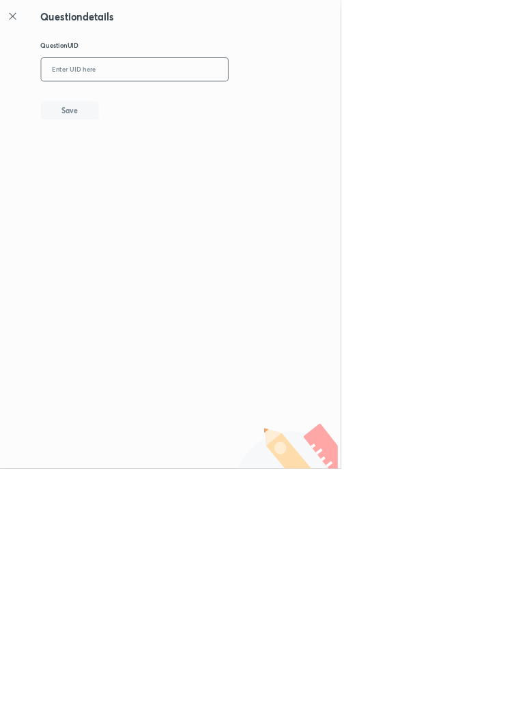
click at [312, 102] on input "text" at bounding box center [203, 105] width 282 height 33
click at [139, 165] on button "Save" at bounding box center [104, 165] width 87 height 27
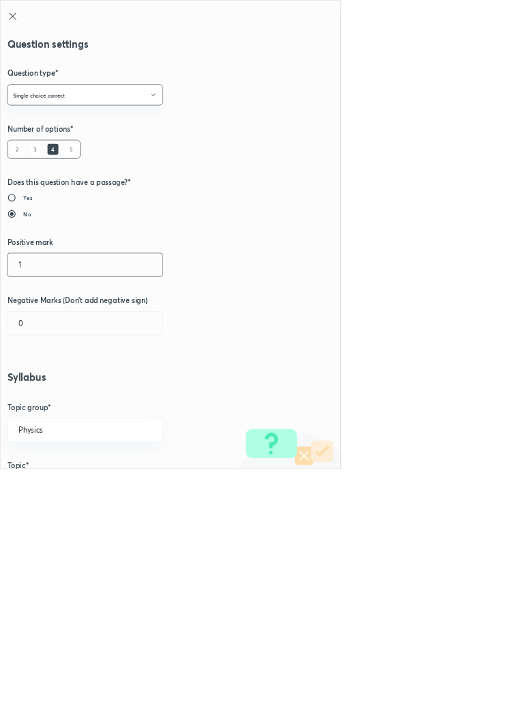
click at [57, 406] on input "1" at bounding box center [129, 399] width 234 height 35
click at [60, 490] on input "0" at bounding box center [129, 487] width 234 height 35
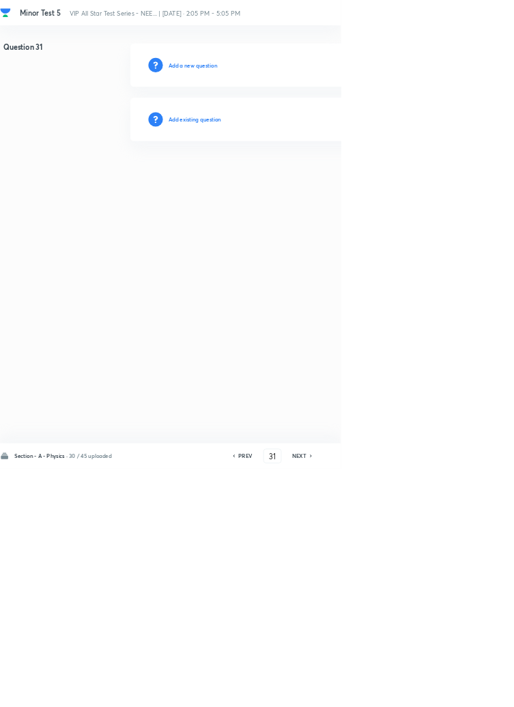
click at [334, 185] on h6 "Add existing question" at bounding box center [294, 180] width 80 height 12
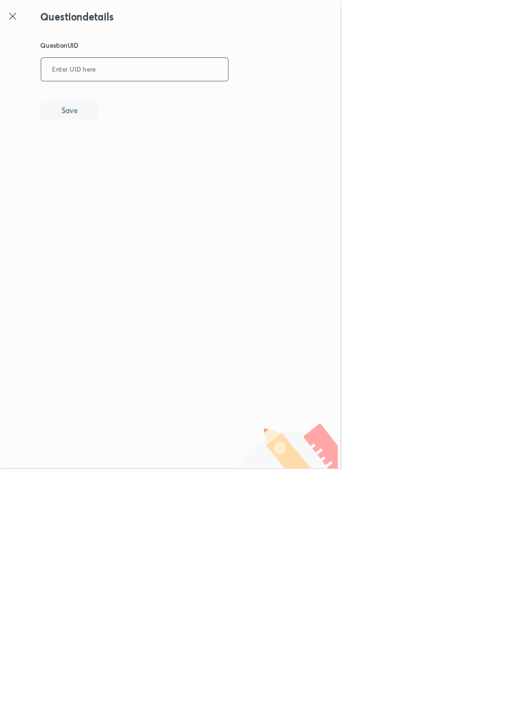
click at [279, 102] on input "text" at bounding box center [203, 105] width 282 height 33
click at [23, 25] on icon at bounding box center [19, 24] width 16 height 16
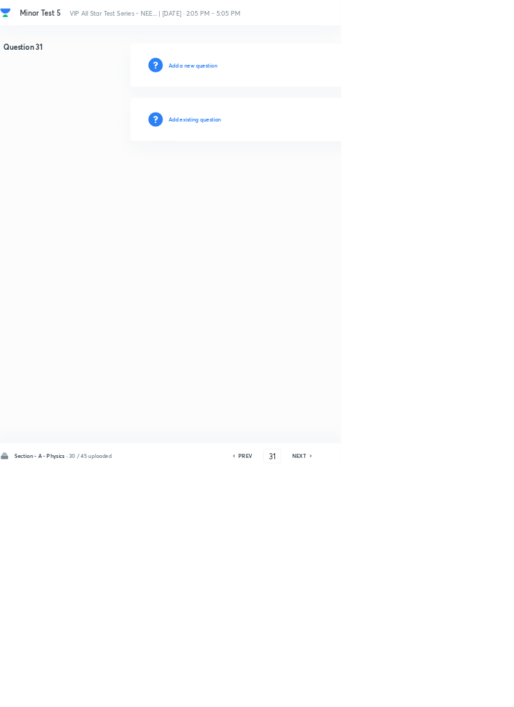
click at [332, 180] on h6 "Add existing question" at bounding box center [294, 180] width 80 height 12
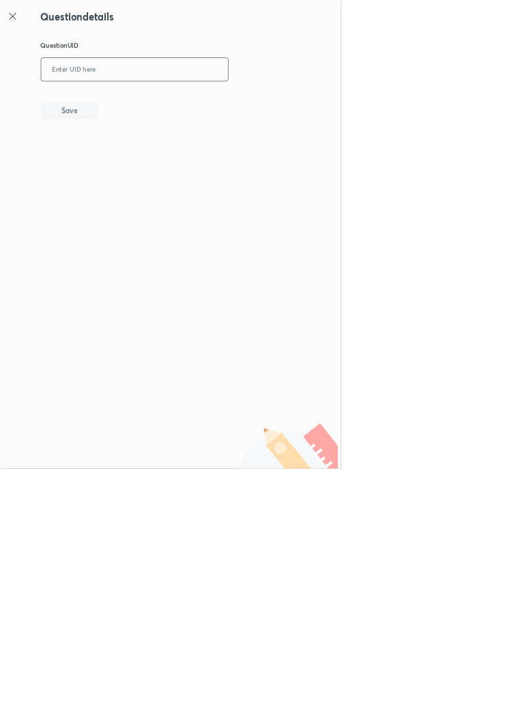
click at [235, 102] on input "text" at bounding box center [203, 105] width 282 height 33
click at [139, 171] on button "Save" at bounding box center [104, 165] width 87 height 27
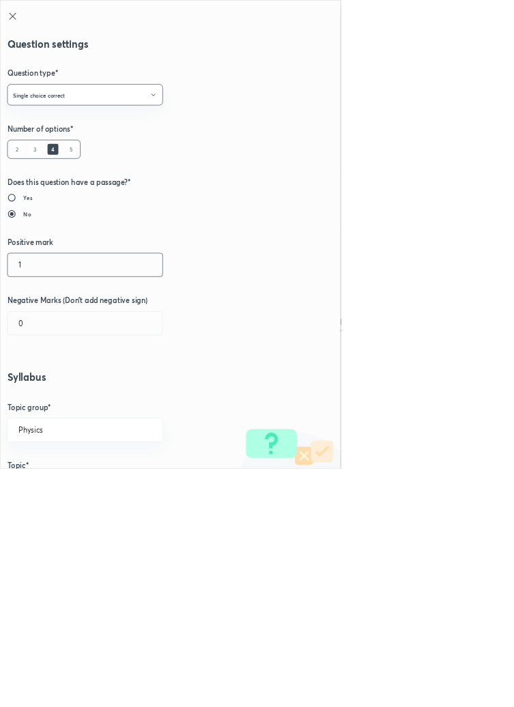
click at [46, 398] on input "1" at bounding box center [129, 399] width 234 height 35
click at [53, 492] on input "0" at bounding box center [129, 487] width 234 height 35
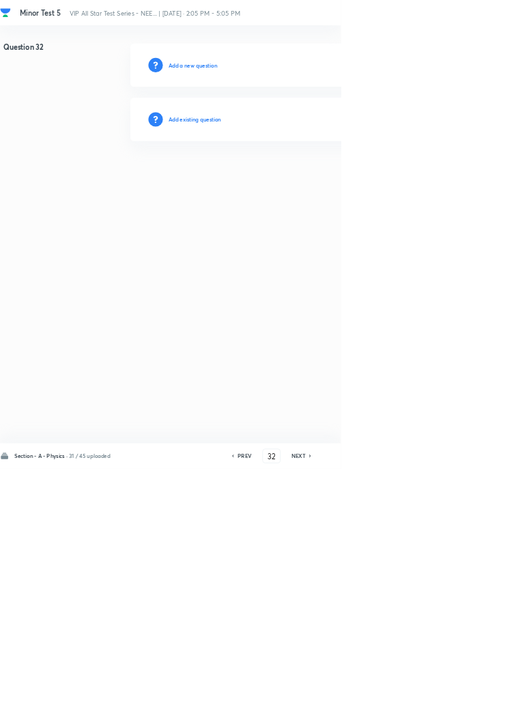
click at [328, 174] on h6 "Add existing question" at bounding box center [294, 180] width 80 height 12
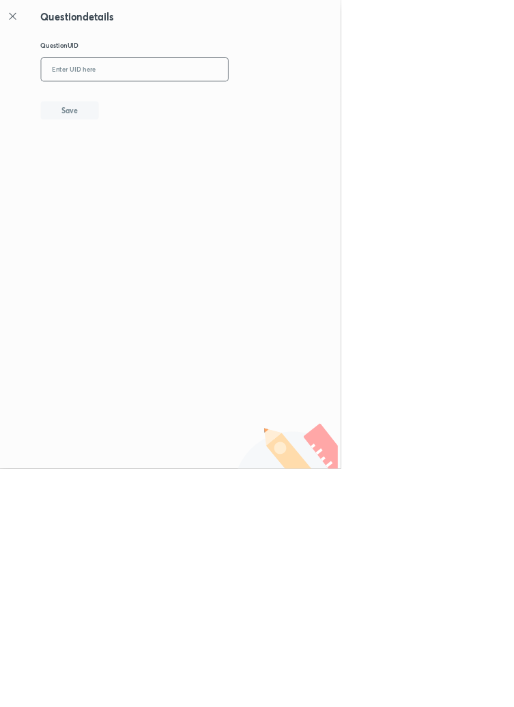
click at [268, 102] on input "text" at bounding box center [203, 105] width 282 height 33
click at [128, 172] on button "Save" at bounding box center [104, 165] width 87 height 27
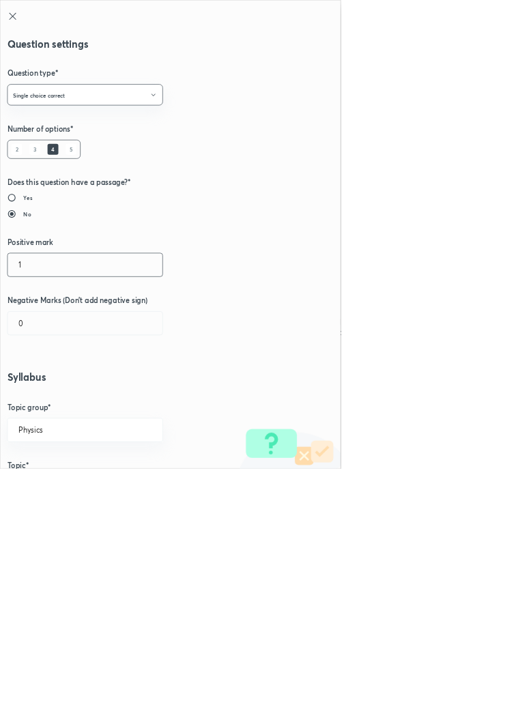
click at [53, 406] on input "1" at bounding box center [129, 399] width 234 height 35
click at [56, 490] on input "0" at bounding box center [129, 487] width 234 height 35
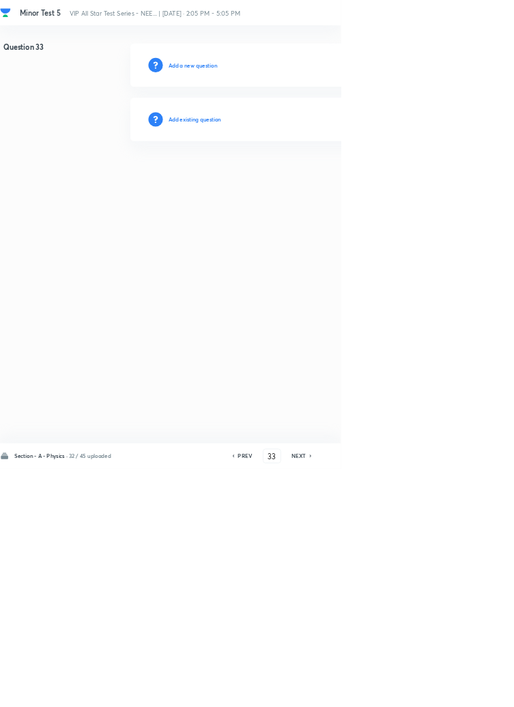
click at [325, 178] on h6 "Add existing question" at bounding box center [294, 180] width 80 height 12
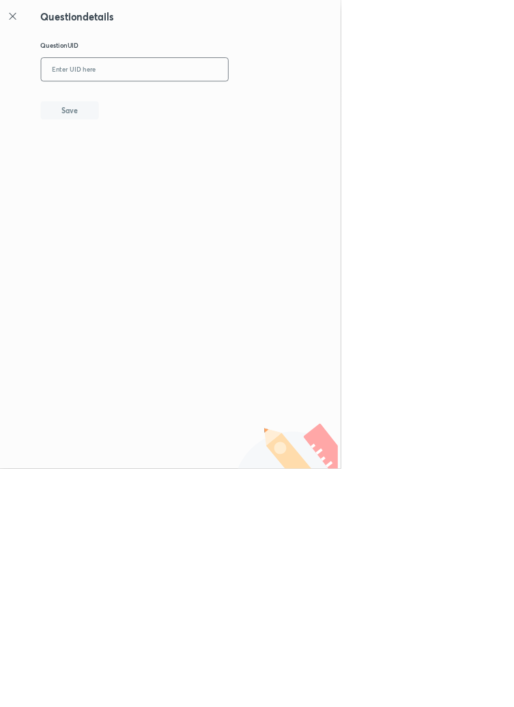
click at [283, 102] on input "text" at bounding box center [203, 105] width 282 height 33
click at [124, 176] on button "Save" at bounding box center [104, 165] width 87 height 27
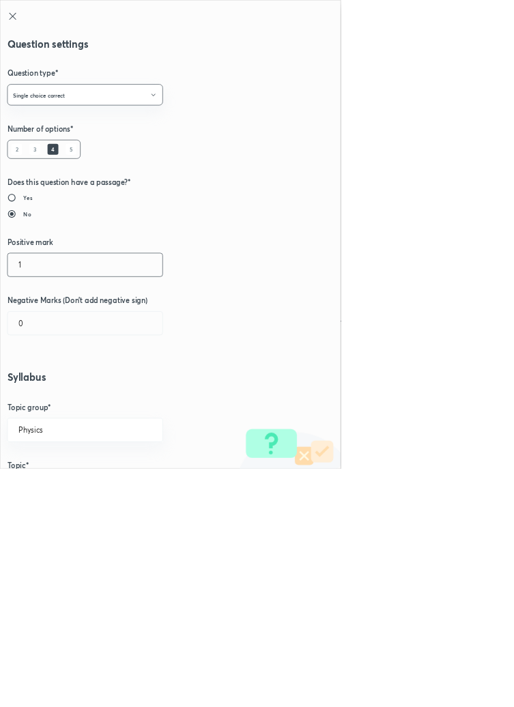
click at [59, 395] on input "1" at bounding box center [129, 399] width 234 height 35
click at [48, 490] on input "0" at bounding box center [129, 487] width 234 height 35
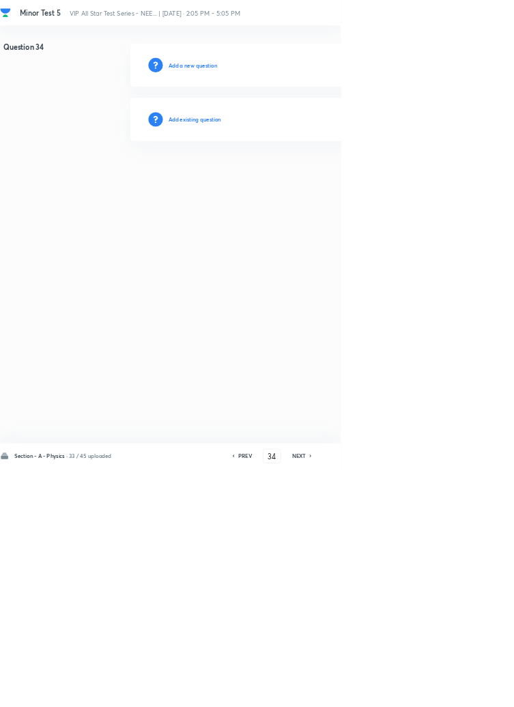
click at [332, 180] on h6 "Add existing question" at bounding box center [294, 180] width 80 height 12
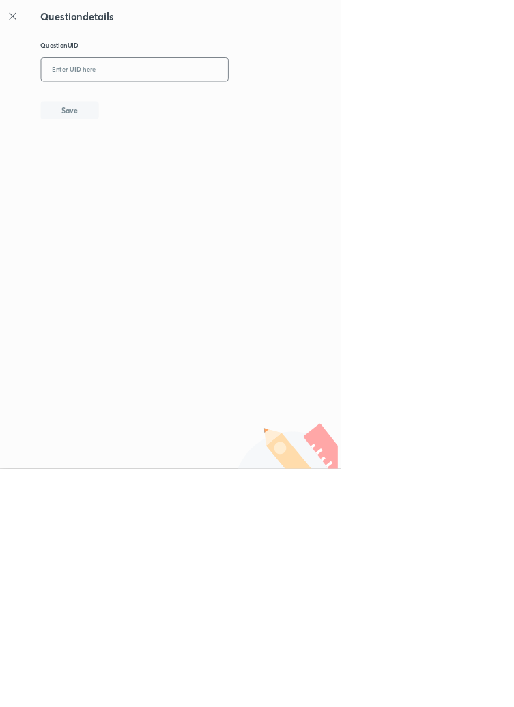
click at [261, 100] on input "text" at bounding box center [203, 105] width 282 height 33
click at [138, 166] on button "Save" at bounding box center [104, 165] width 87 height 27
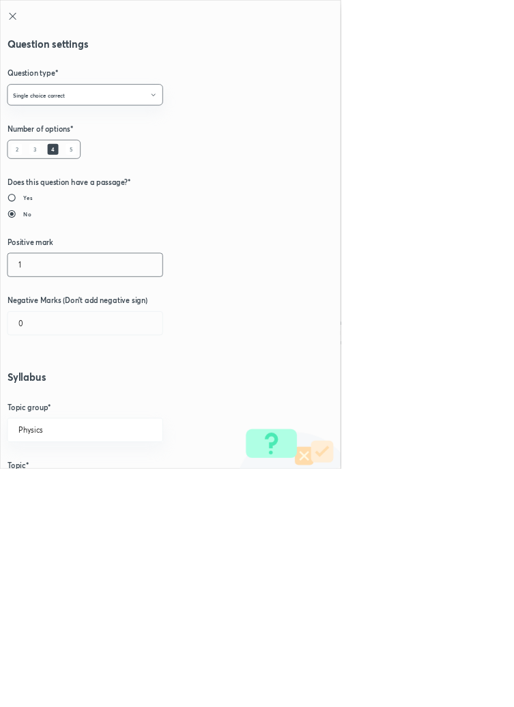
click at [50, 404] on input "1" at bounding box center [129, 399] width 234 height 35
click at [66, 488] on input "0" at bounding box center [129, 487] width 234 height 35
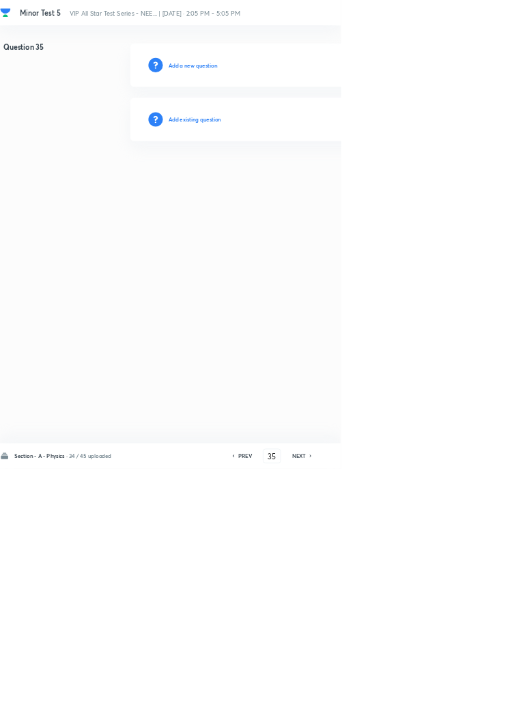
click at [325, 184] on h6 "Add existing question" at bounding box center [294, 180] width 80 height 12
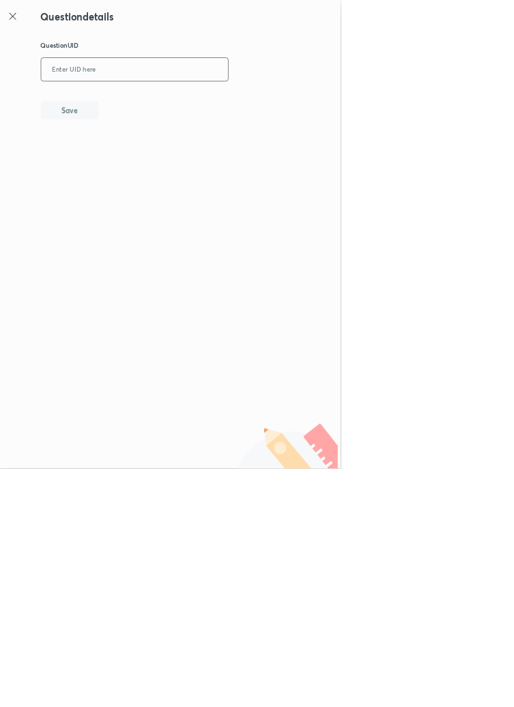
click at [262, 107] on input "text" at bounding box center [203, 105] width 282 height 33
click at [138, 171] on button "Save" at bounding box center [104, 165] width 87 height 27
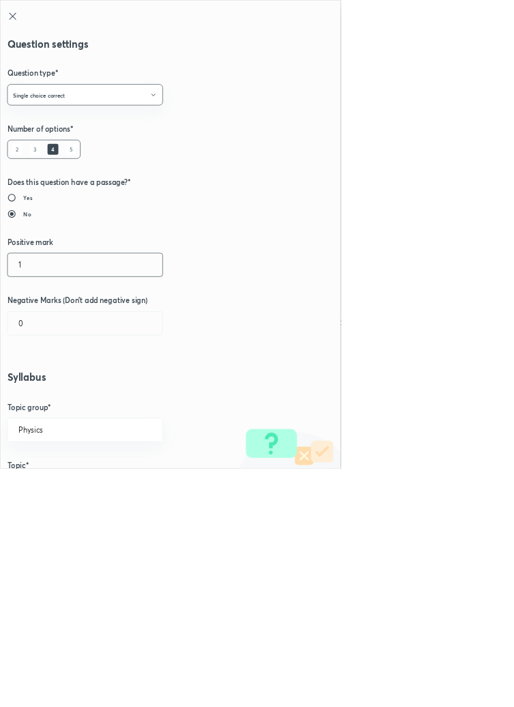
click at [54, 402] on input "1" at bounding box center [129, 399] width 234 height 35
click at [49, 494] on input "0" at bounding box center [129, 487] width 234 height 35
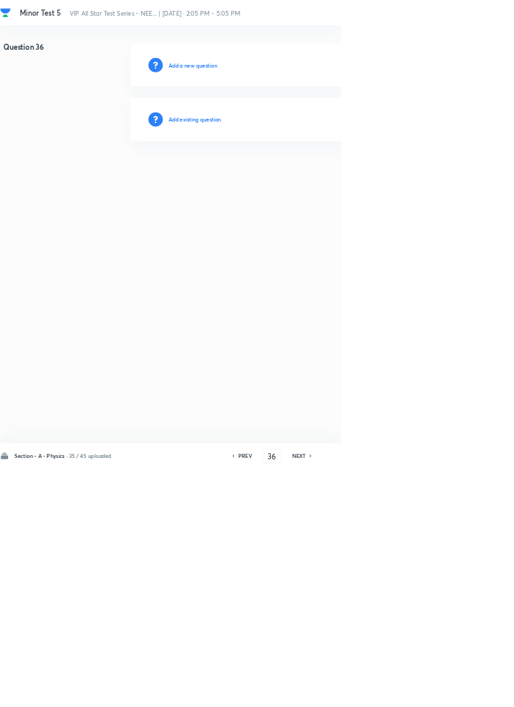
click at [333, 184] on h6 "Add existing question" at bounding box center [294, 180] width 80 height 12
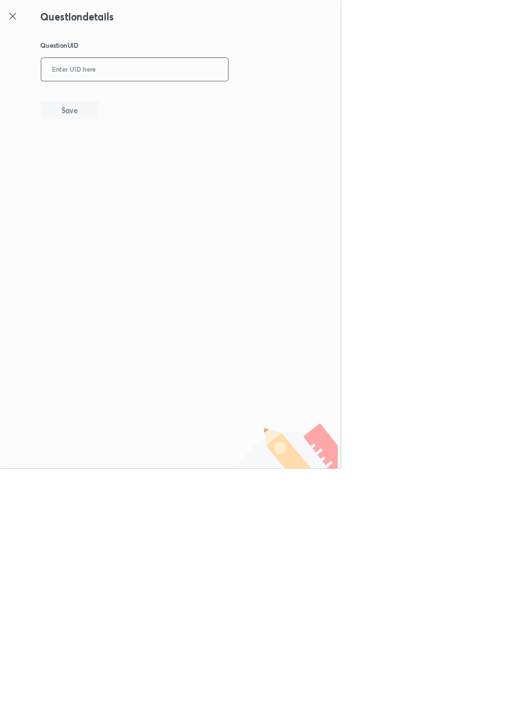
click at [277, 100] on input "text" at bounding box center [203, 105] width 282 height 33
click at [20, 30] on icon at bounding box center [19, 24] width 16 height 16
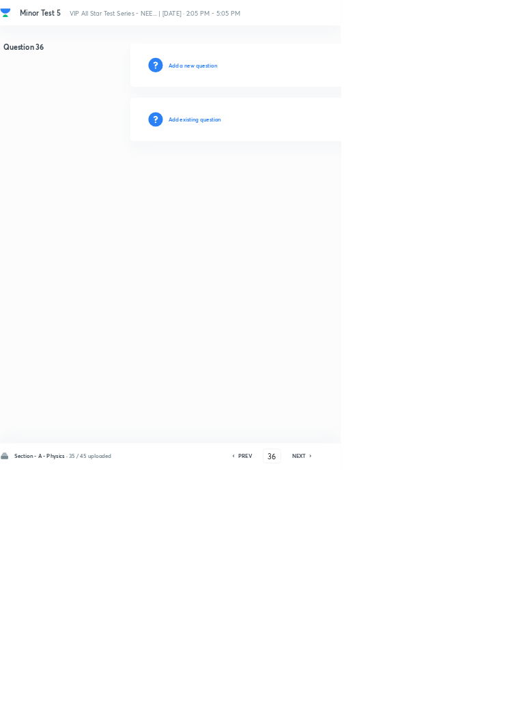
click at [308, 183] on h6 "Add existing question" at bounding box center [294, 180] width 80 height 12
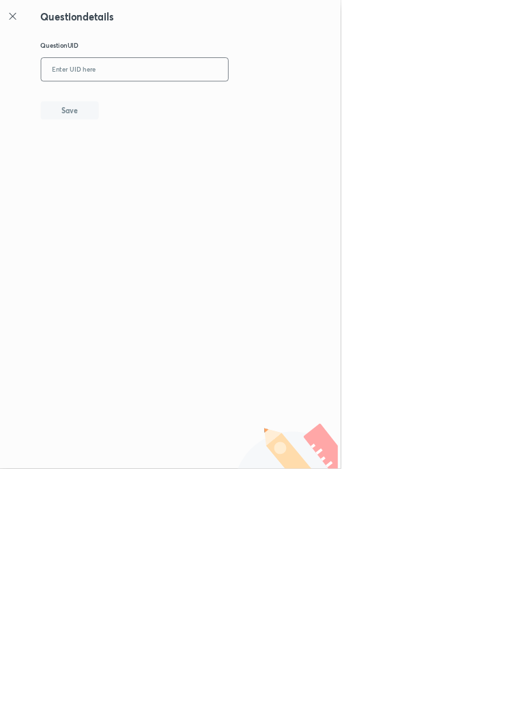
click at [230, 100] on input "text" at bounding box center [203, 105] width 282 height 33
click at [149, 167] on button "Save" at bounding box center [104, 165] width 87 height 27
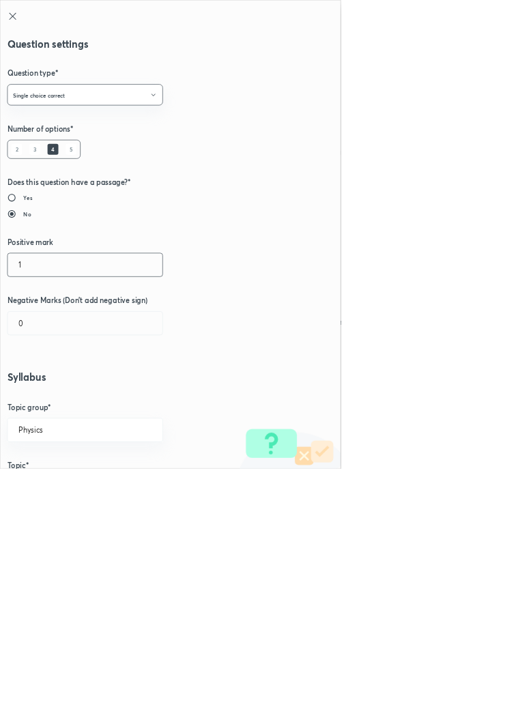
click at [60, 393] on input "1" at bounding box center [129, 399] width 234 height 35
click at [54, 486] on input "0" at bounding box center [129, 487] width 234 height 35
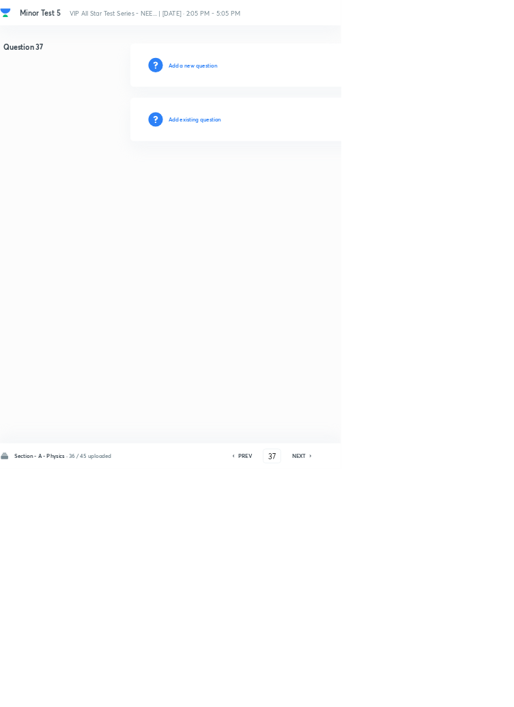
click at [321, 186] on h6 "Add existing question" at bounding box center [294, 180] width 80 height 12
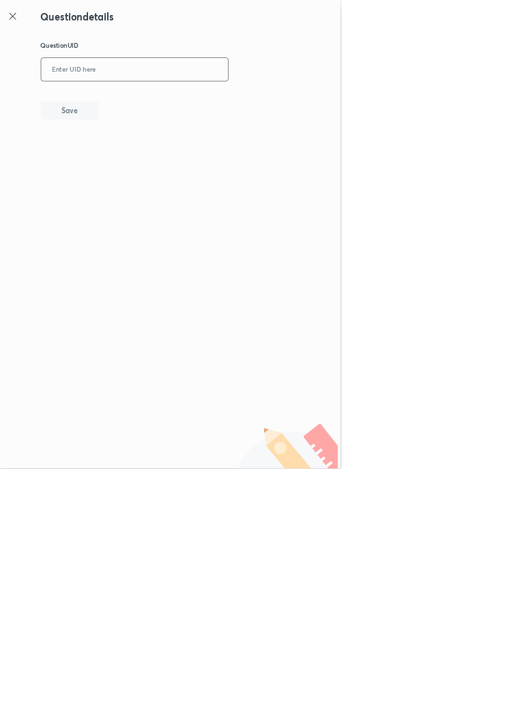
click at [287, 103] on input "text" at bounding box center [203, 105] width 282 height 33
click at [137, 171] on button "Save" at bounding box center [104, 165] width 87 height 27
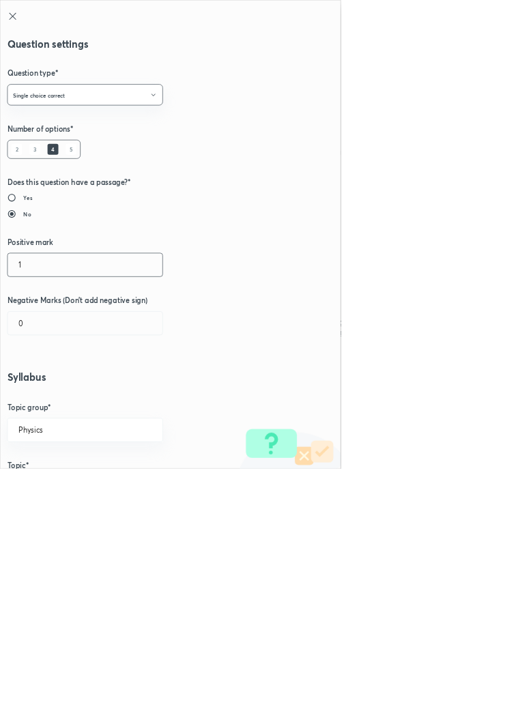
click at [54, 402] on input "1" at bounding box center [129, 399] width 234 height 35
click at [51, 492] on input "0" at bounding box center [129, 487] width 234 height 35
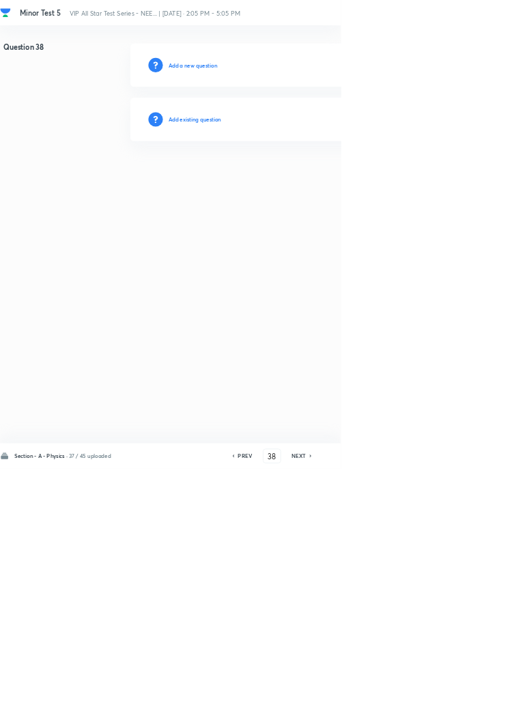
click at [322, 177] on h6 "Add existing question" at bounding box center [294, 180] width 80 height 12
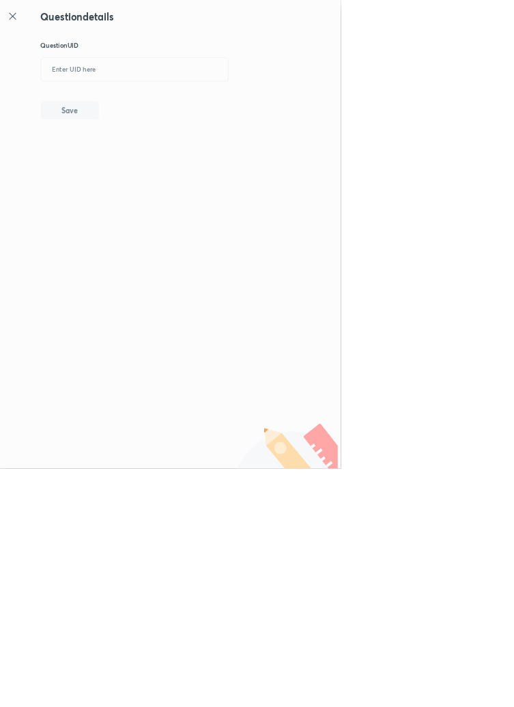
click at [17, 29] on icon at bounding box center [19, 24] width 16 height 16
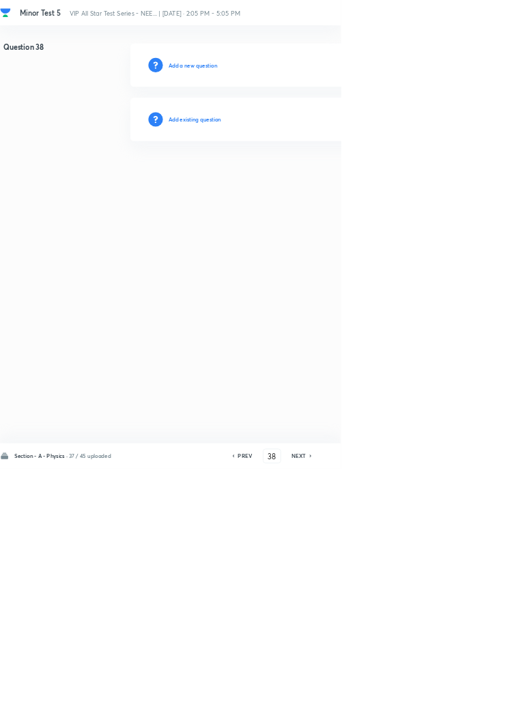
click at [354, 175] on div "Add existing question" at bounding box center [486, 180] width 579 height 66
click at [313, 180] on h6 "Add existing question" at bounding box center [294, 180] width 80 height 12
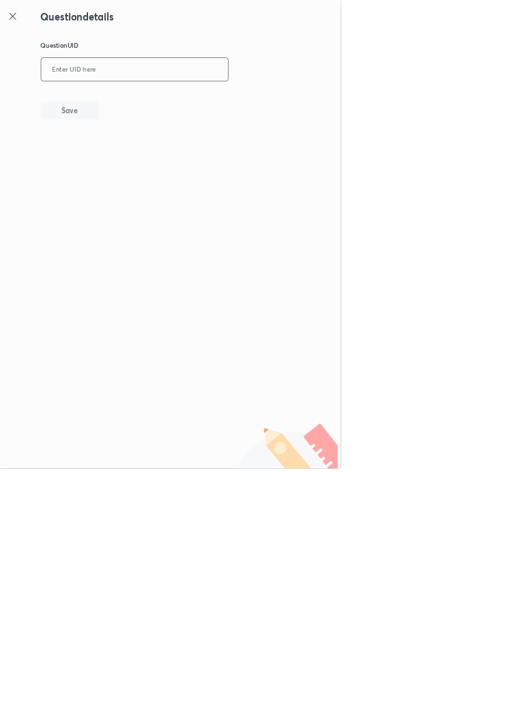
click at [201, 105] on input "text" at bounding box center [203, 105] width 282 height 33
click at [23, 21] on icon at bounding box center [19, 24] width 10 height 10
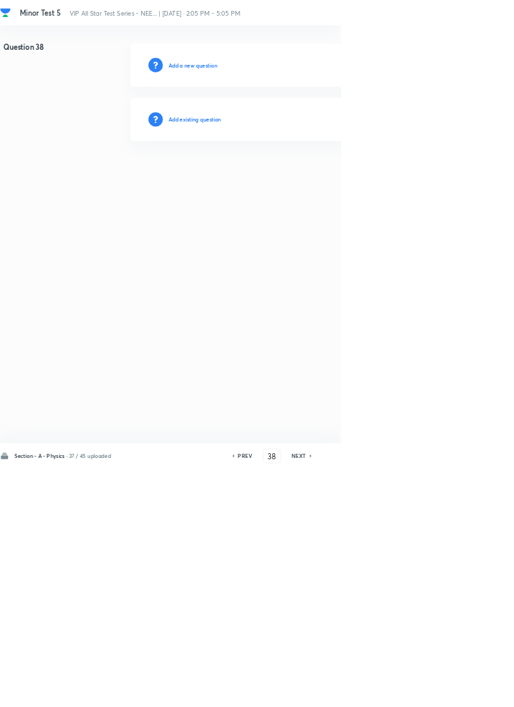
click at [350, 169] on div "Add existing question" at bounding box center [486, 180] width 579 height 66
click at [333, 180] on h6 "Add existing question" at bounding box center [294, 180] width 80 height 12
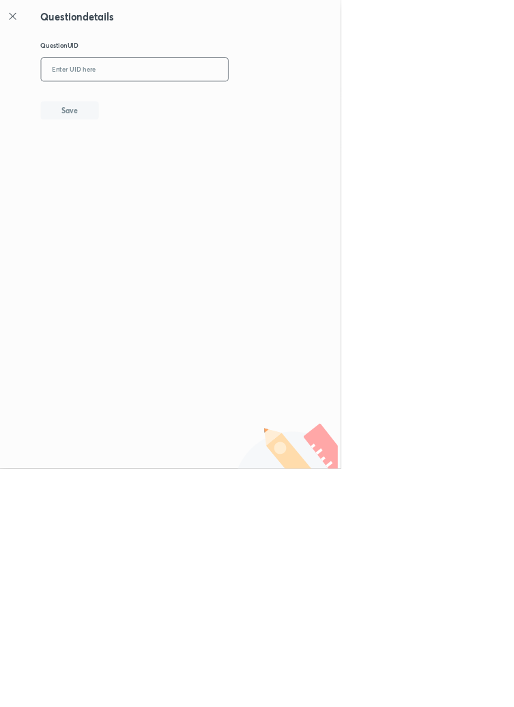
click at [227, 104] on input "text" at bounding box center [203, 105] width 282 height 33
click at [145, 165] on button "Save" at bounding box center [104, 165] width 87 height 27
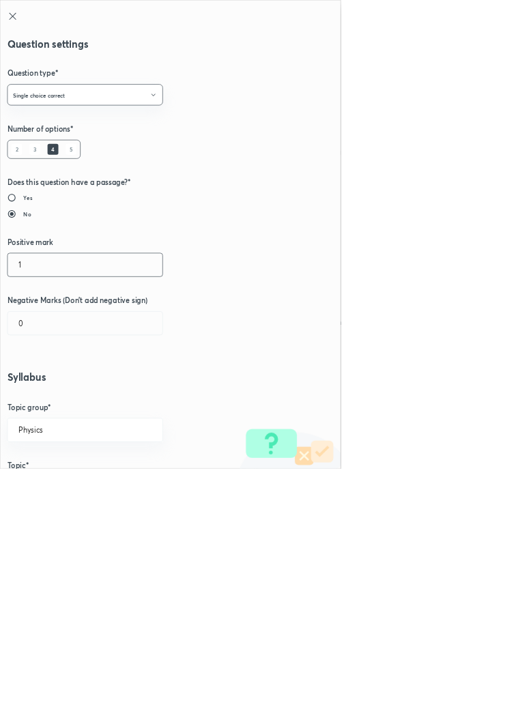
click at [49, 400] on input "1" at bounding box center [129, 399] width 234 height 35
click at [48, 486] on input "0" at bounding box center [129, 487] width 234 height 35
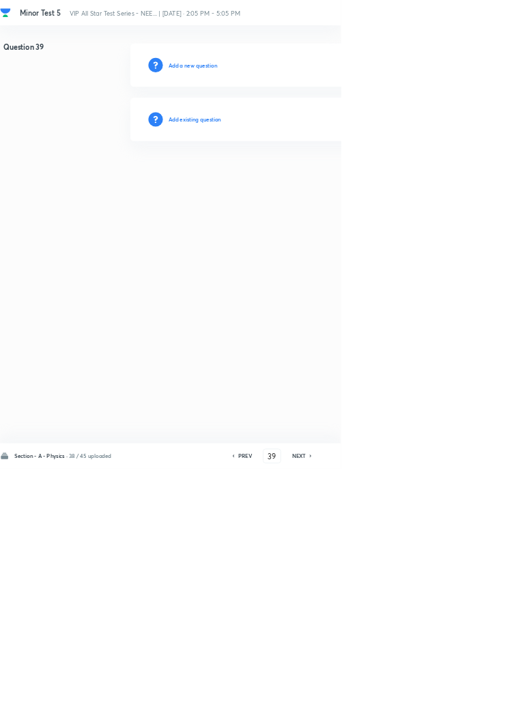
click at [328, 179] on h6 "Add existing question" at bounding box center [294, 180] width 80 height 12
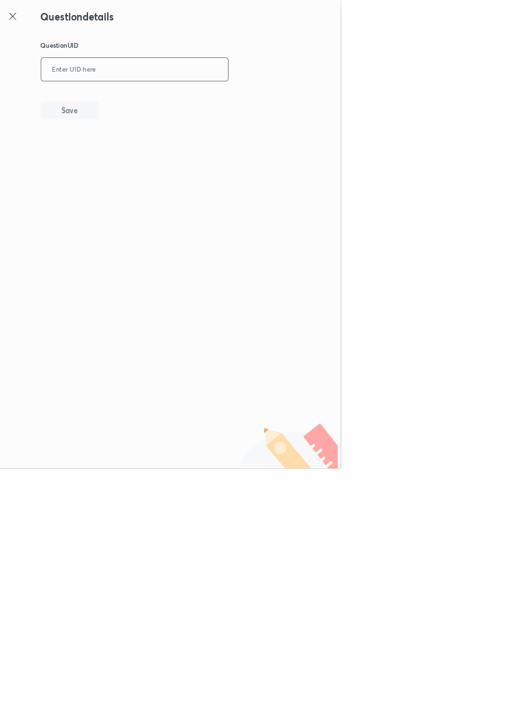
click at [256, 102] on input "text" at bounding box center [203, 105] width 282 height 33
click at [149, 158] on button "Save" at bounding box center [104, 165] width 87 height 27
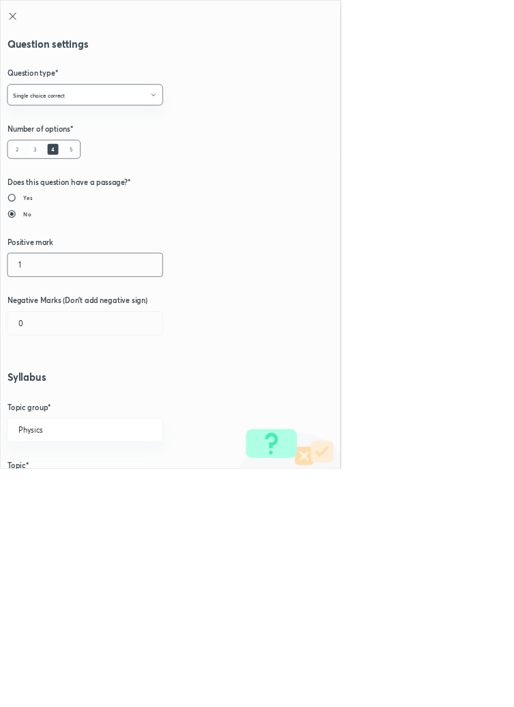
click at [49, 397] on input "1" at bounding box center [129, 399] width 234 height 35
click at [55, 492] on input "0" at bounding box center [129, 487] width 234 height 35
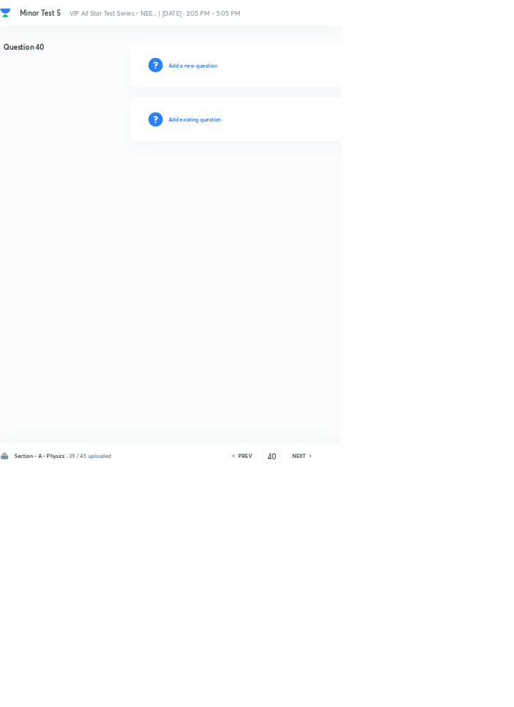
click at [324, 180] on h6 "Add existing question" at bounding box center [294, 180] width 80 height 12
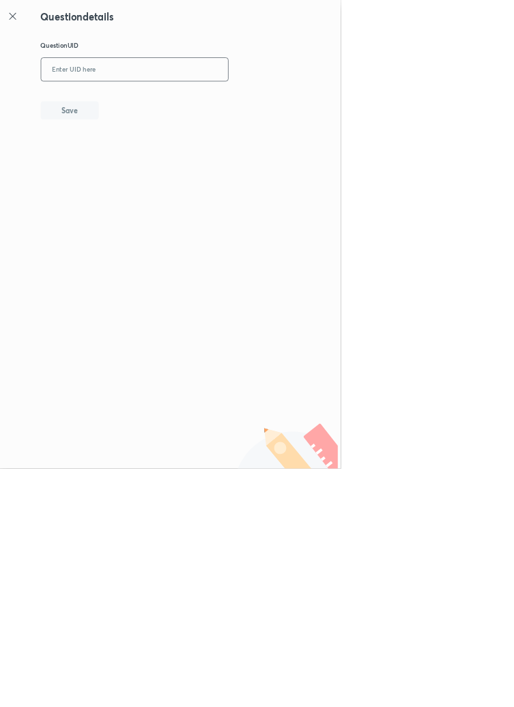
click at [279, 100] on input "text" at bounding box center [203, 105] width 282 height 33
click at [147, 174] on button "Save" at bounding box center [104, 165] width 87 height 27
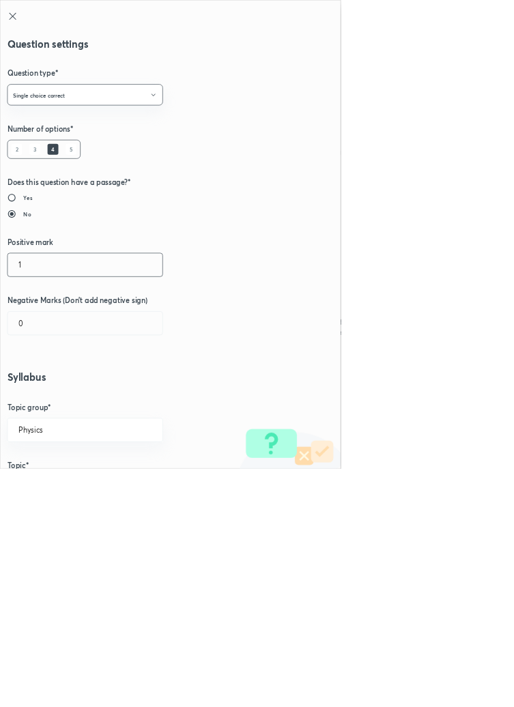
click at [60, 404] on input "1" at bounding box center [129, 399] width 234 height 35
click at [51, 492] on input "0" at bounding box center [129, 487] width 234 height 35
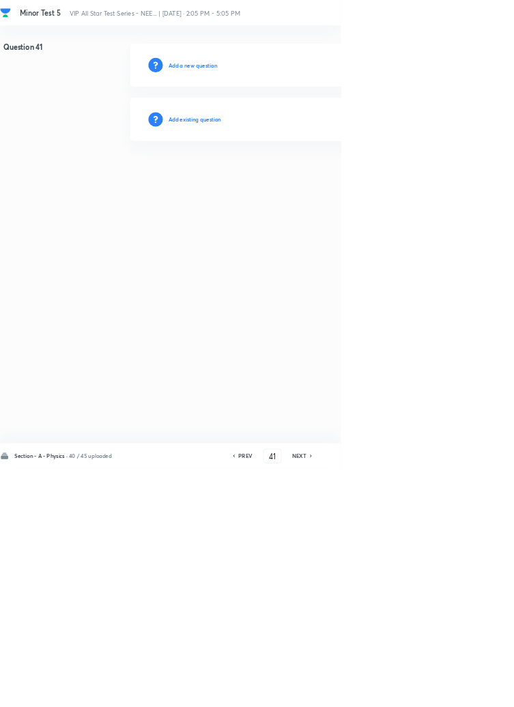
click at [330, 180] on h6 "Add existing question" at bounding box center [294, 180] width 80 height 12
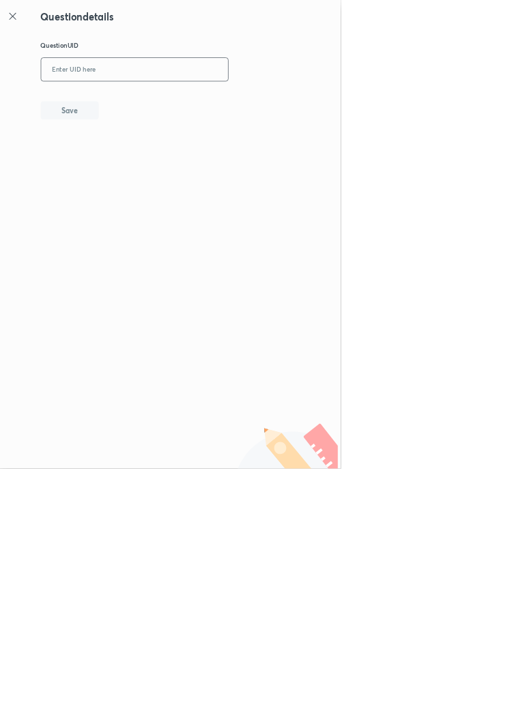
click at [188, 98] on input "text" at bounding box center [203, 105] width 282 height 33
click at [148, 169] on button "Save" at bounding box center [104, 165] width 87 height 27
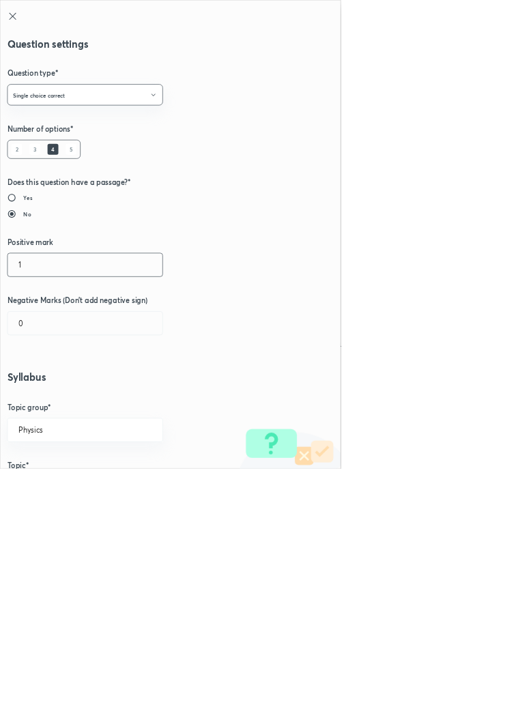
click at [46, 405] on input "1" at bounding box center [129, 399] width 234 height 35
click at [59, 483] on input "0" at bounding box center [129, 487] width 234 height 35
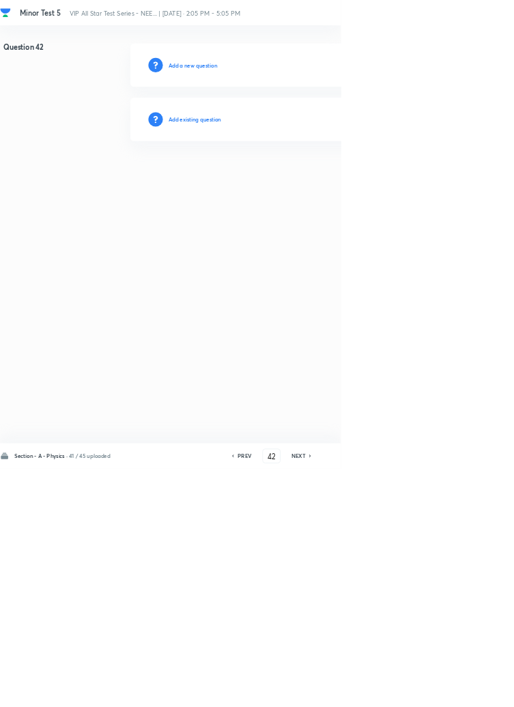
click at [327, 176] on h6 "Add existing question" at bounding box center [294, 180] width 80 height 12
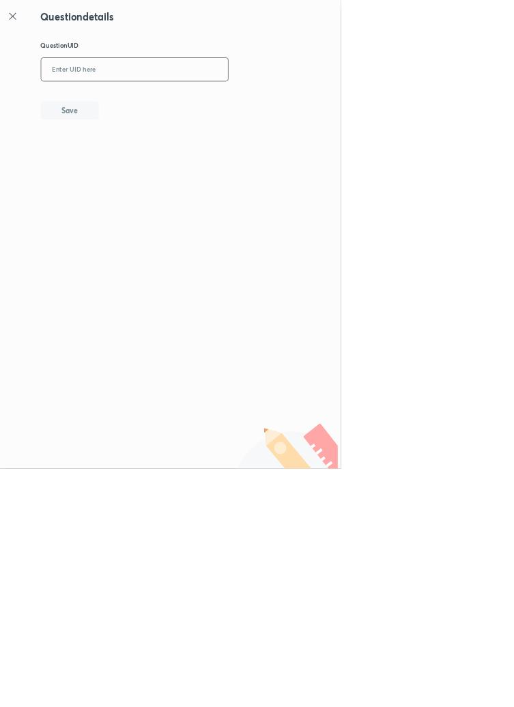
click at [267, 100] on input "text" at bounding box center [203, 105] width 282 height 33
click at [147, 174] on button "Save" at bounding box center [104, 165] width 87 height 27
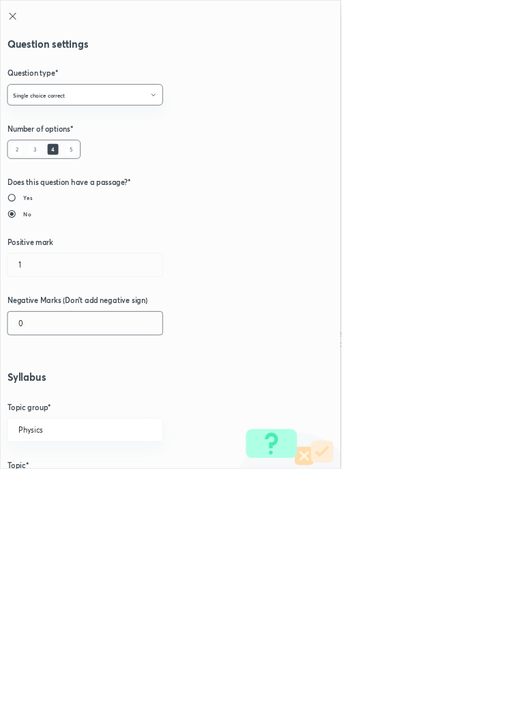
click at [60, 490] on input "0" at bounding box center [129, 487] width 234 height 35
click at [55, 404] on input "1" at bounding box center [129, 399] width 234 height 35
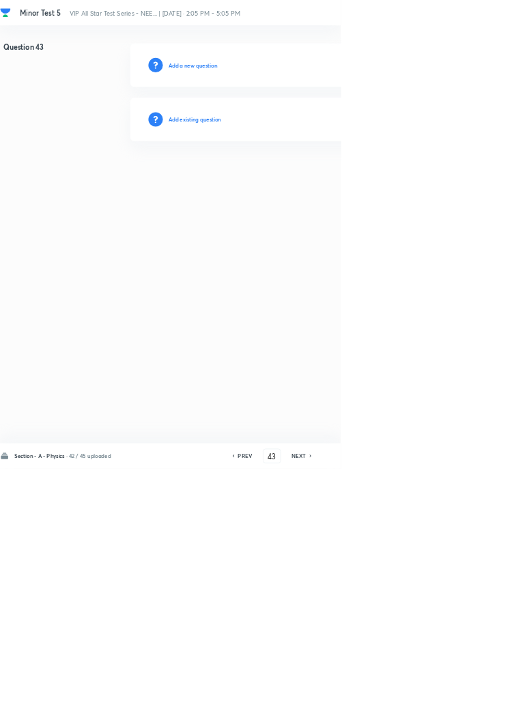
click at [325, 180] on h6 "Add existing question" at bounding box center [294, 180] width 80 height 12
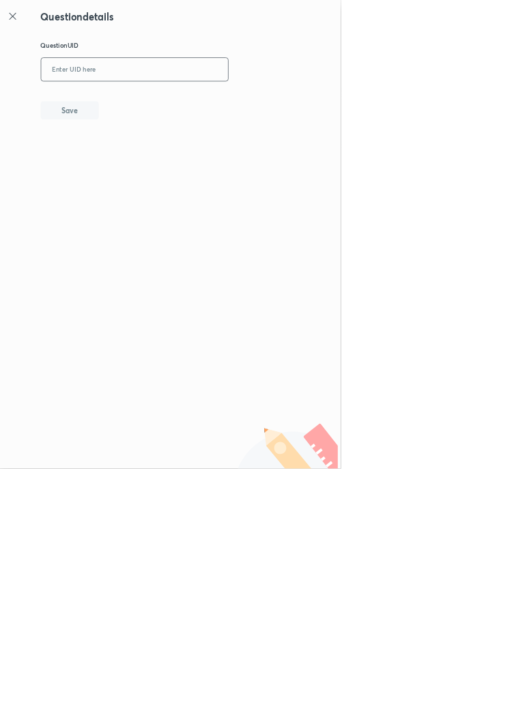
click at [252, 107] on input "text" at bounding box center [203, 105] width 282 height 33
click at [143, 171] on button "Save" at bounding box center [104, 165] width 87 height 27
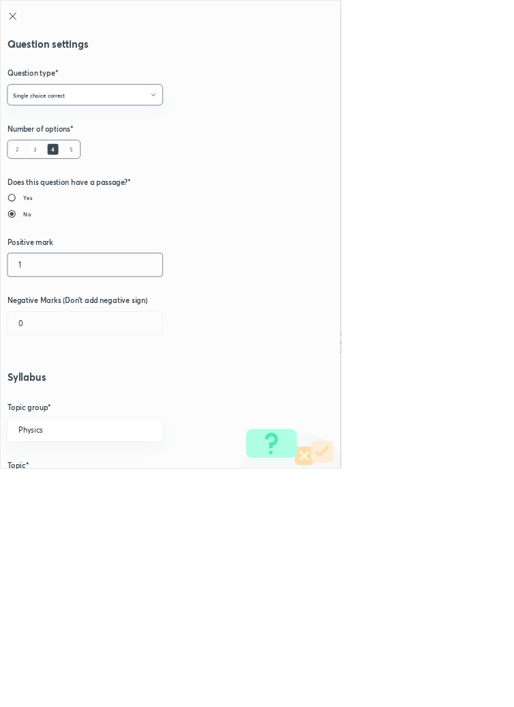
click at [35, 399] on input "1" at bounding box center [129, 399] width 234 height 35
click at [58, 492] on input "0" at bounding box center [129, 487] width 234 height 35
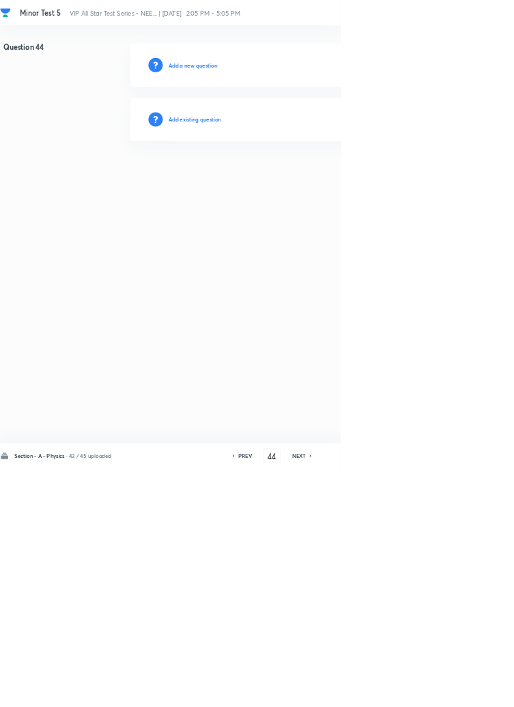
click at [311, 182] on h6 "Add existing question" at bounding box center [294, 180] width 80 height 12
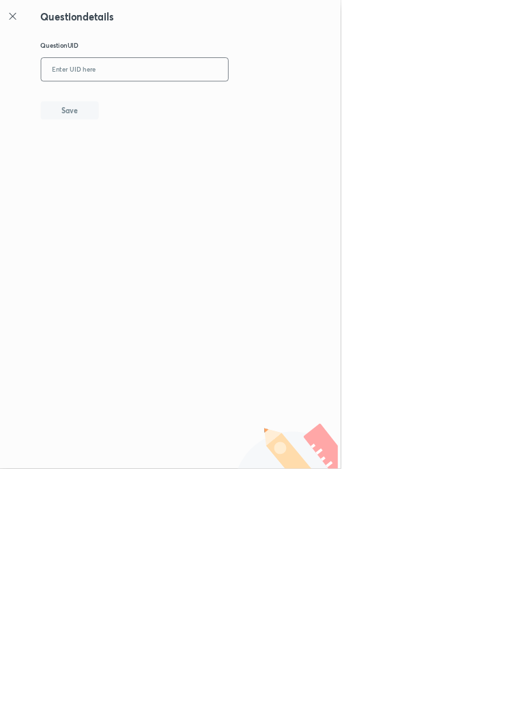
click at [231, 108] on input "text" at bounding box center [203, 105] width 282 height 33
click at [149, 160] on button "Save" at bounding box center [104, 165] width 87 height 27
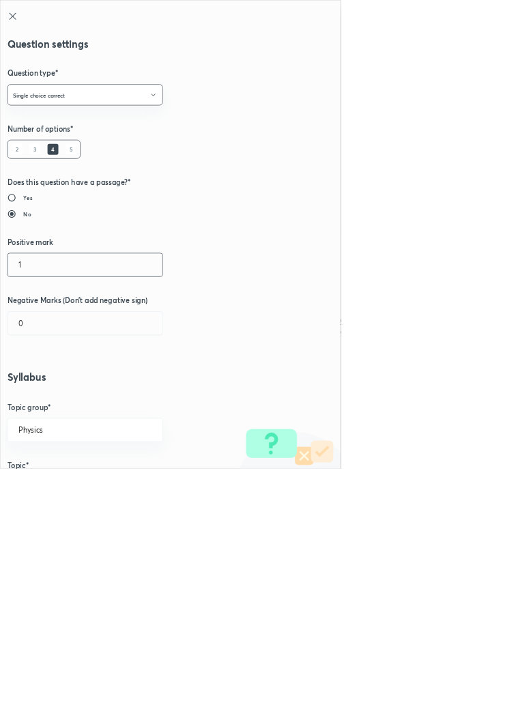
click at [42, 398] on input "1" at bounding box center [129, 399] width 234 height 35
click at [55, 502] on input "0" at bounding box center [129, 487] width 234 height 35
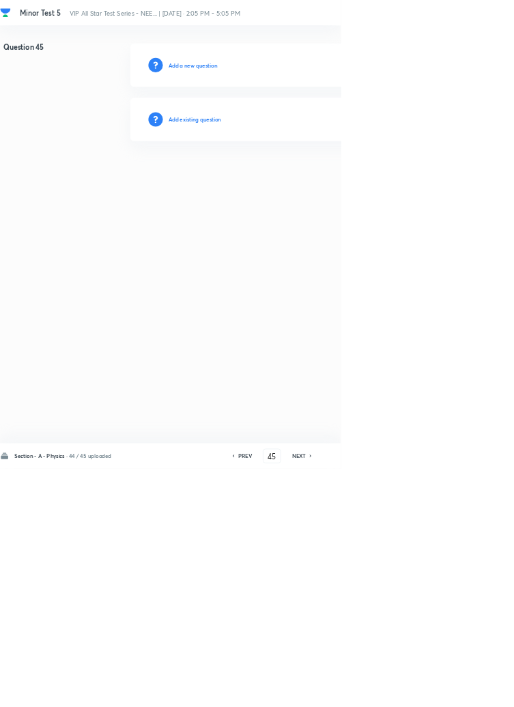
click at [317, 184] on h6 "Add existing question" at bounding box center [294, 180] width 80 height 12
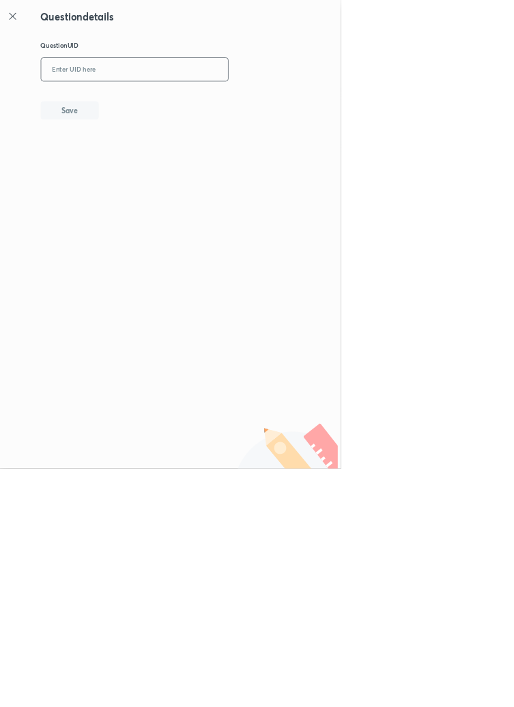
click at [279, 109] on input "text" at bounding box center [203, 105] width 282 height 33
click at [147, 173] on button "Save" at bounding box center [104, 165] width 87 height 27
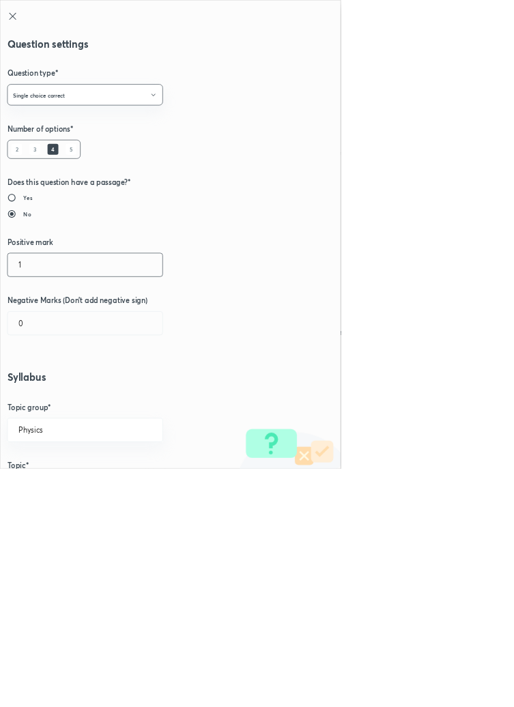
click at [49, 405] on input "1" at bounding box center [129, 399] width 234 height 35
click at [48, 488] on input "0" at bounding box center [129, 487] width 234 height 35
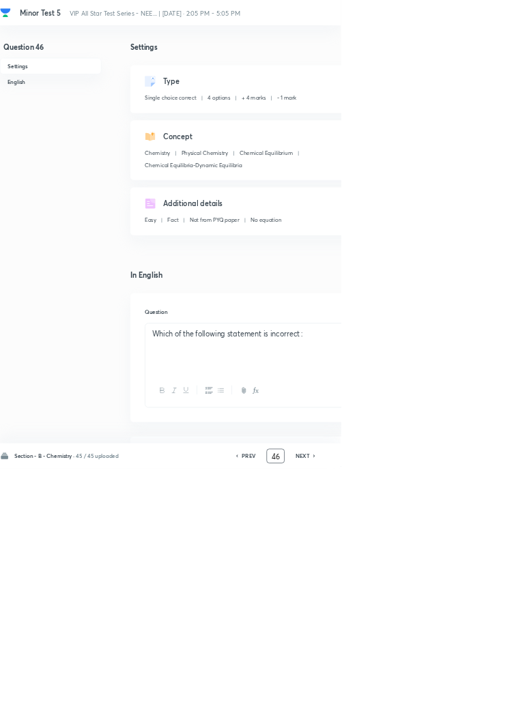
click at [424, 701] on input "46" at bounding box center [416, 689] width 26 height 24
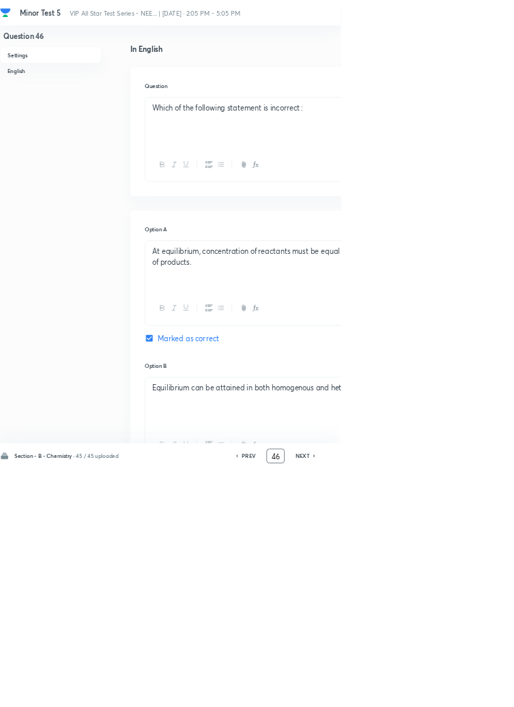
scroll to position [0, 0]
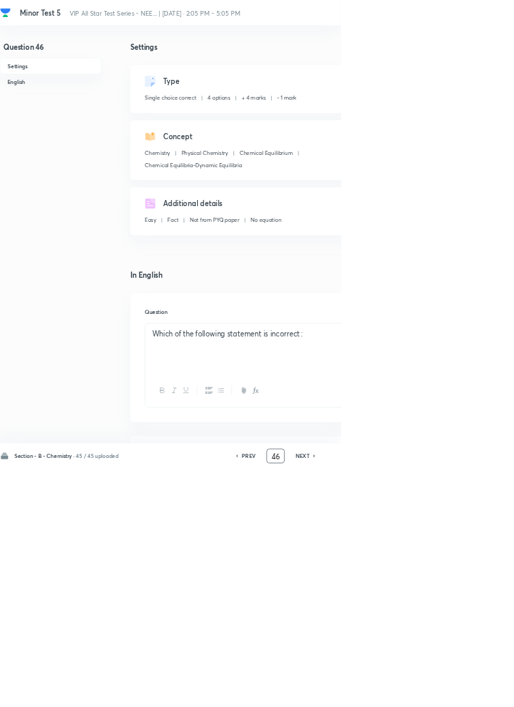
click at [459, 694] on h6 "NEXT" at bounding box center [456, 688] width 21 height 12
click at [453, 694] on h6 "NEXT" at bounding box center [456, 688] width 21 height 12
click at [452, 694] on h6 "NEXT" at bounding box center [456, 688] width 21 height 12
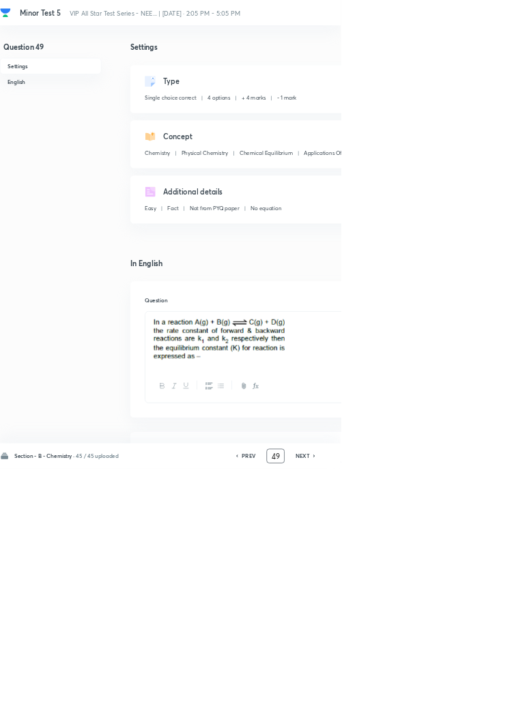
click at [421, 701] on input "49" at bounding box center [416, 689] width 26 height 24
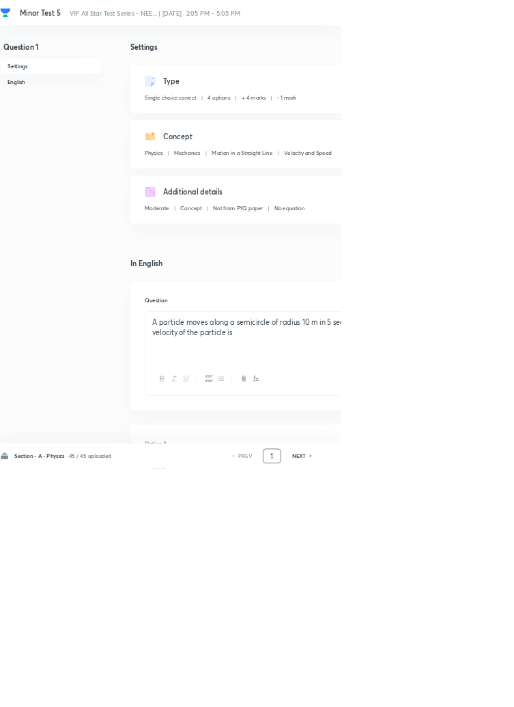
click at [470, 692] on icon at bounding box center [469, 688] width 4 height 7
click at [458, 694] on h6 "NEXT" at bounding box center [450, 688] width 21 height 12
click at [457, 694] on h6 "NEXT" at bounding box center [450, 688] width 21 height 12
click at [454, 694] on h6 "NEXT" at bounding box center [450, 688] width 21 height 12
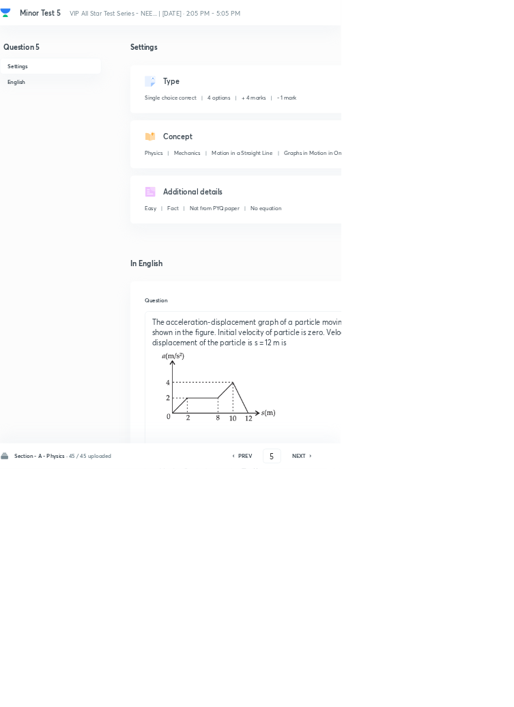
click at [451, 694] on h6 "NEXT" at bounding box center [450, 688] width 21 height 12
click at [452, 694] on h6 "NEXT" at bounding box center [450, 688] width 21 height 12
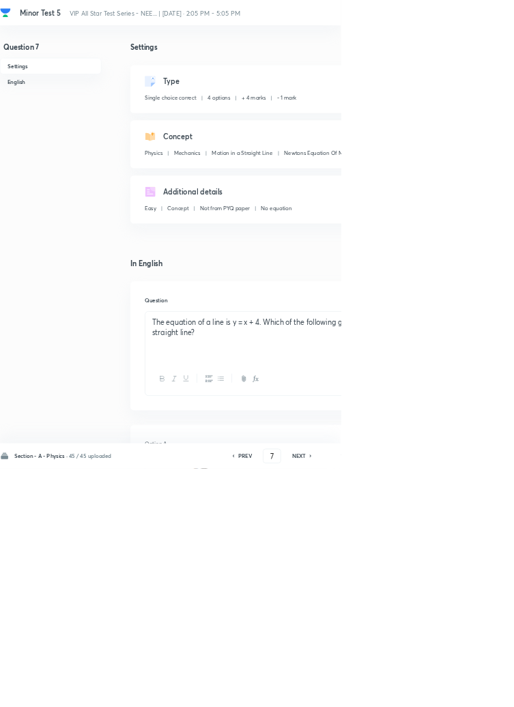
click at [451, 694] on h6 "NEXT" at bounding box center [450, 688] width 21 height 12
click at [449, 694] on h6 "NEXT" at bounding box center [450, 688] width 21 height 12
click at [451, 694] on h6 "NEXT" at bounding box center [450, 688] width 21 height 12
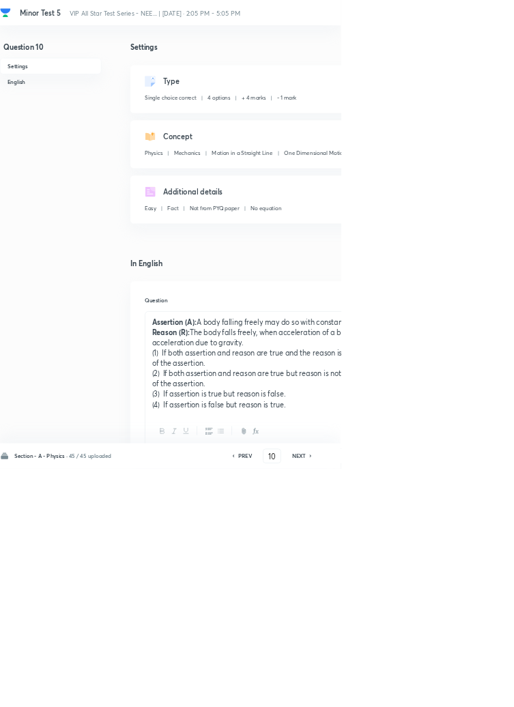
click at [453, 694] on h6 "NEXT" at bounding box center [450, 688] width 21 height 12
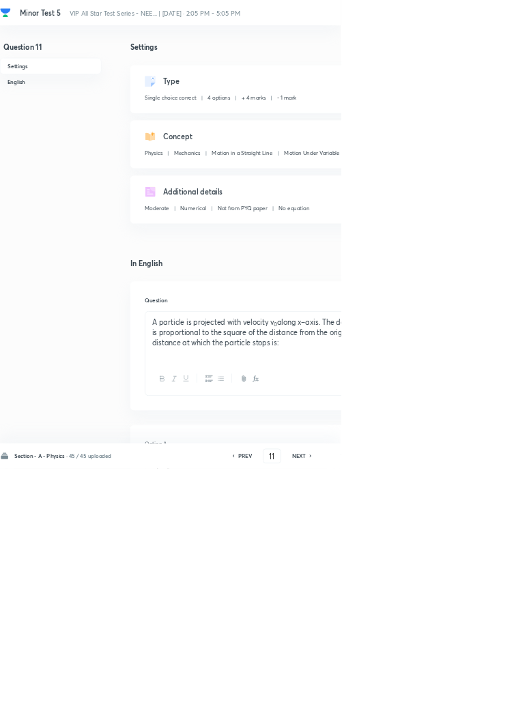
click at [456, 694] on h6 "NEXT" at bounding box center [450, 688] width 21 height 12
click at [458, 694] on h6 "NEXT" at bounding box center [450, 688] width 21 height 12
click at [470, 692] on icon at bounding box center [469, 688] width 4 height 7
click at [469, 692] on icon at bounding box center [469, 688] width 4 height 7
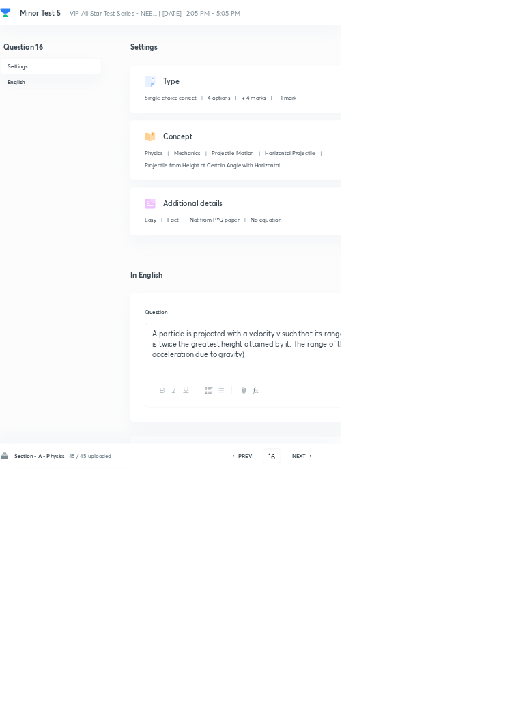
click at [456, 694] on h6 "NEXT" at bounding box center [450, 688] width 21 height 12
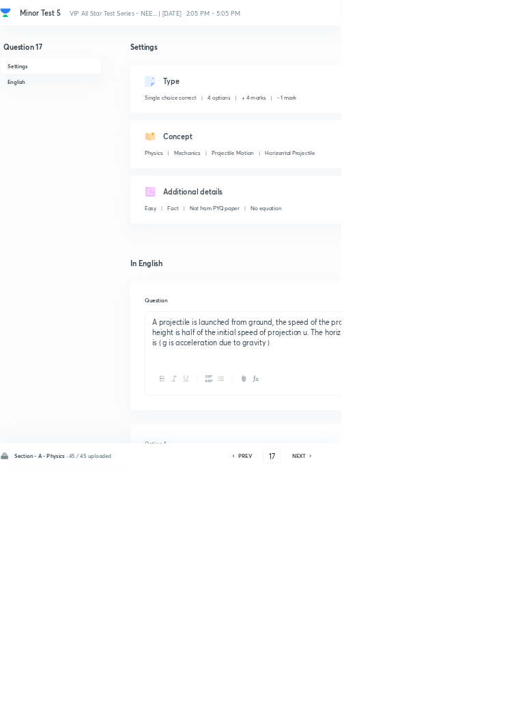
click at [457, 694] on h6 "NEXT" at bounding box center [450, 688] width 21 height 12
click at [456, 694] on h6 "NEXT" at bounding box center [450, 688] width 21 height 12
click at [458, 694] on h6 "NEXT" at bounding box center [450, 688] width 21 height 12
click at [456, 694] on h6 "NEXT" at bounding box center [450, 688] width 21 height 12
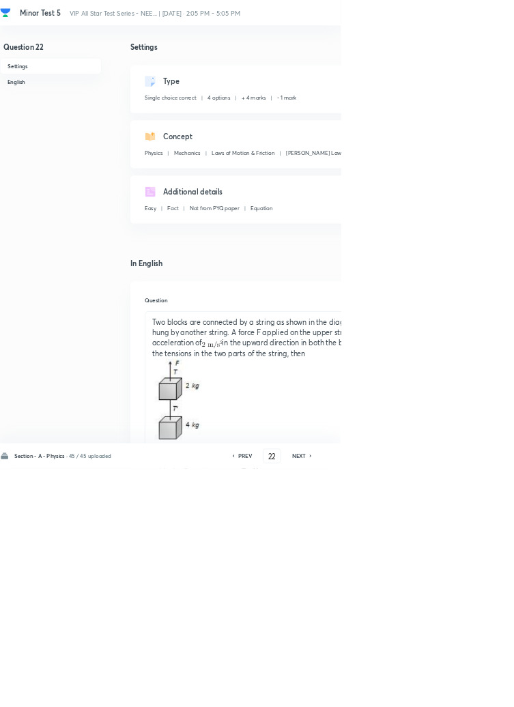
click at [458, 694] on h6 "NEXT" at bounding box center [450, 688] width 21 height 12
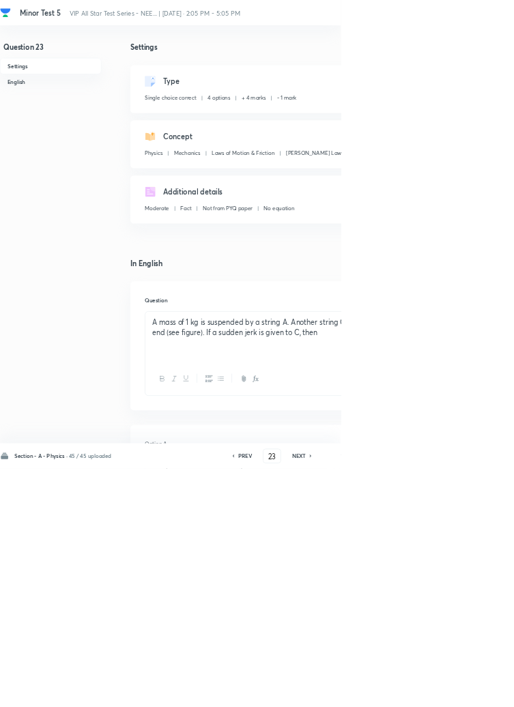
click at [456, 694] on h6 "NEXT" at bounding box center [450, 688] width 21 height 12
click at [457, 694] on h6 "NEXT" at bounding box center [450, 688] width 21 height 12
click at [456, 694] on h6 "NEXT" at bounding box center [450, 688] width 21 height 12
click at [455, 694] on h6 "NEXT" at bounding box center [450, 688] width 21 height 12
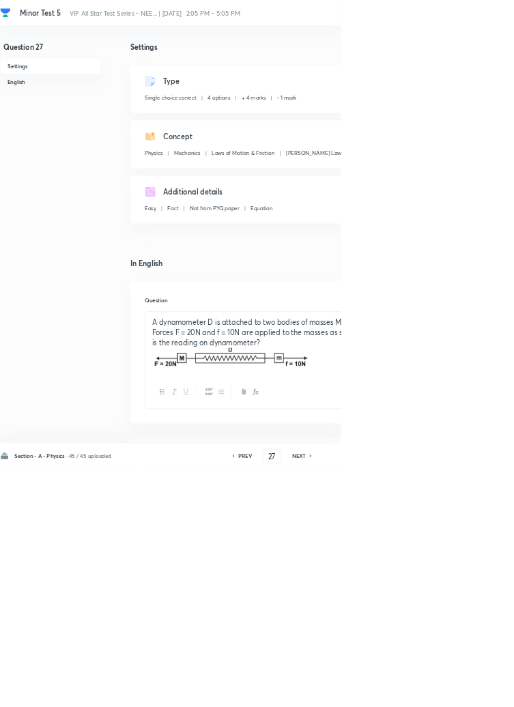
click at [453, 694] on h6 "NEXT" at bounding box center [450, 688] width 21 height 12
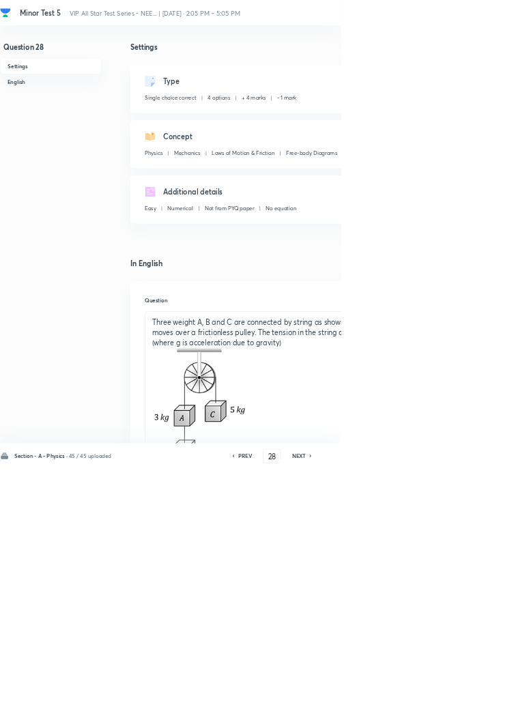
click at [451, 694] on h6 "NEXT" at bounding box center [450, 688] width 21 height 12
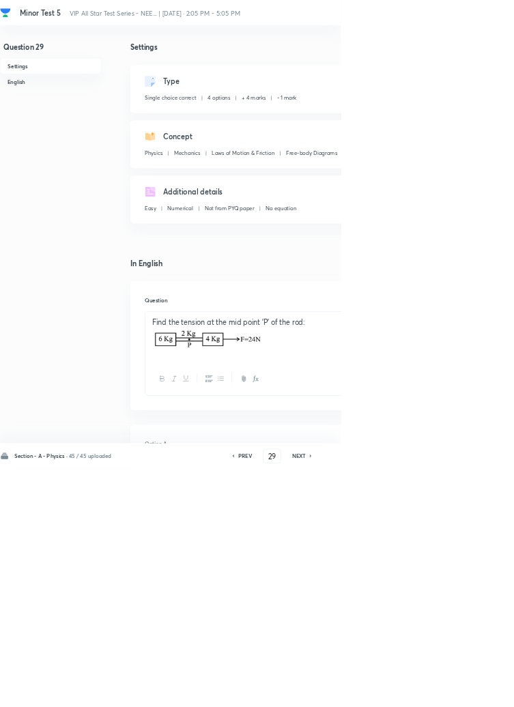
click at [452, 694] on h6 "NEXT" at bounding box center [450, 688] width 21 height 12
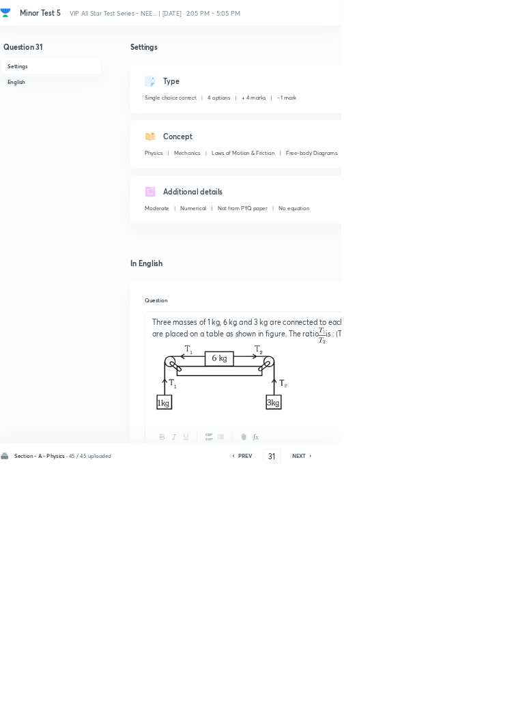
click at [452, 694] on h6 "NEXT" at bounding box center [450, 688] width 21 height 12
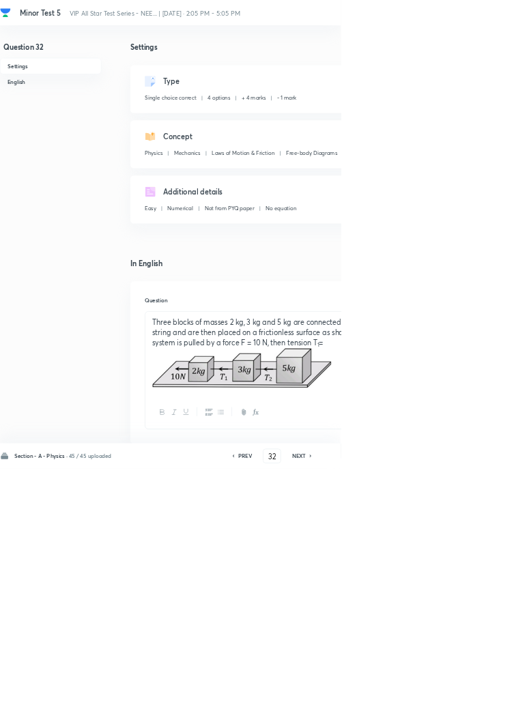
click at [453, 694] on h6 "NEXT" at bounding box center [450, 688] width 21 height 12
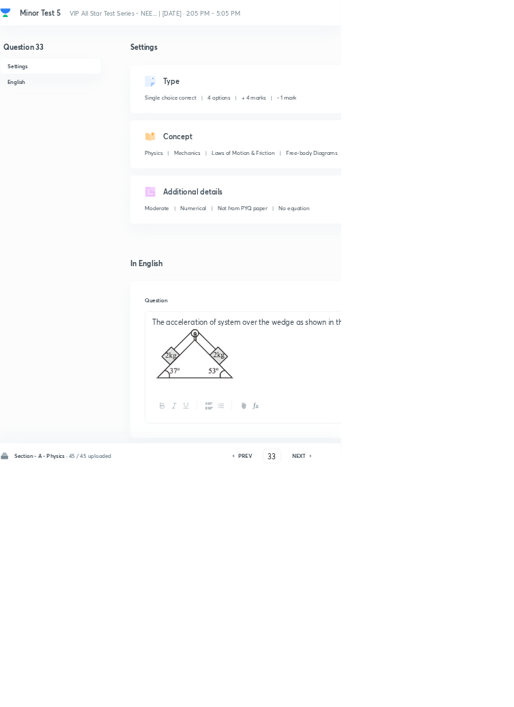
click at [452, 694] on h6 "NEXT" at bounding box center [450, 688] width 21 height 12
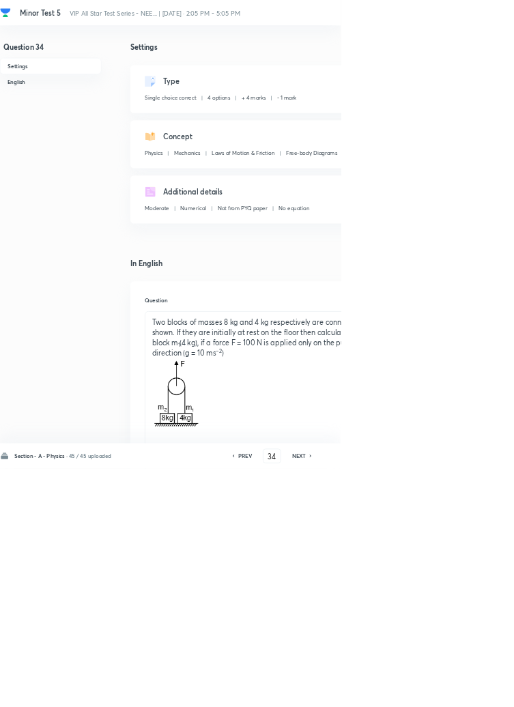
click at [457, 694] on h6 "NEXT" at bounding box center [450, 688] width 21 height 12
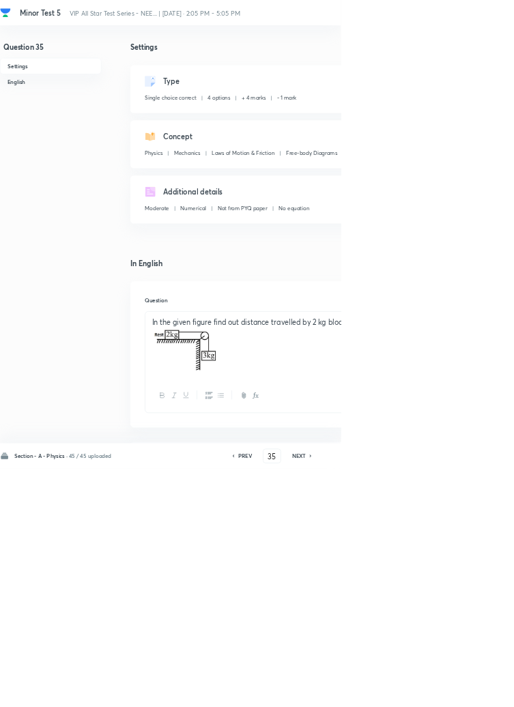
click at [454, 694] on h6 "NEXT" at bounding box center [450, 688] width 21 height 12
click at [451, 699] on div "PREV 36 ​ NEXT" at bounding box center [410, 688] width 176 height 22
click at [456, 694] on h6 "NEXT" at bounding box center [450, 688] width 21 height 12
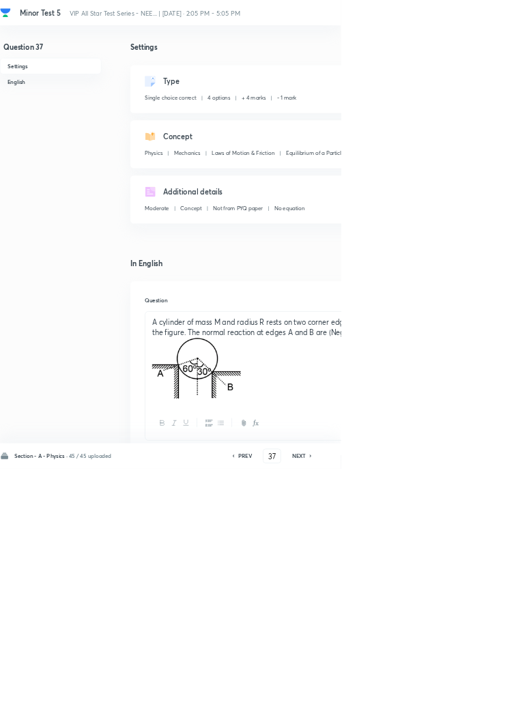
click at [455, 694] on h6 "NEXT" at bounding box center [450, 688] width 21 height 12
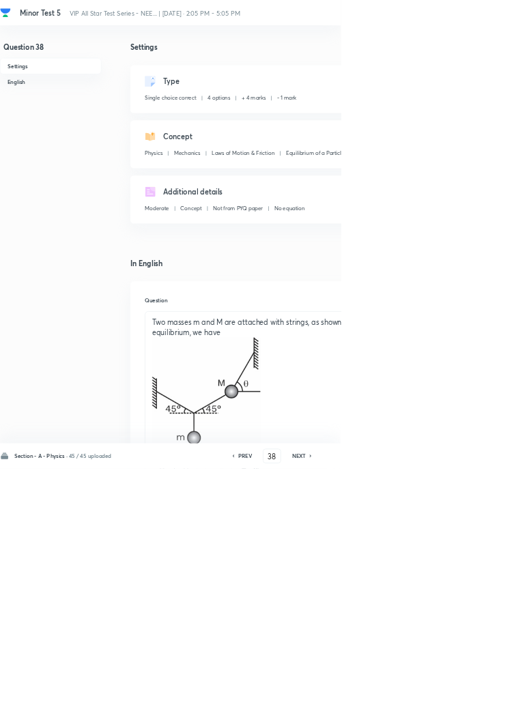
click at [453, 694] on h6 "NEXT" at bounding box center [450, 688] width 21 height 12
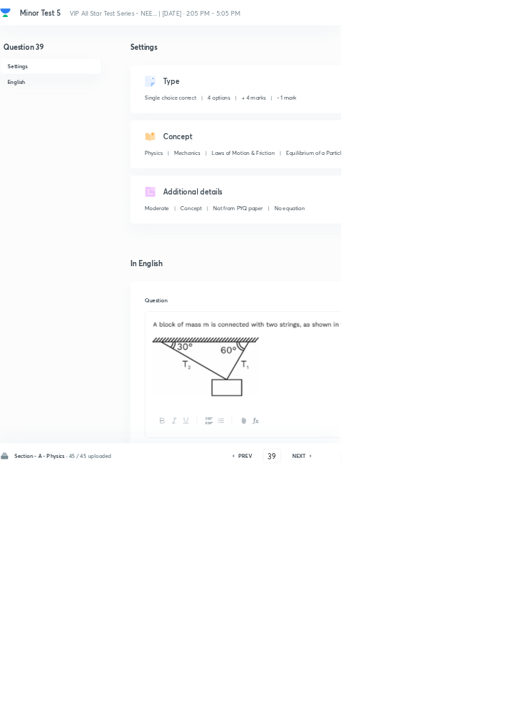
click at [455, 694] on h6 "NEXT" at bounding box center [450, 688] width 21 height 12
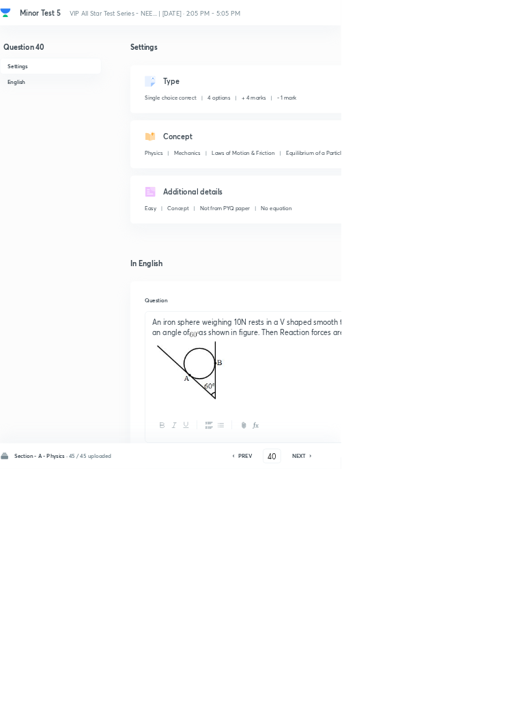
click at [453, 694] on h6 "NEXT" at bounding box center [450, 688] width 21 height 12
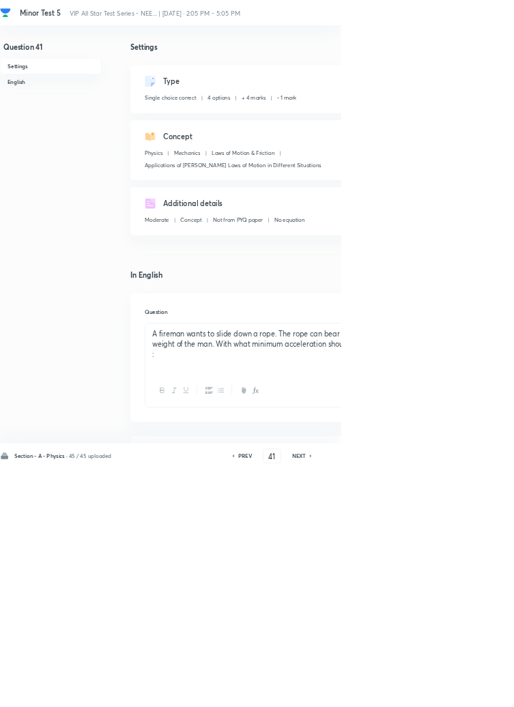
click at [455, 694] on h6 "NEXT" at bounding box center [450, 688] width 21 height 12
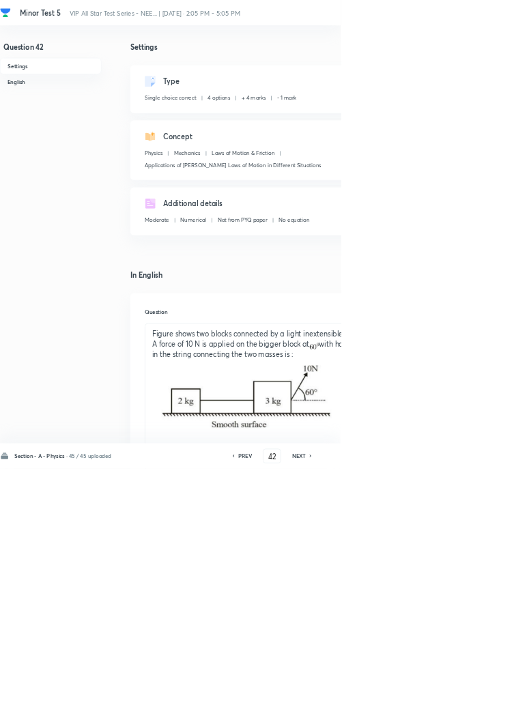
click at [456, 694] on h6 "NEXT" at bounding box center [450, 688] width 21 height 12
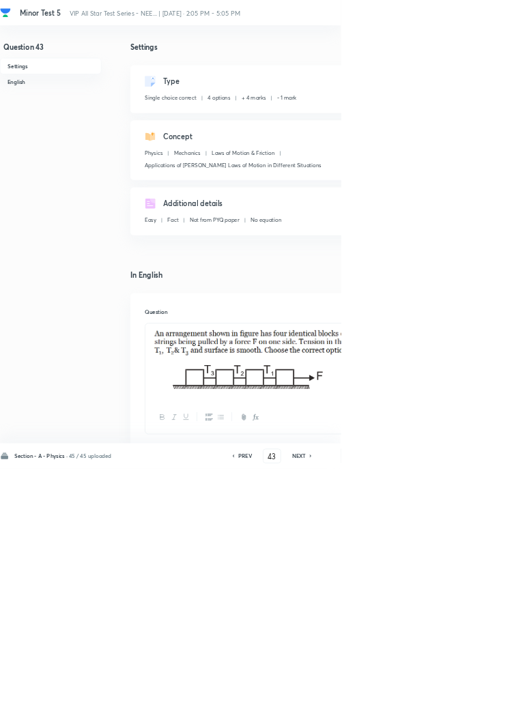
click at [456, 694] on h6 "NEXT" at bounding box center [450, 688] width 21 height 12
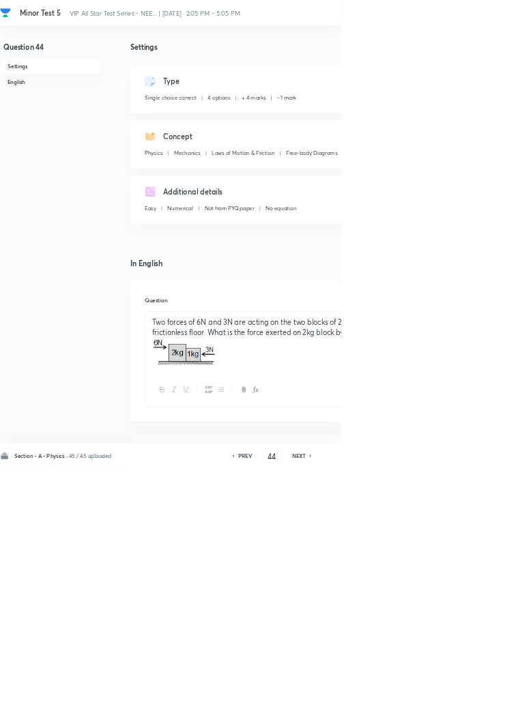
click at [455, 694] on h6 "NEXT" at bounding box center [450, 688] width 21 height 12
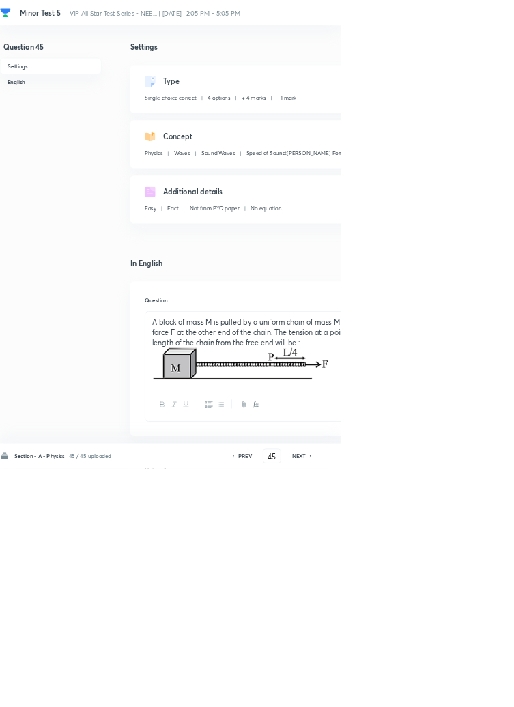
click at [455, 694] on h6 "NEXT" at bounding box center [450, 688] width 21 height 12
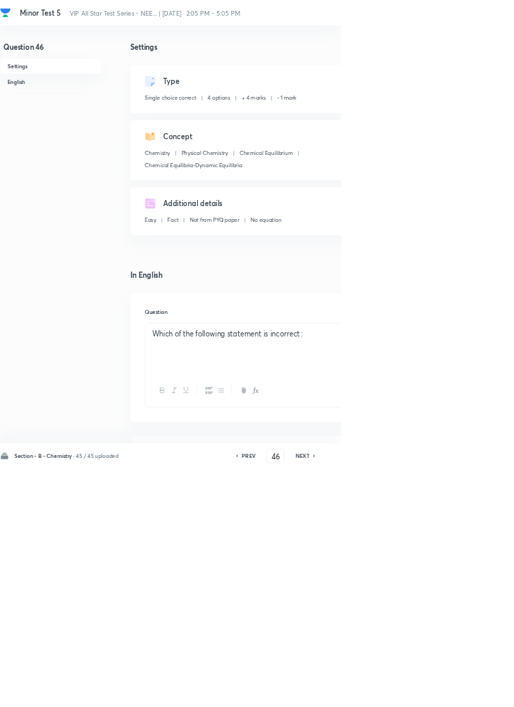
click at [455, 694] on h6 "NEXT" at bounding box center [456, 688] width 21 height 12
